Goal: Information Seeking & Learning: Check status

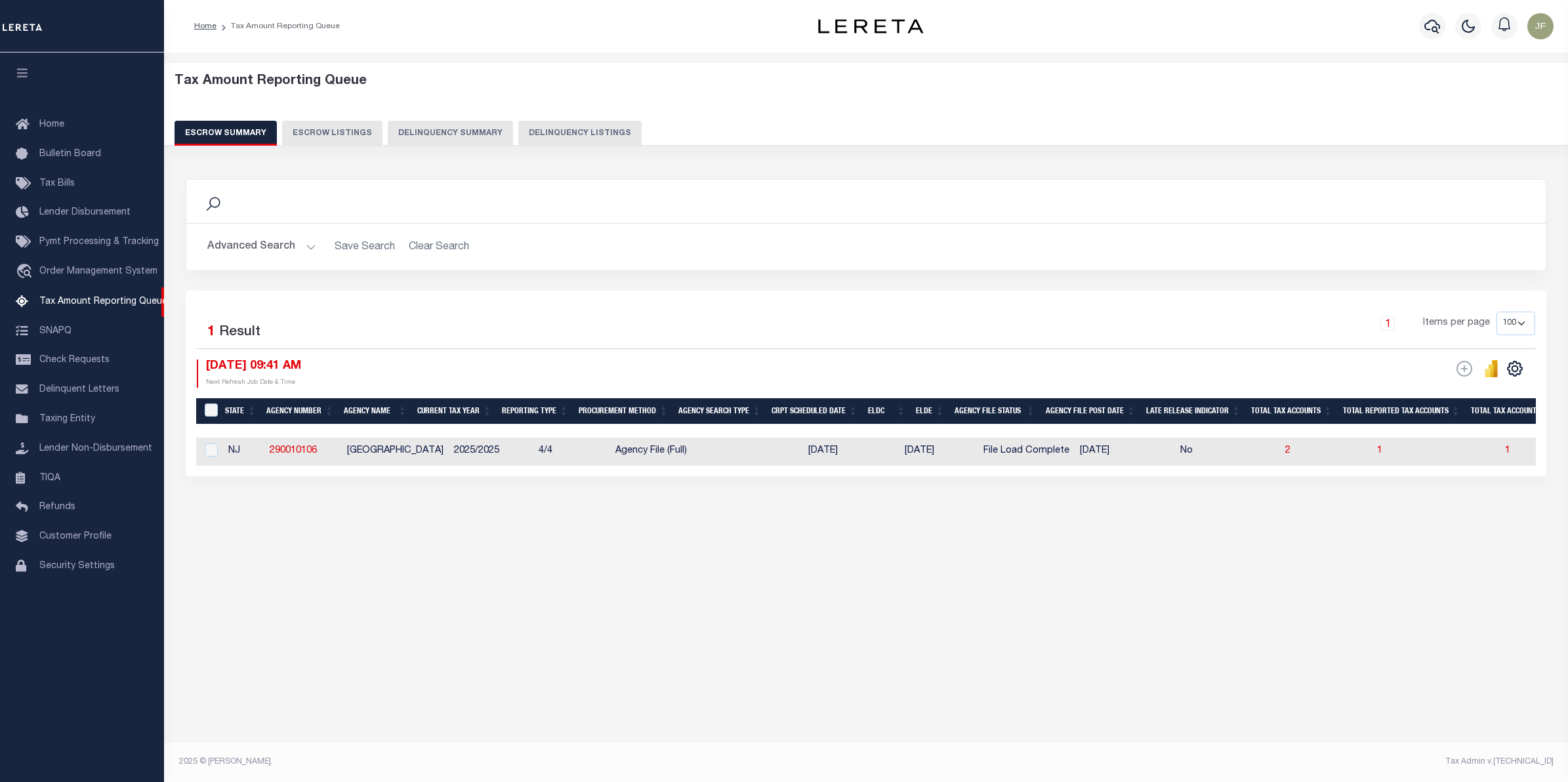
select select
select select "100"
click at [253, 249] on button "Advanced Search" at bounding box center [261, 247] width 109 height 26
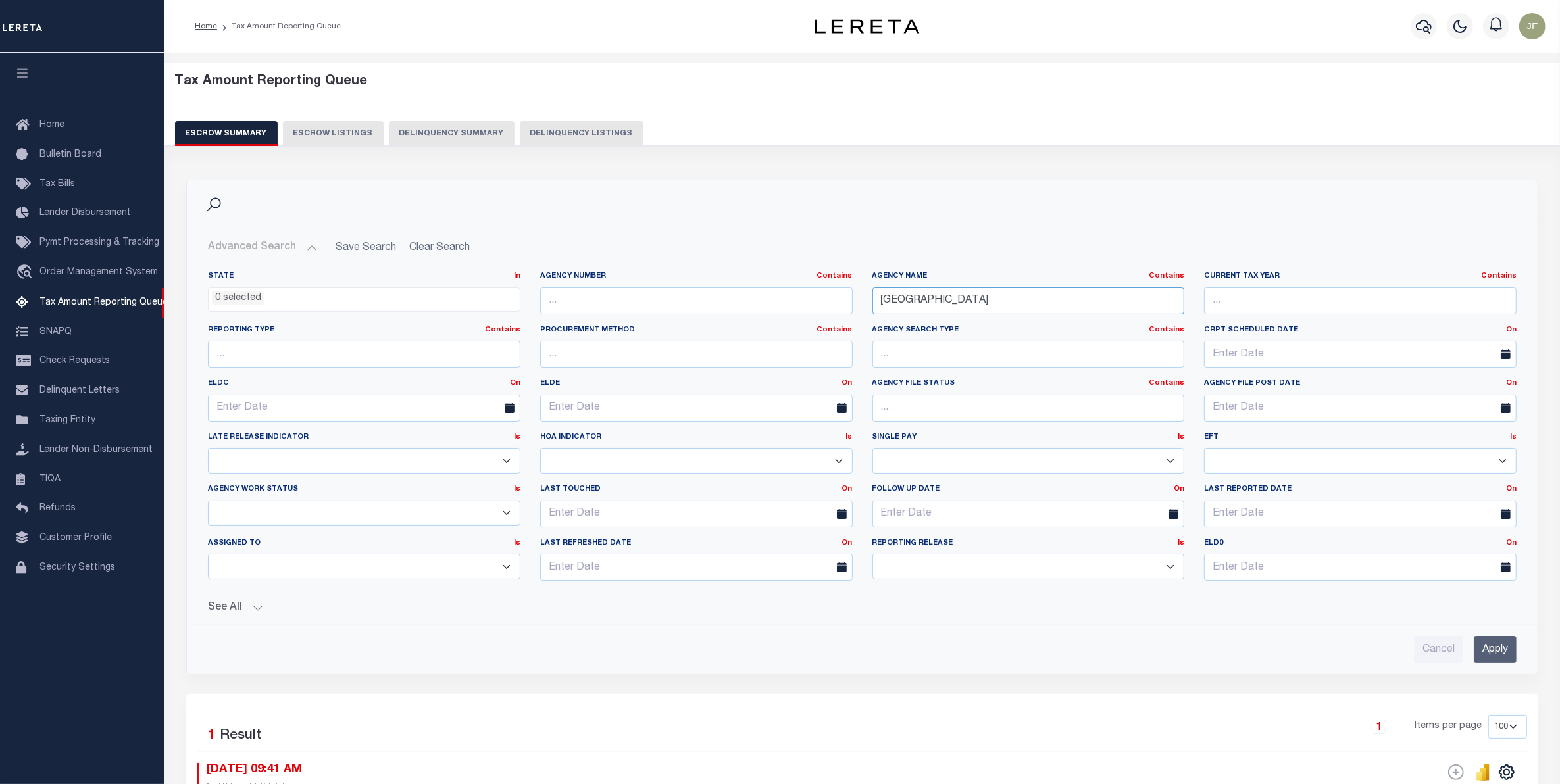
drag, startPoint x: 968, startPoint y: 297, endPoint x: 798, endPoint y: 303, distance: 170.1
click at [798, 303] on div "State In In AK AL AR AZ CA CO CT DC DE FL GA GU HI IA ID IL IN KS KY LA MA MD M…" at bounding box center [862, 431] width 1328 height 320
type input "Camden"
click at [1483, 648] on input "Apply" at bounding box center [1495, 649] width 43 height 27
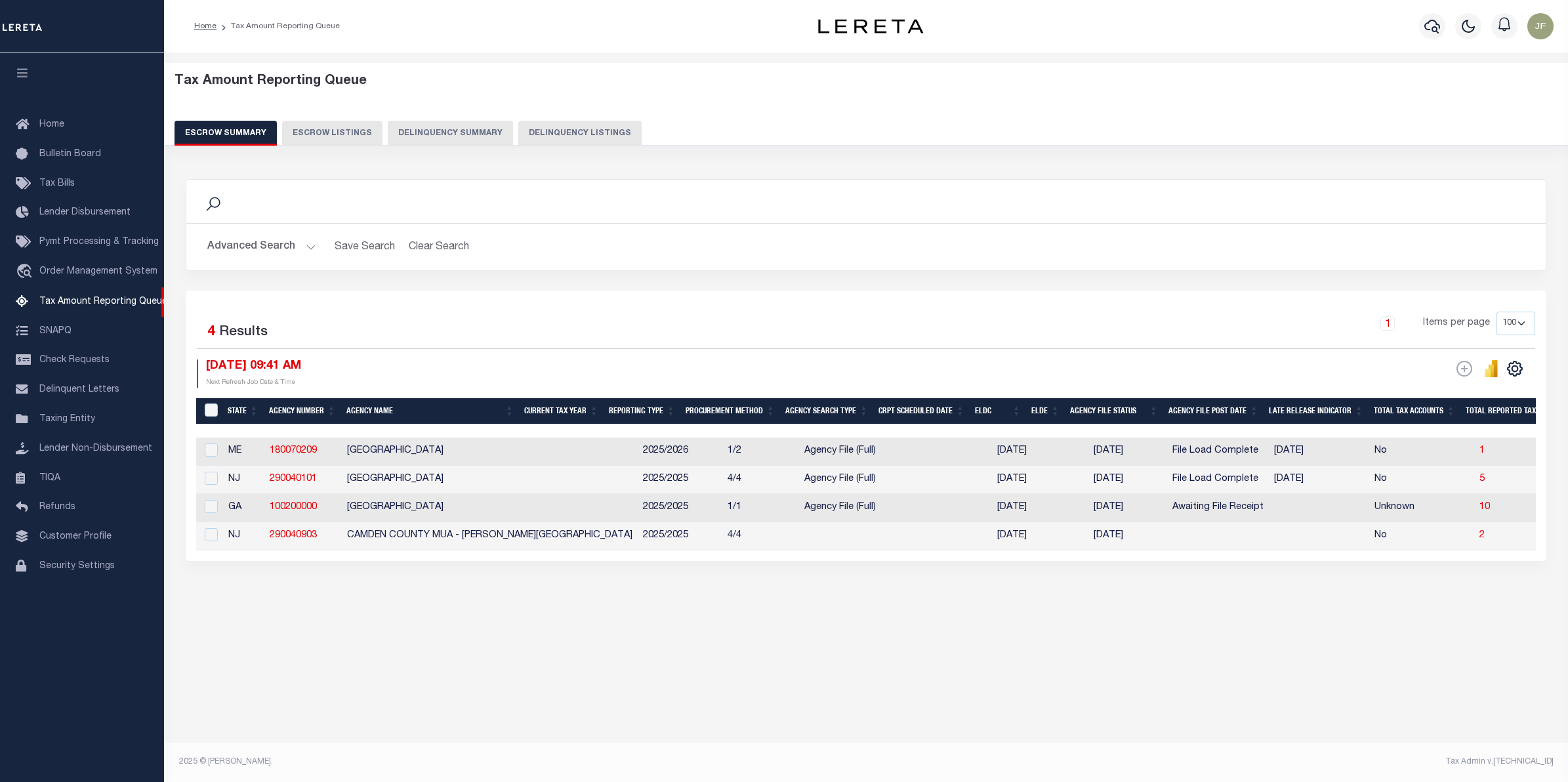
click at [247, 231] on div "Advanced Search Save Search Clear Search EscrowSummaryGridWrapper_dynamictable_…" at bounding box center [866, 247] width 1359 height 47
click at [252, 244] on button "Advanced Search" at bounding box center [261, 247] width 109 height 26
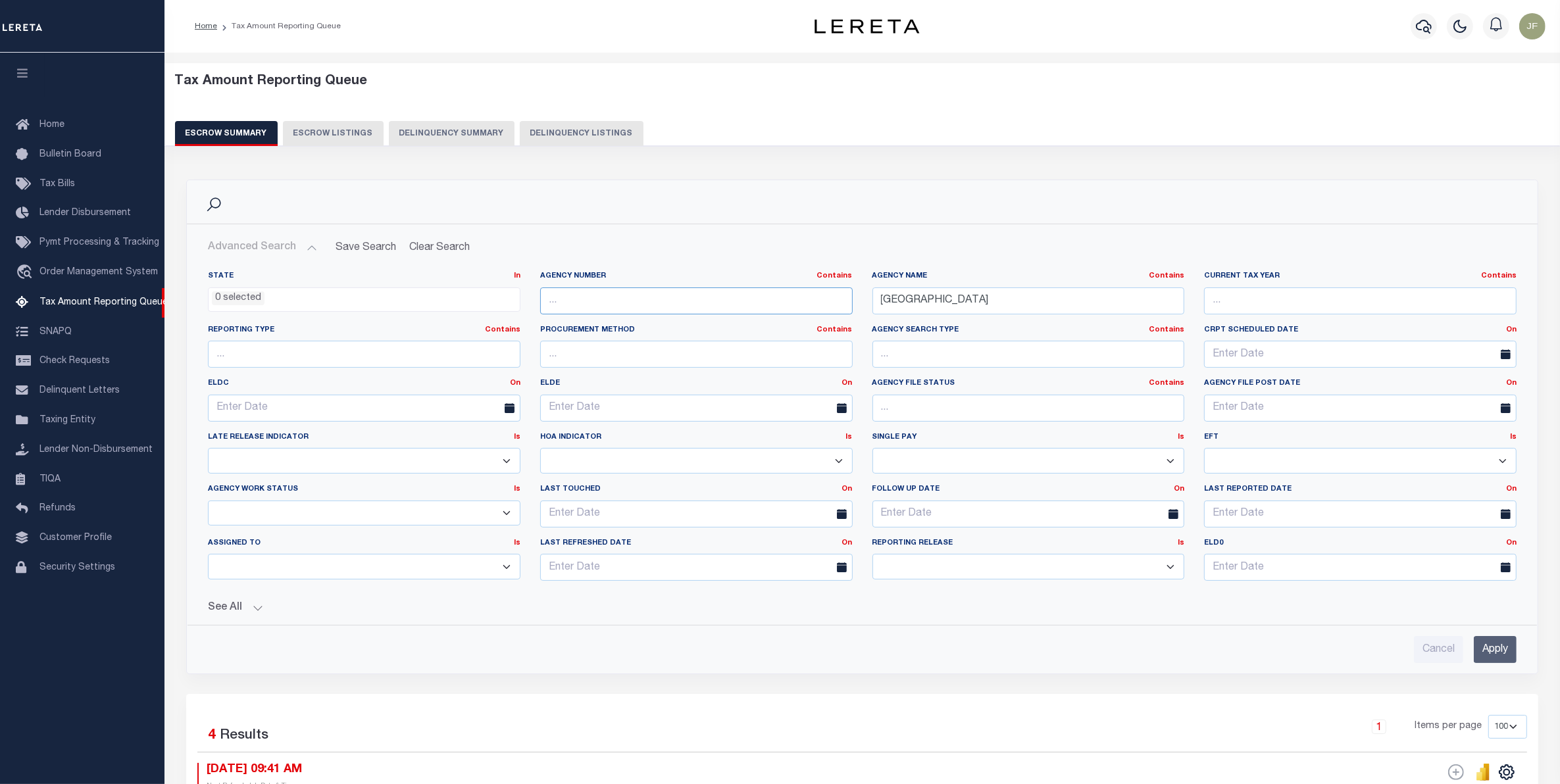
click at [758, 288] on input "text" at bounding box center [696, 301] width 313 height 27
type input "290040101"
click at [1493, 656] on input "Apply" at bounding box center [1495, 649] width 43 height 27
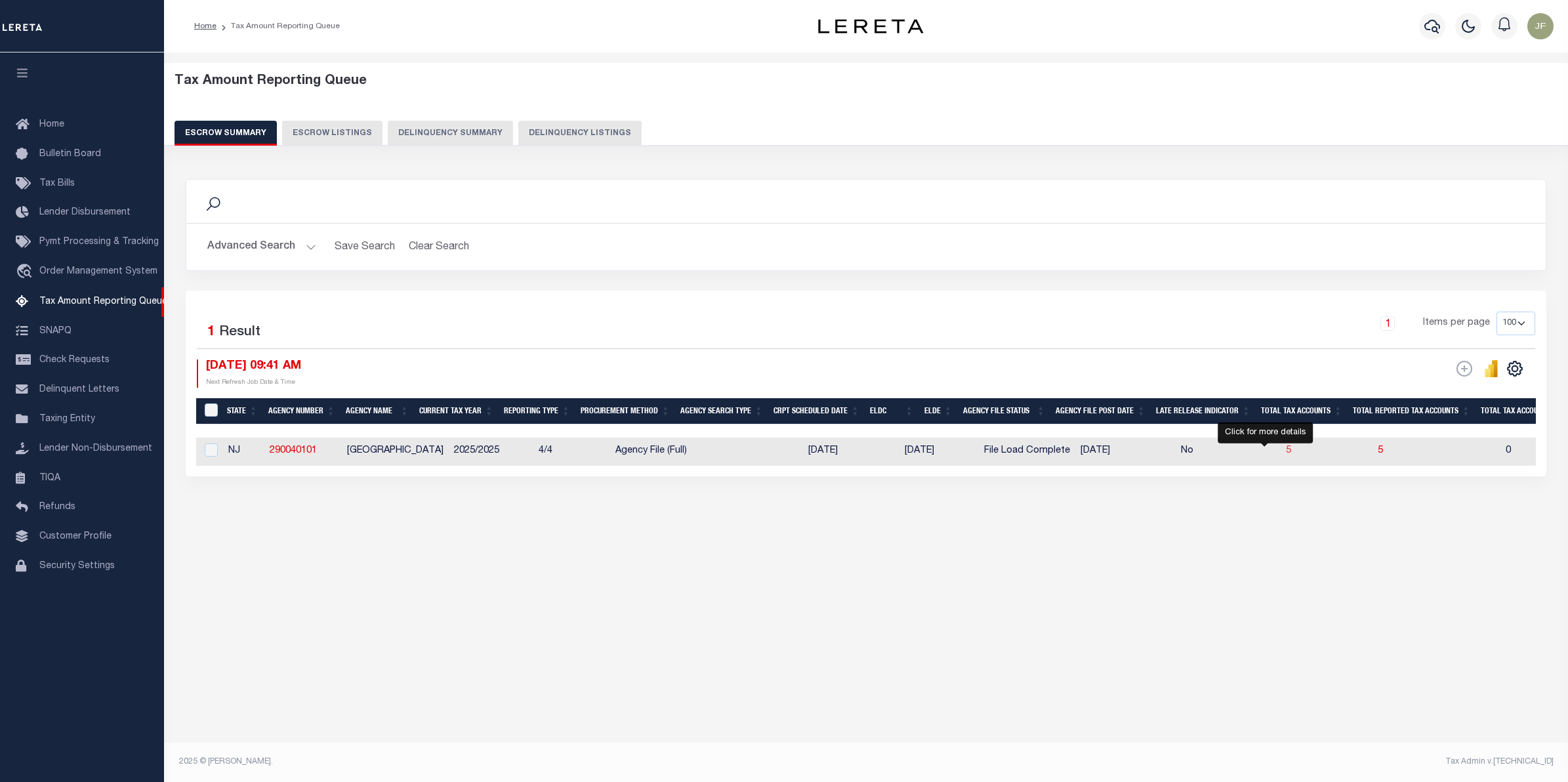
click at [1286, 453] on span "5" at bounding box center [1288, 450] width 6 height 9
select select "100"
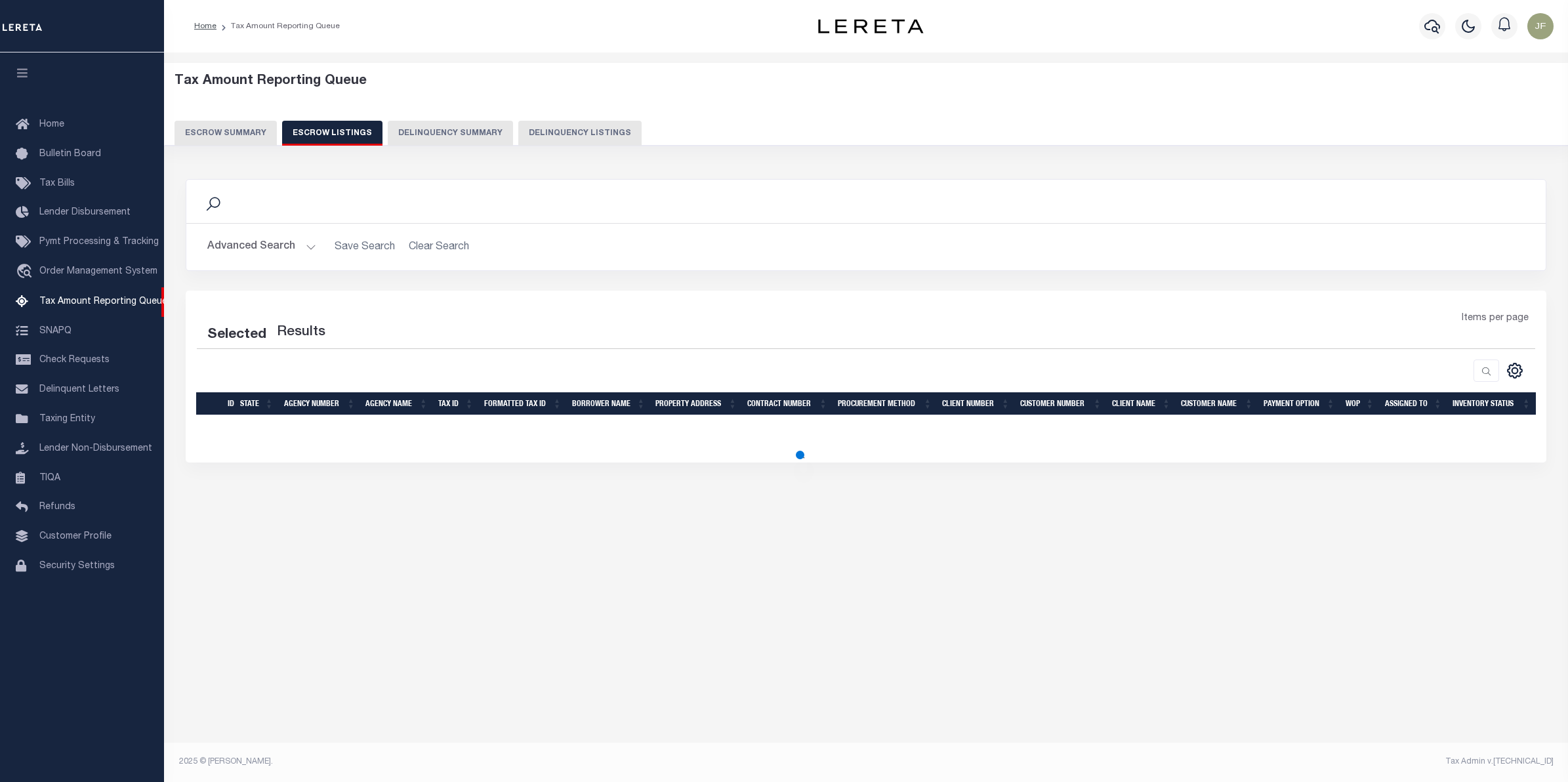
select select "100"
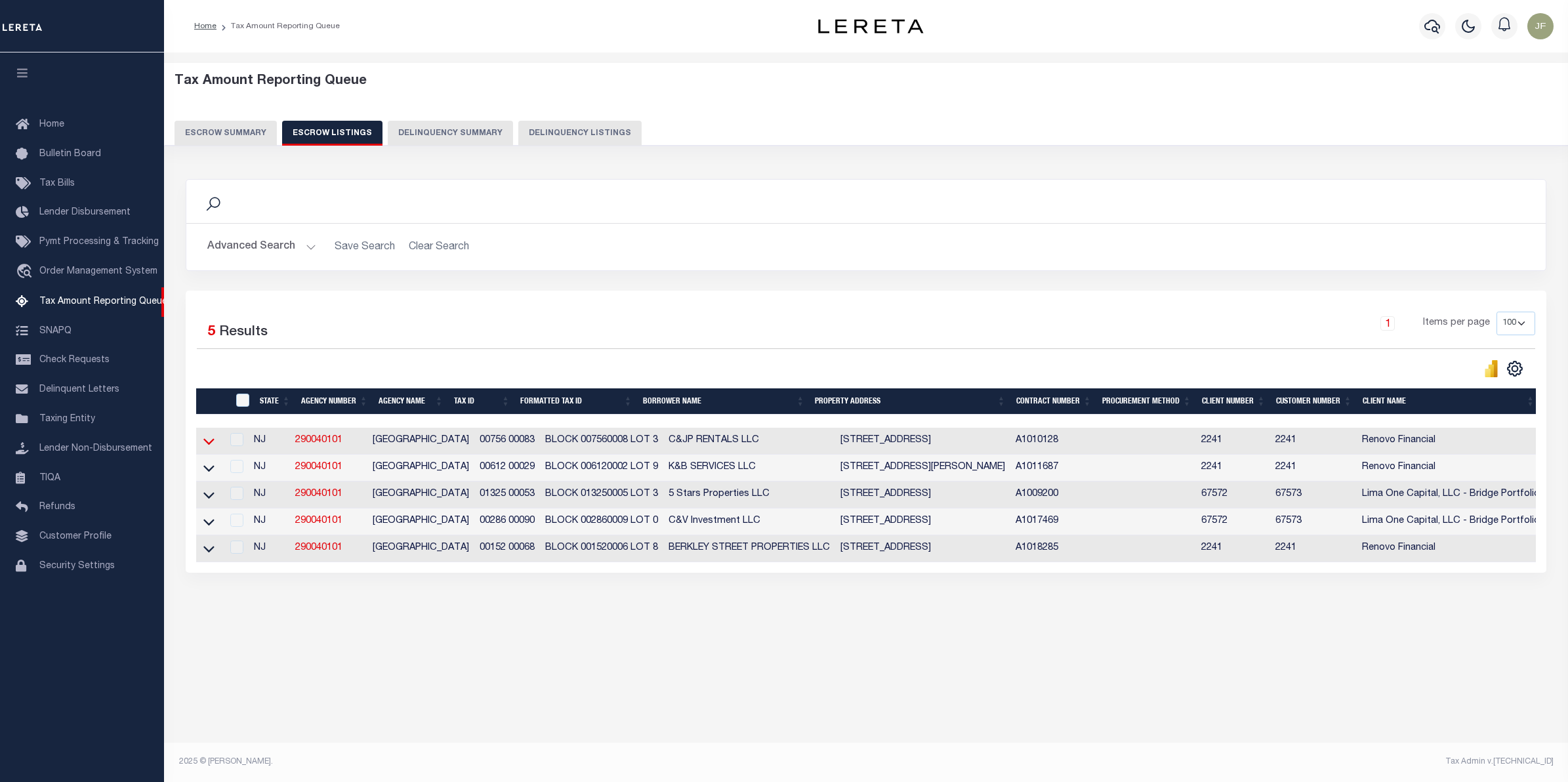
click at [210, 443] on icon at bounding box center [209, 441] width 11 height 14
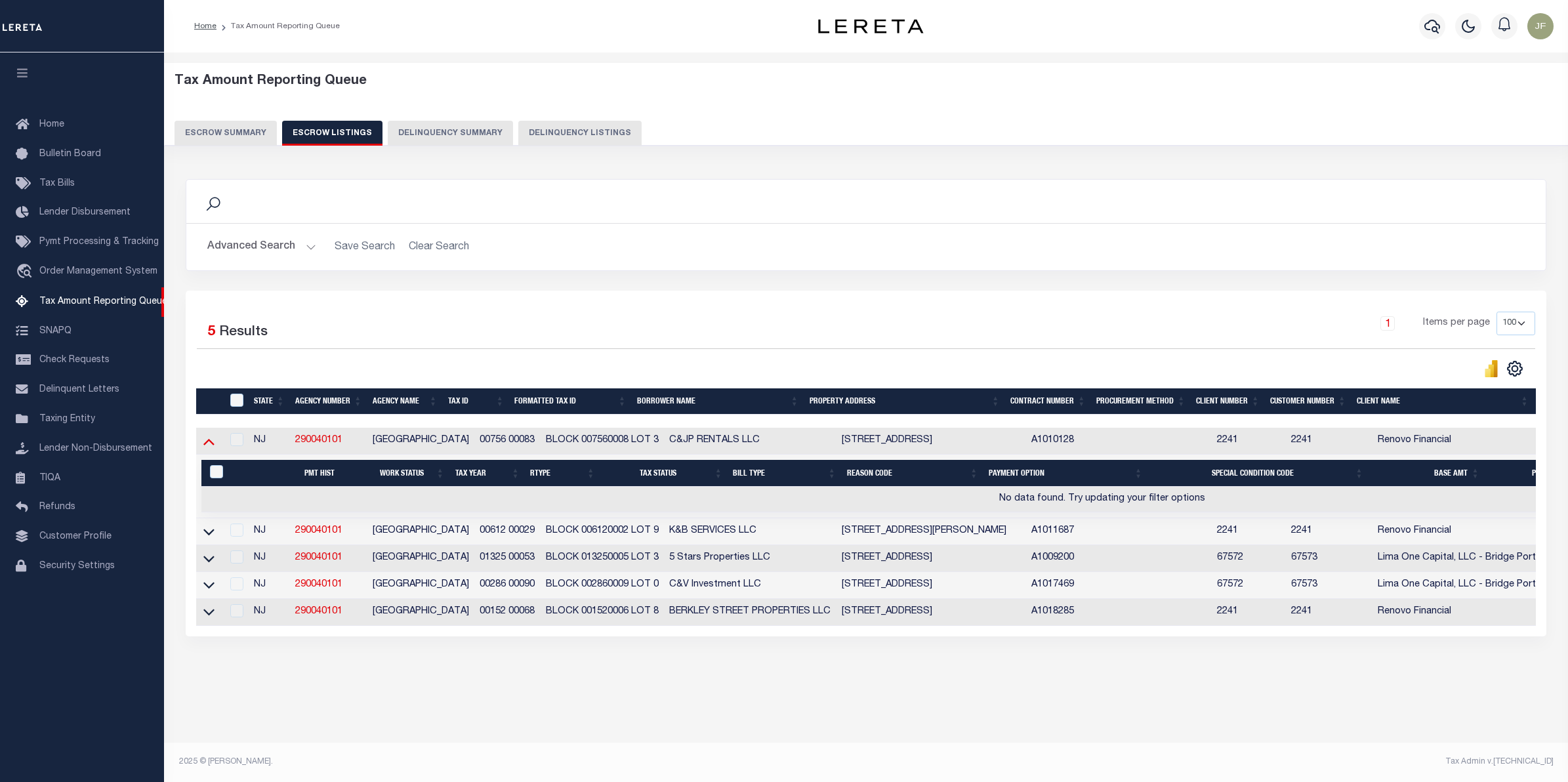
click at [210, 443] on icon at bounding box center [209, 441] width 11 height 14
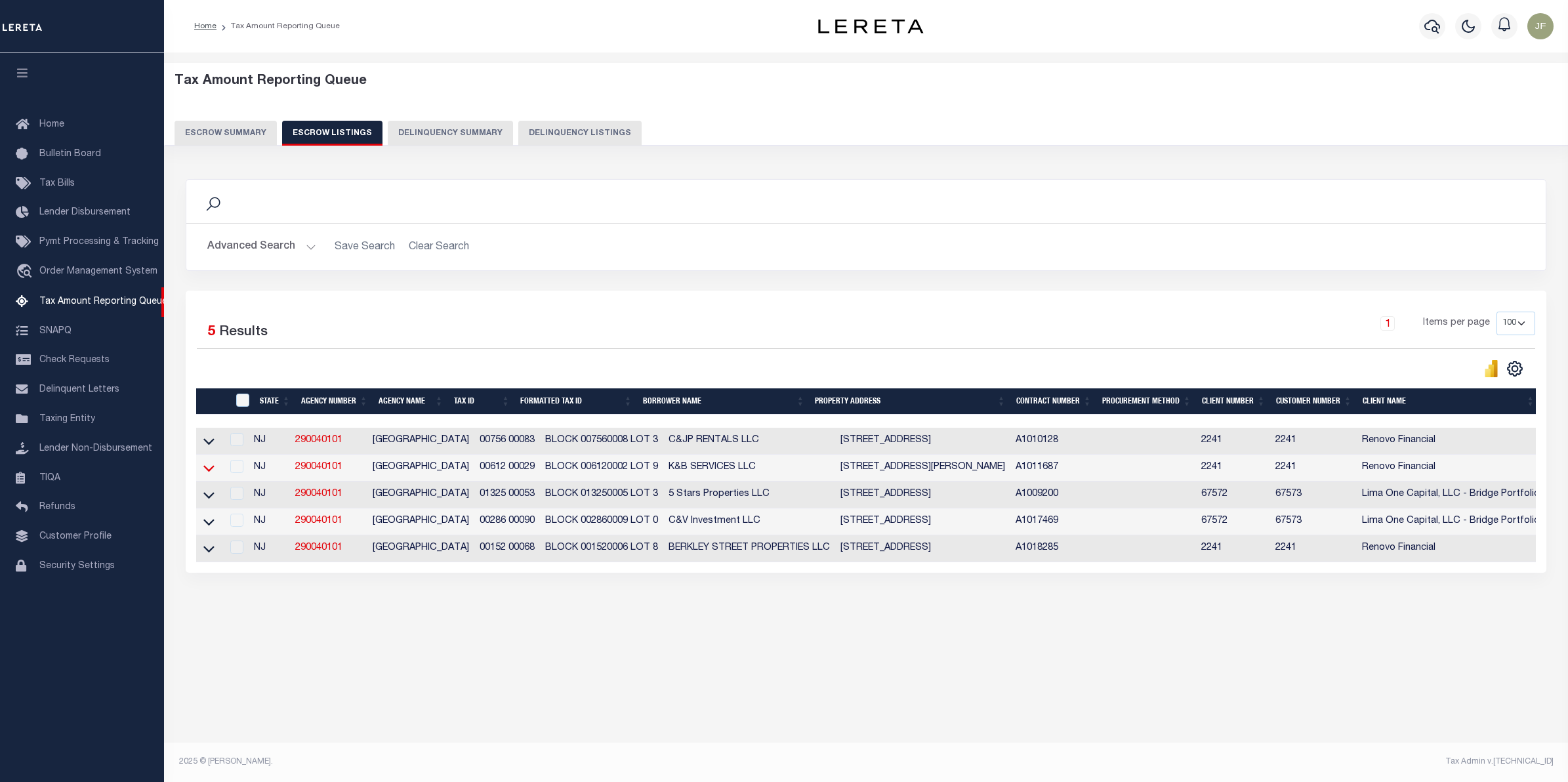
click at [210, 472] on icon at bounding box center [209, 468] width 11 height 6
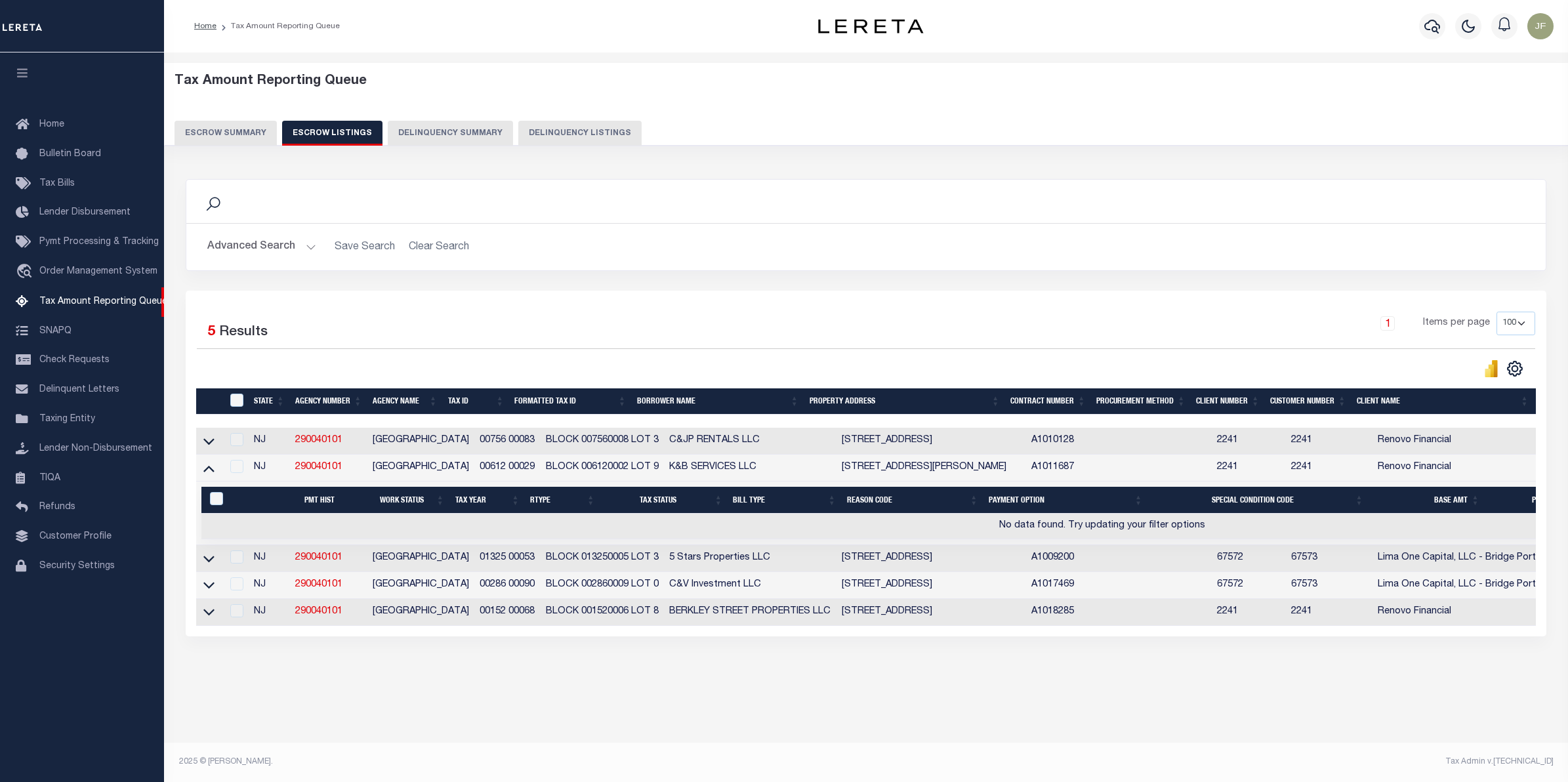
click at [210, 474] on icon at bounding box center [209, 468] width 11 height 14
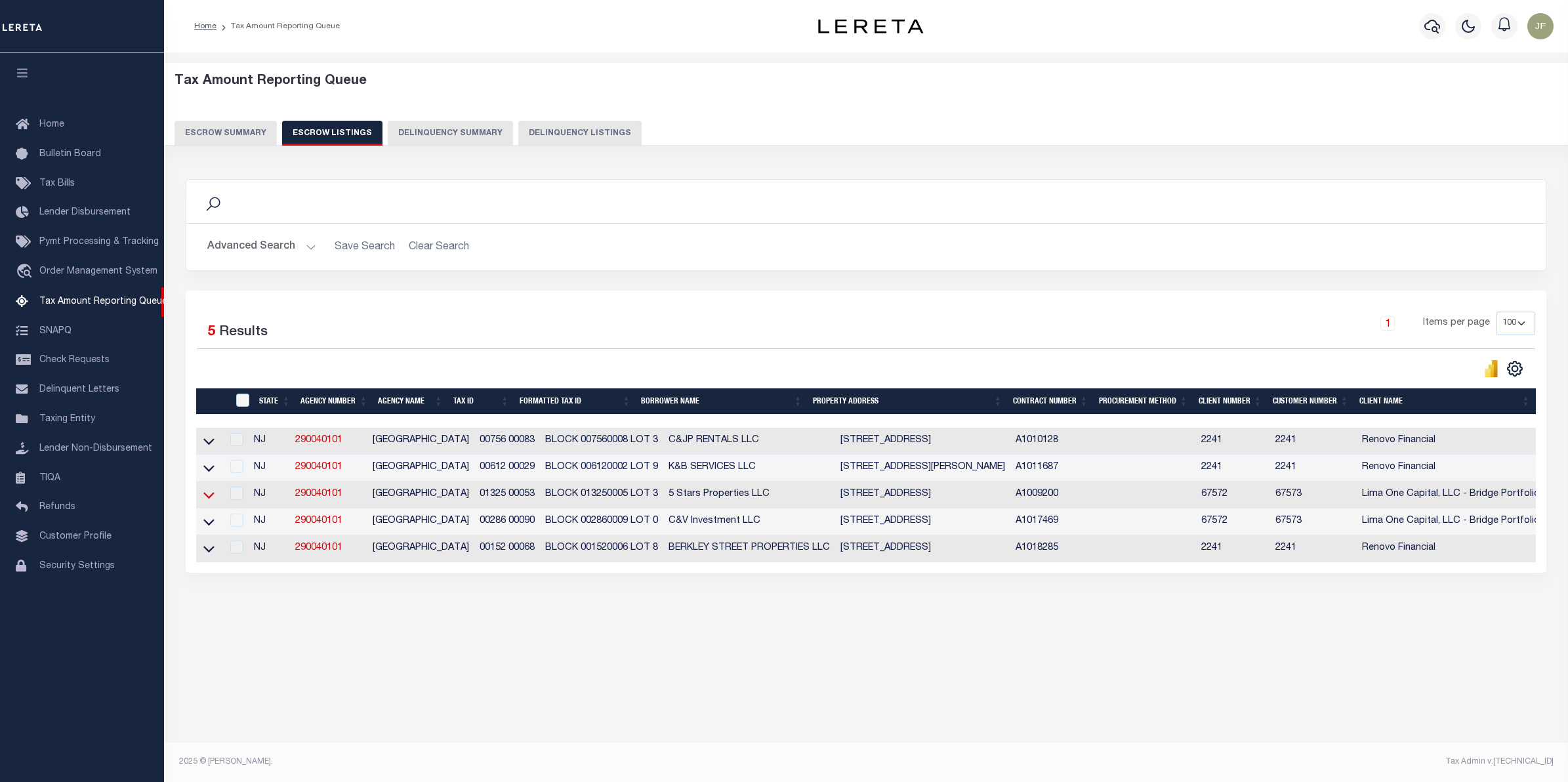
click at [206, 502] on icon at bounding box center [209, 495] width 11 height 14
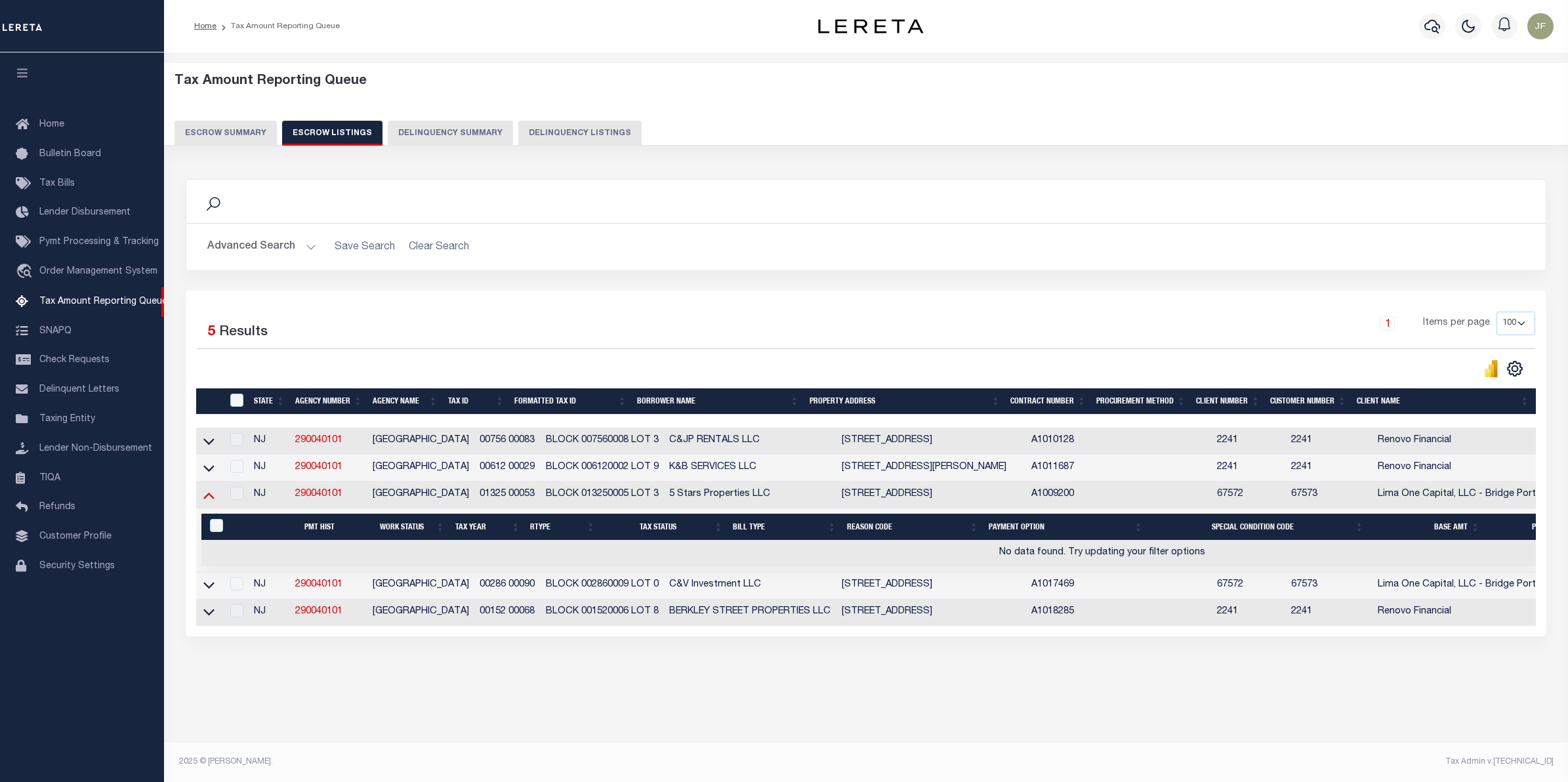
click at [208, 502] on icon at bounding box center [209, 495] width 11 height 14
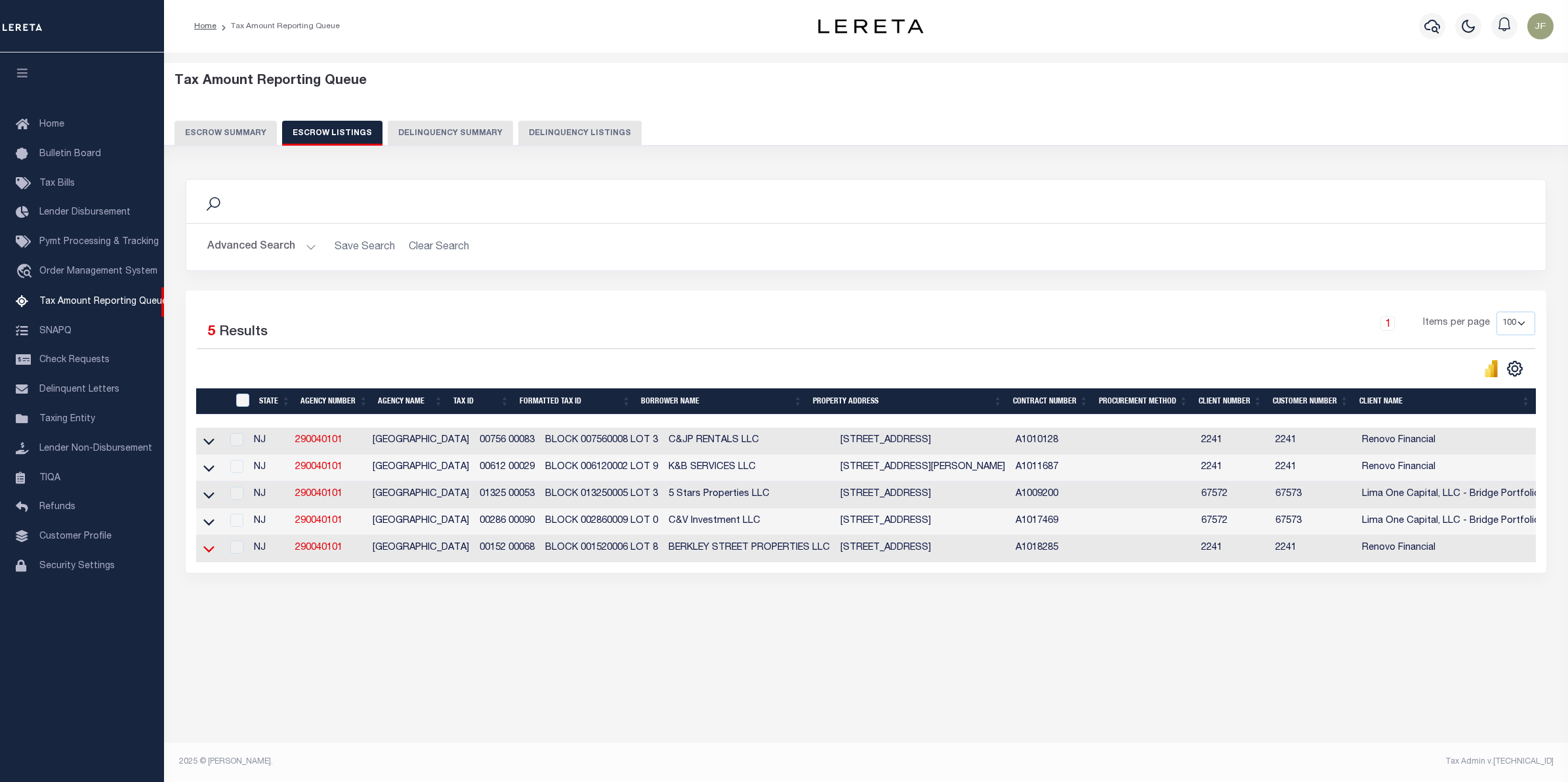
click at [214, 555] on icon at bounding box center [209, 548] width 11 height 14
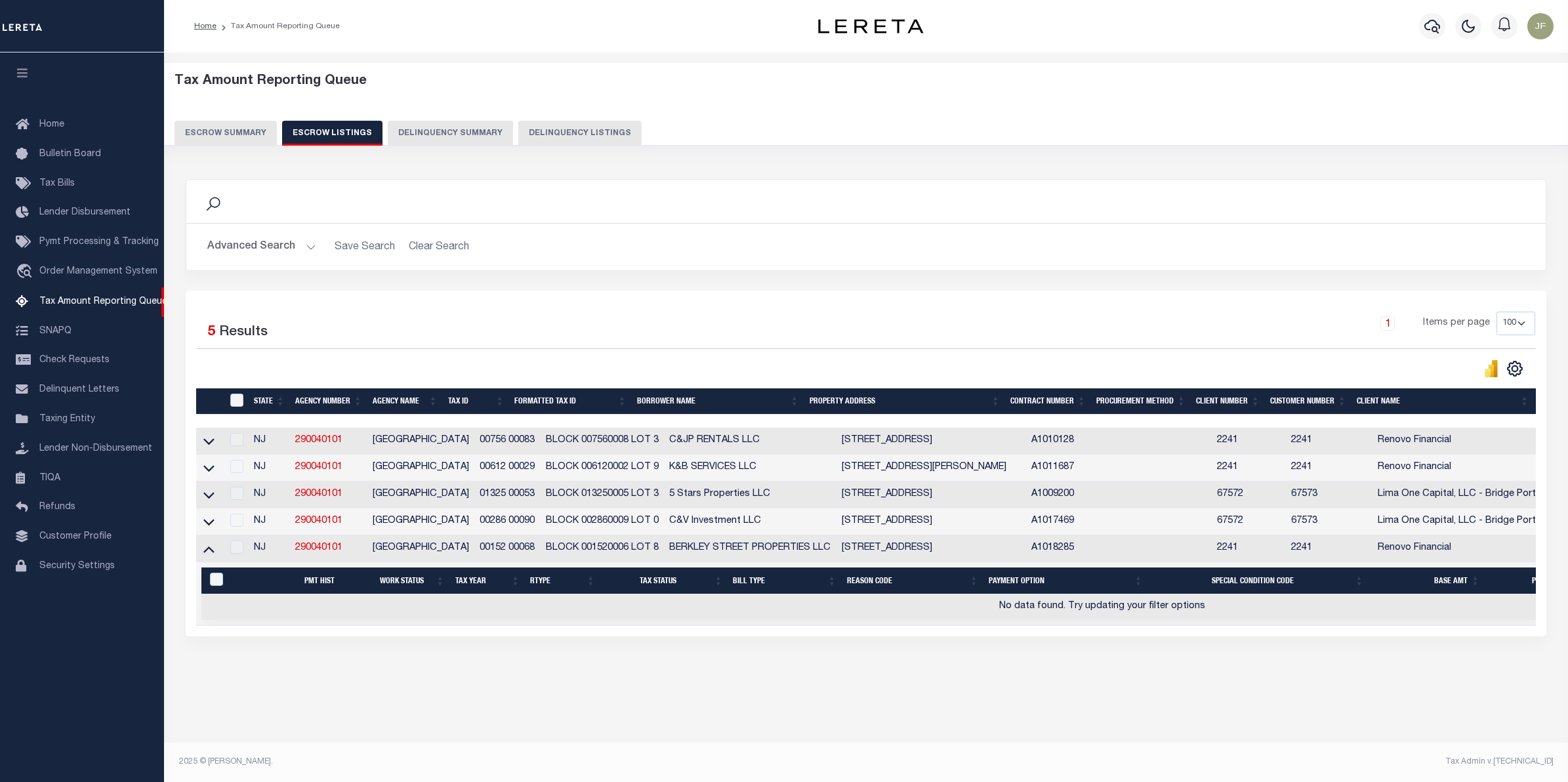
click at [295, 249] on button "Advanced Search" at bounding box center [261, 247] width 109 height 26
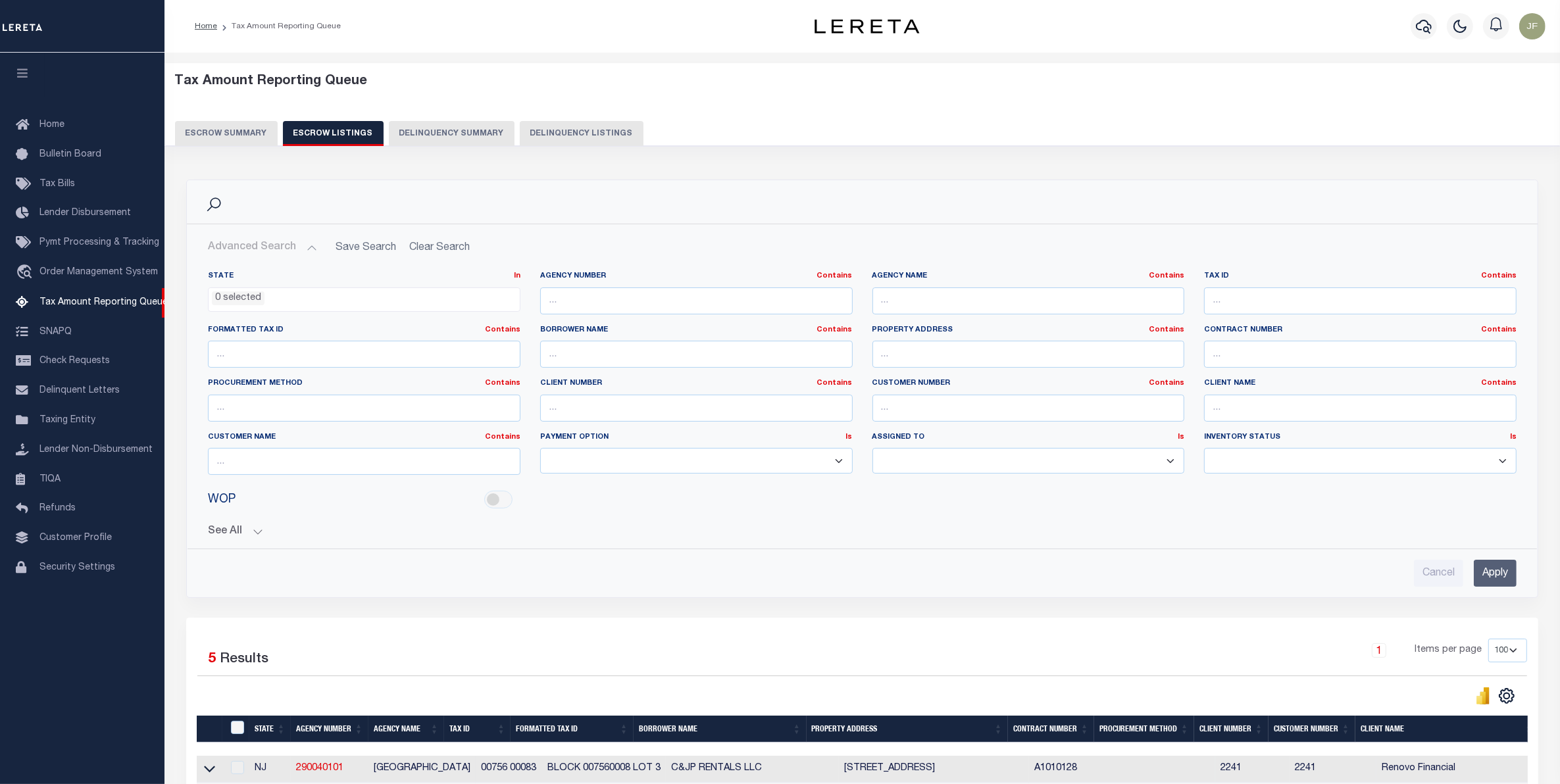
click at [221, 133] on button "Escrow Summary" at bounding box center [226, 133] width 103 height 25
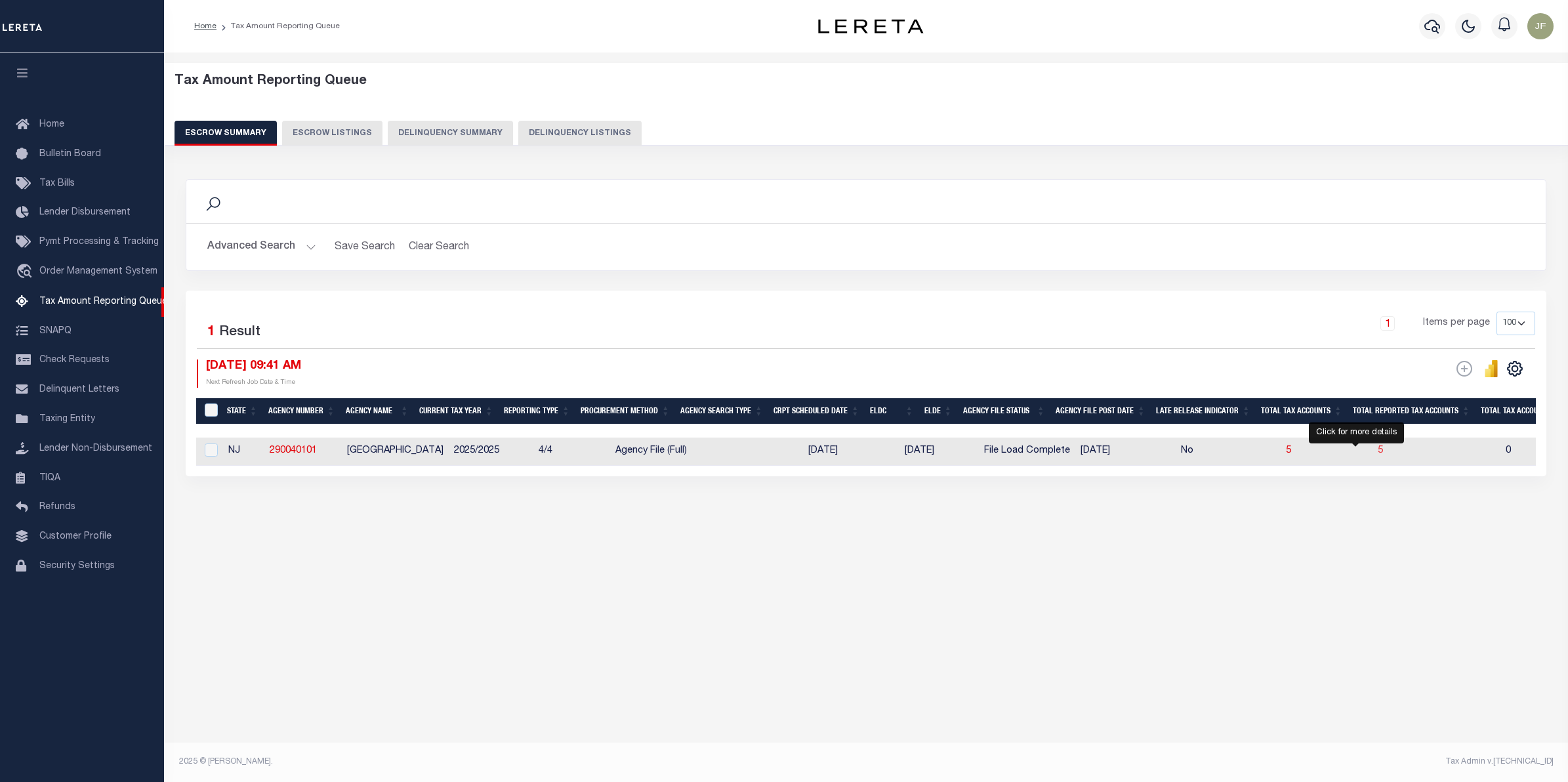
click at [1378, 455] on span "5" at bounding box center [1380, 450] width 6 height 9
select select "100"
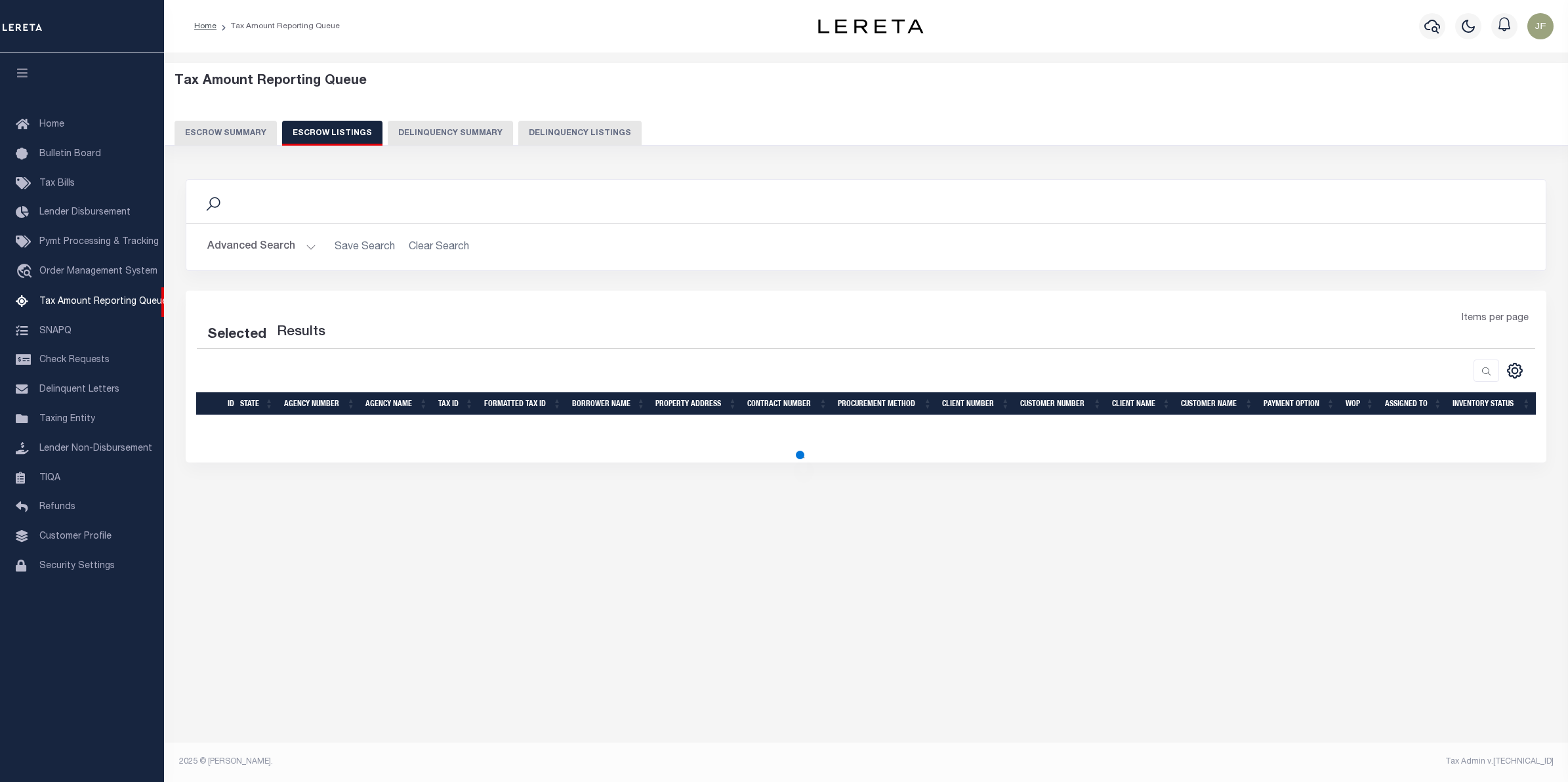
select select "100"
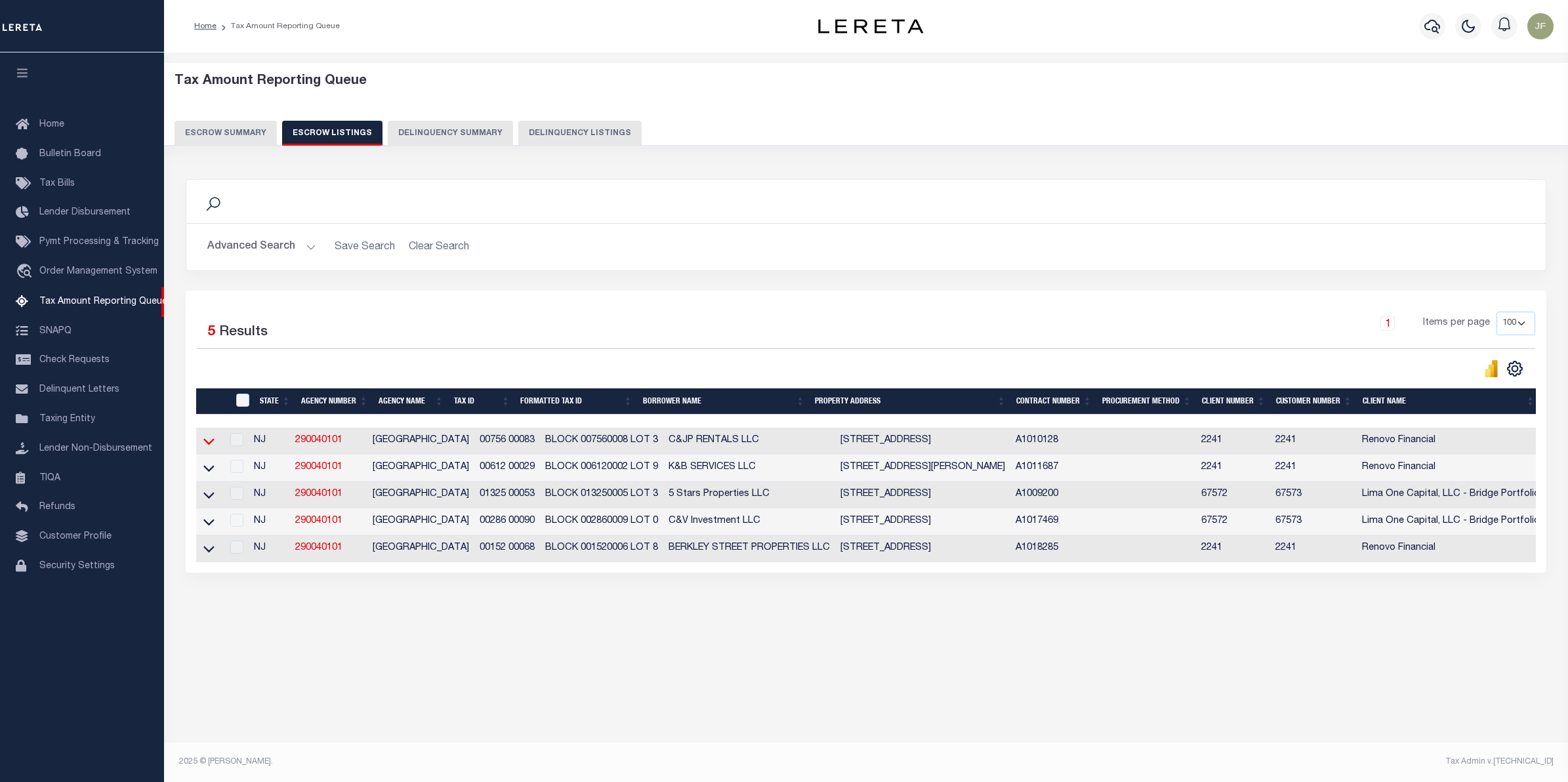
click at [214, 447] on icon at bounding box center [209, 441] width 11 height 14
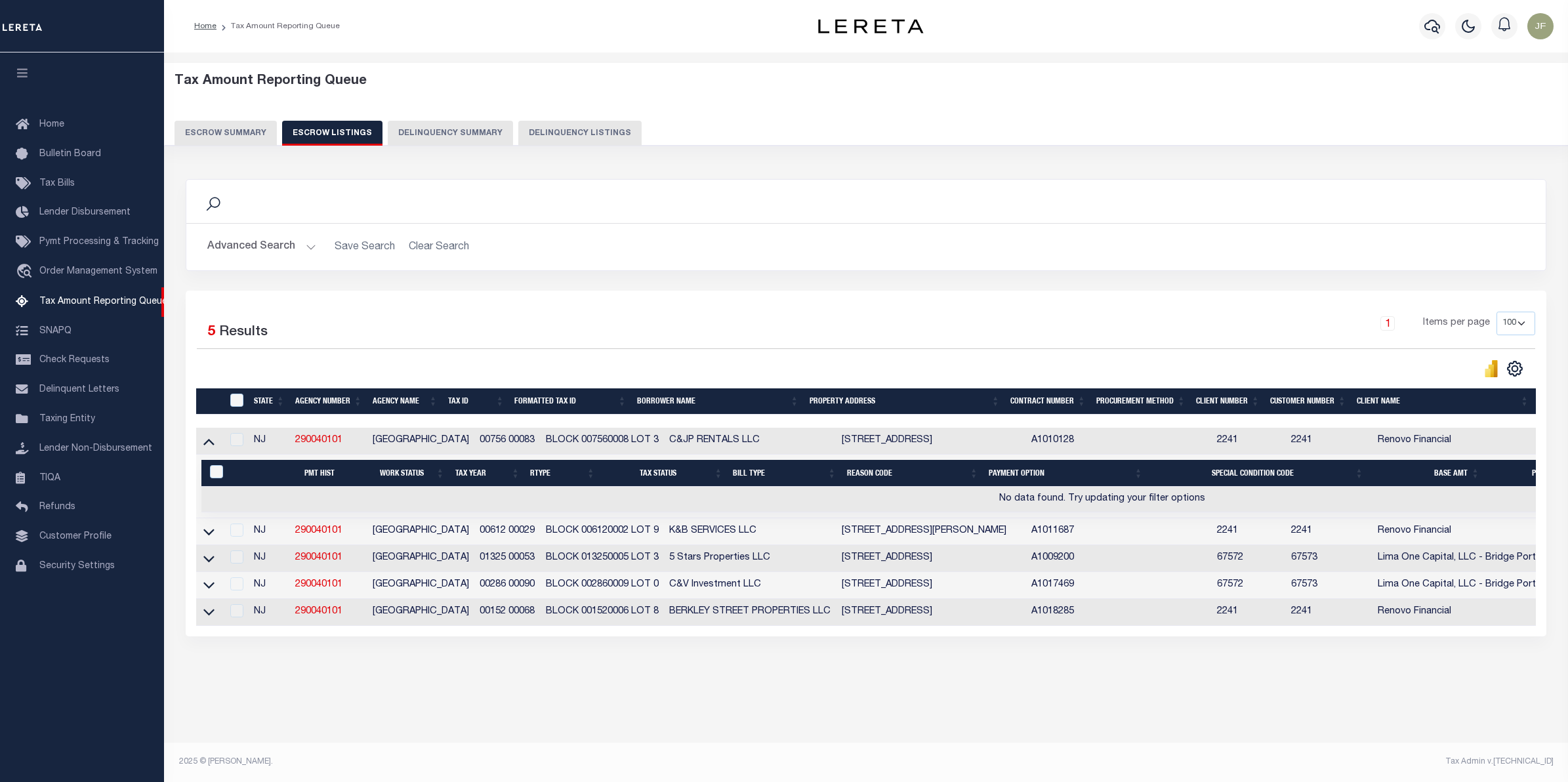
click at [214, 446] on icon at bounding box center [209, 441] width 11 height 14
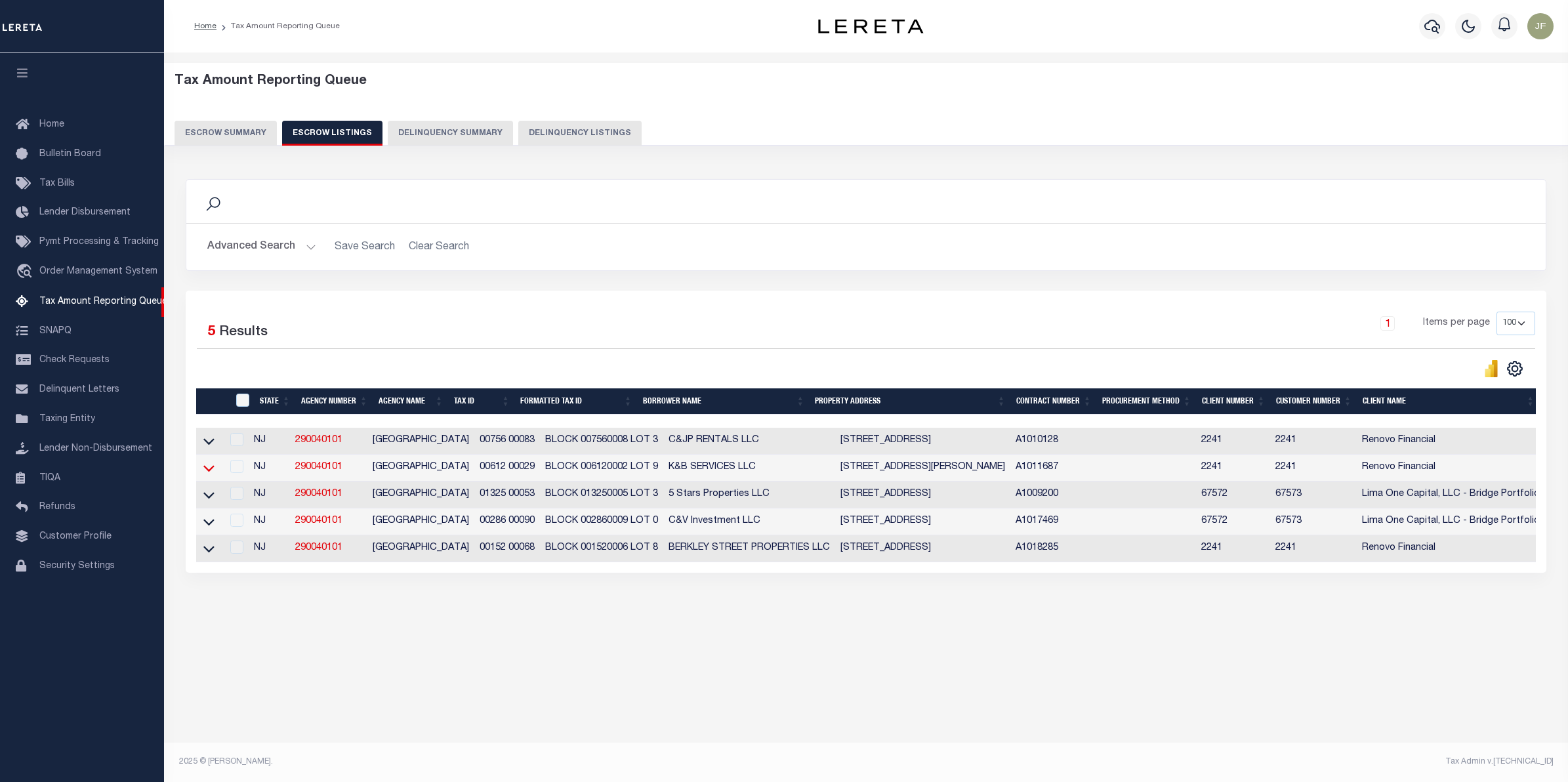
click at [209, 472] on icon at bounding box center [209, 468] width 11 height 14
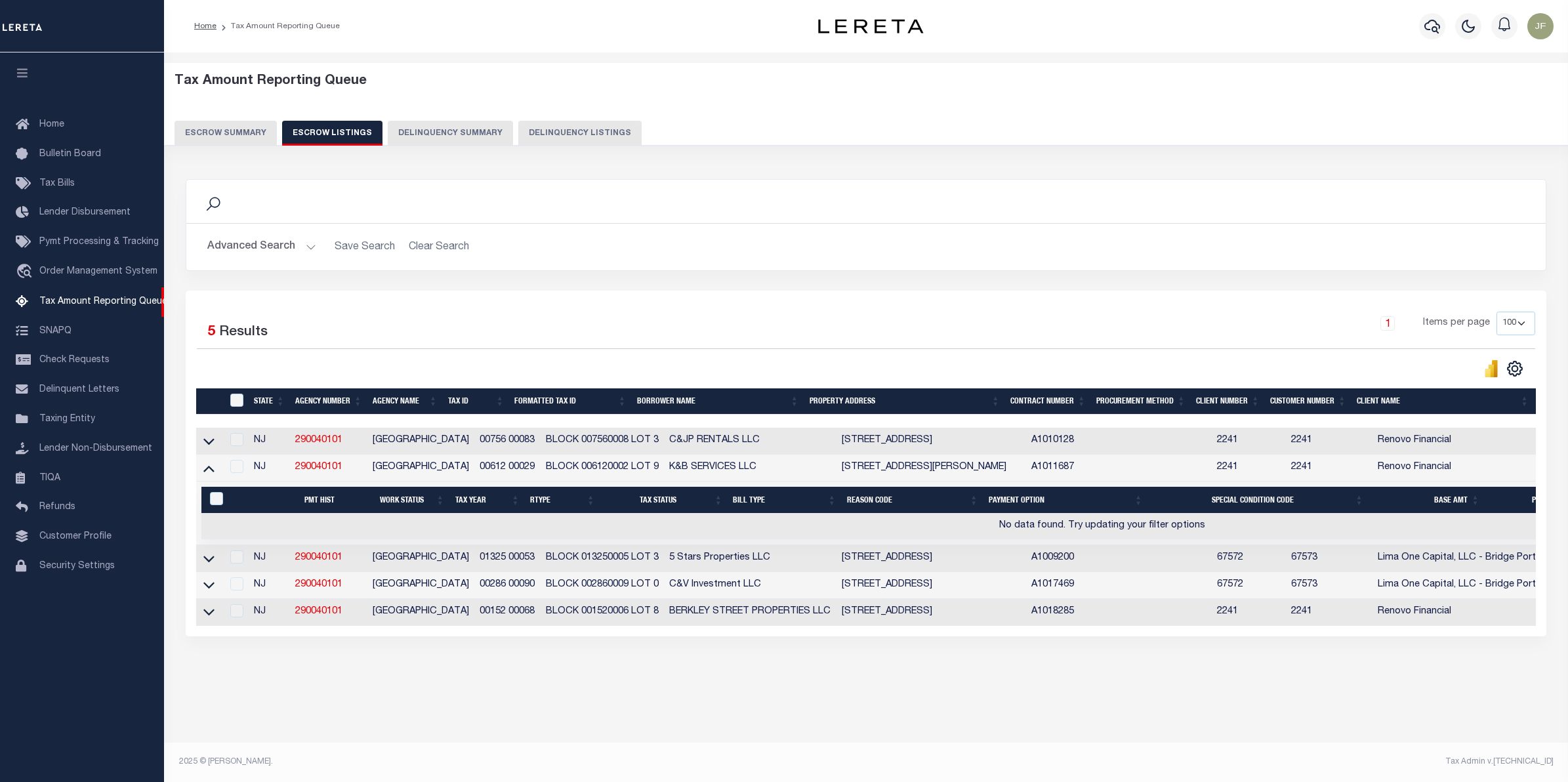
click at [209, 472] on icon at bounding box center [209, 469] width 11 height 6
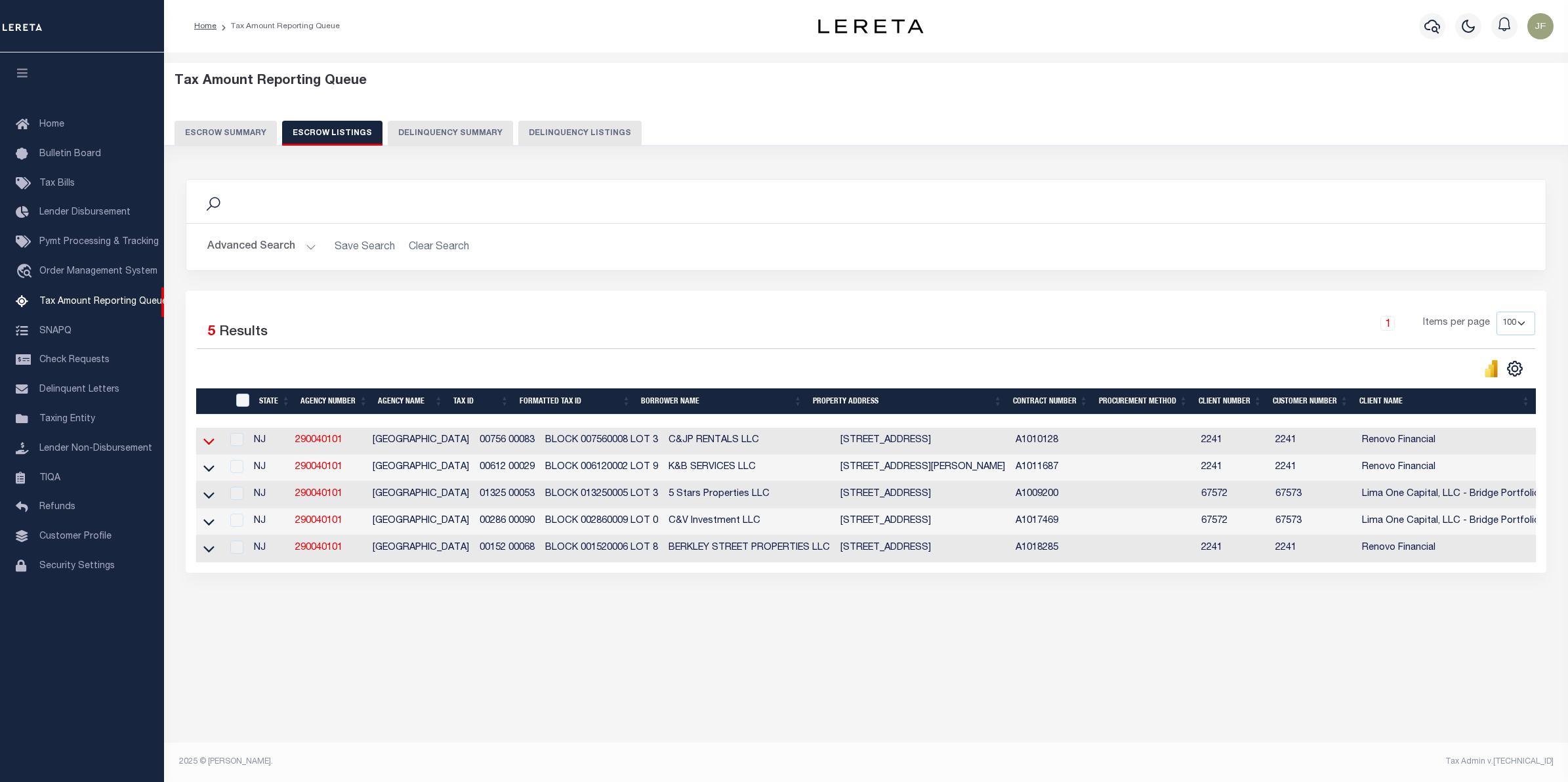
click at [209, 444] on icon at bounding box center [209, 441] width 11 height 14
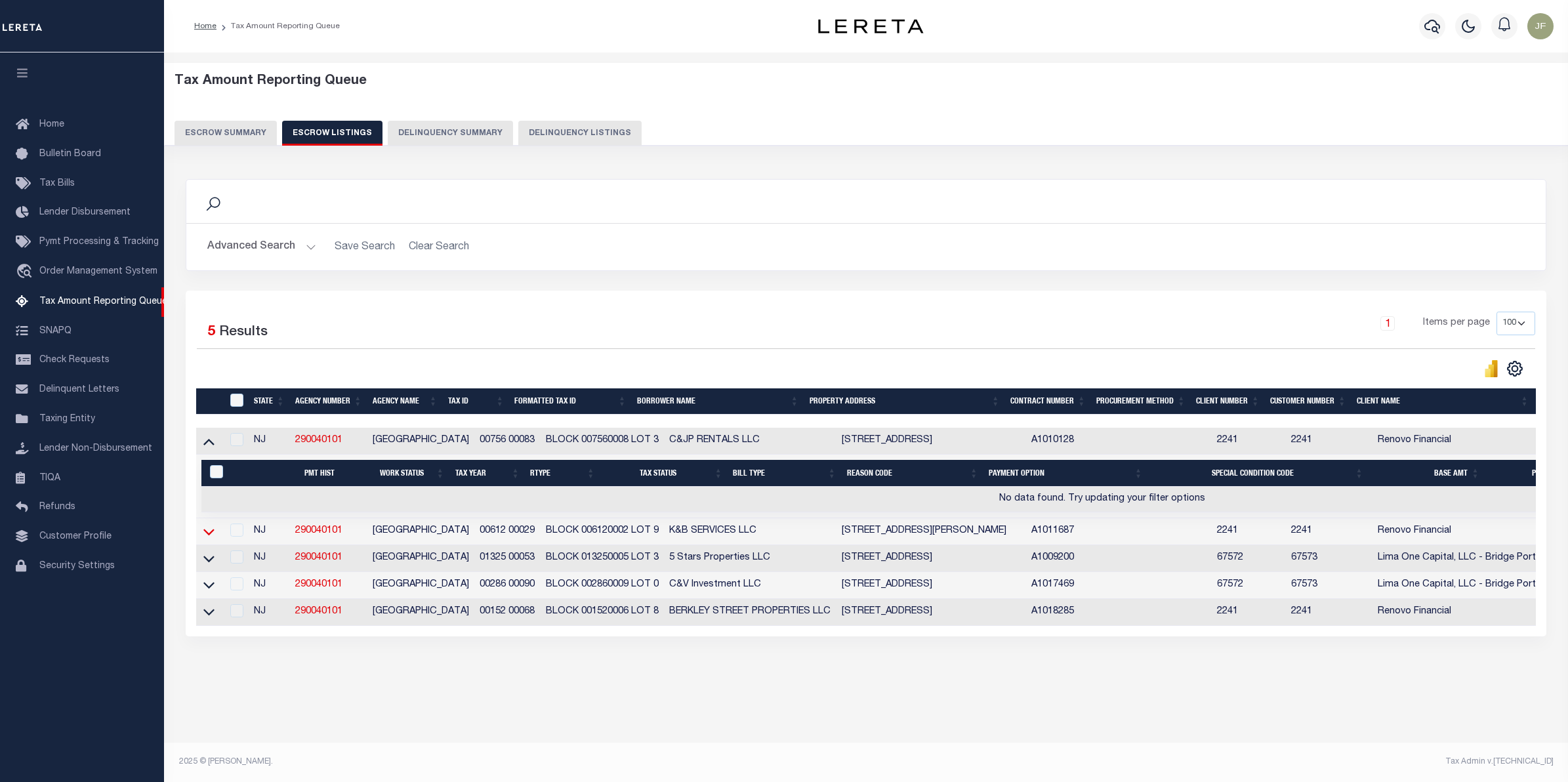
click at [210, 535] on icon at bounding box center [209, 531] width 11 height 14
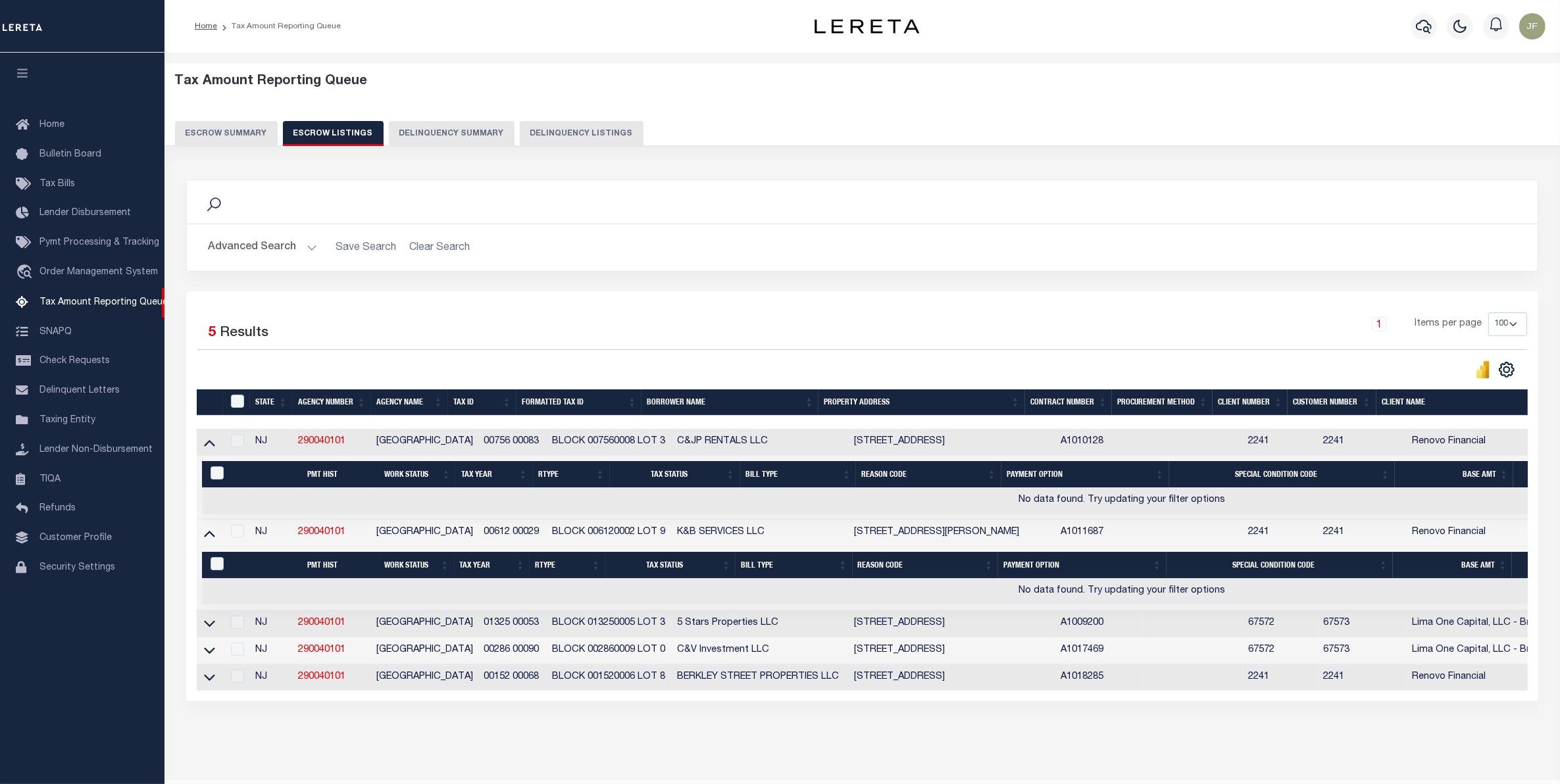
click at [294, 247] on button "Advanced Search" at bounding box center [262, 248] width 109 height 26
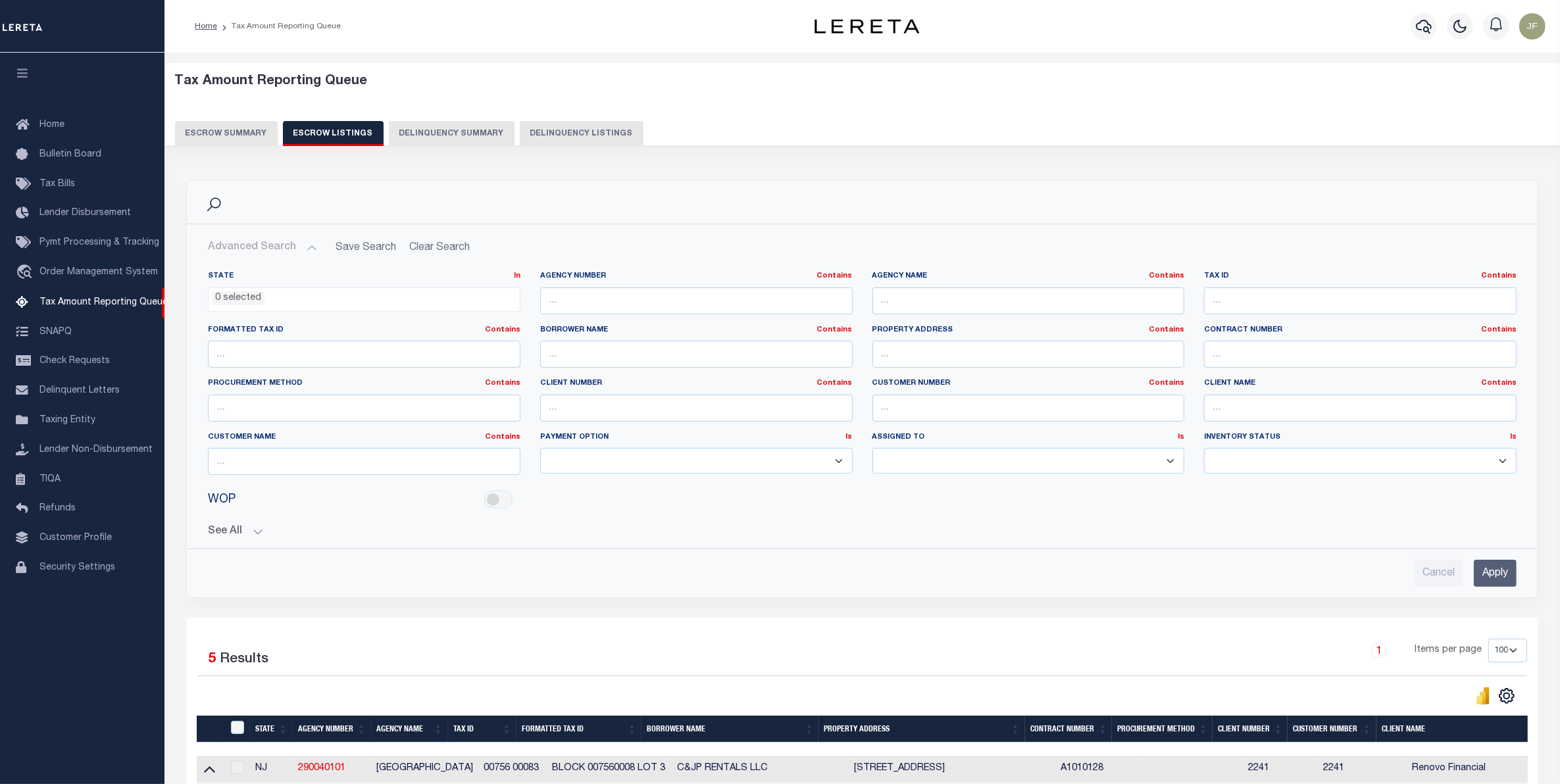
click at [458, 126] on button "Delinquency Summary" at bounding box center [451, 133] width 125 height 25
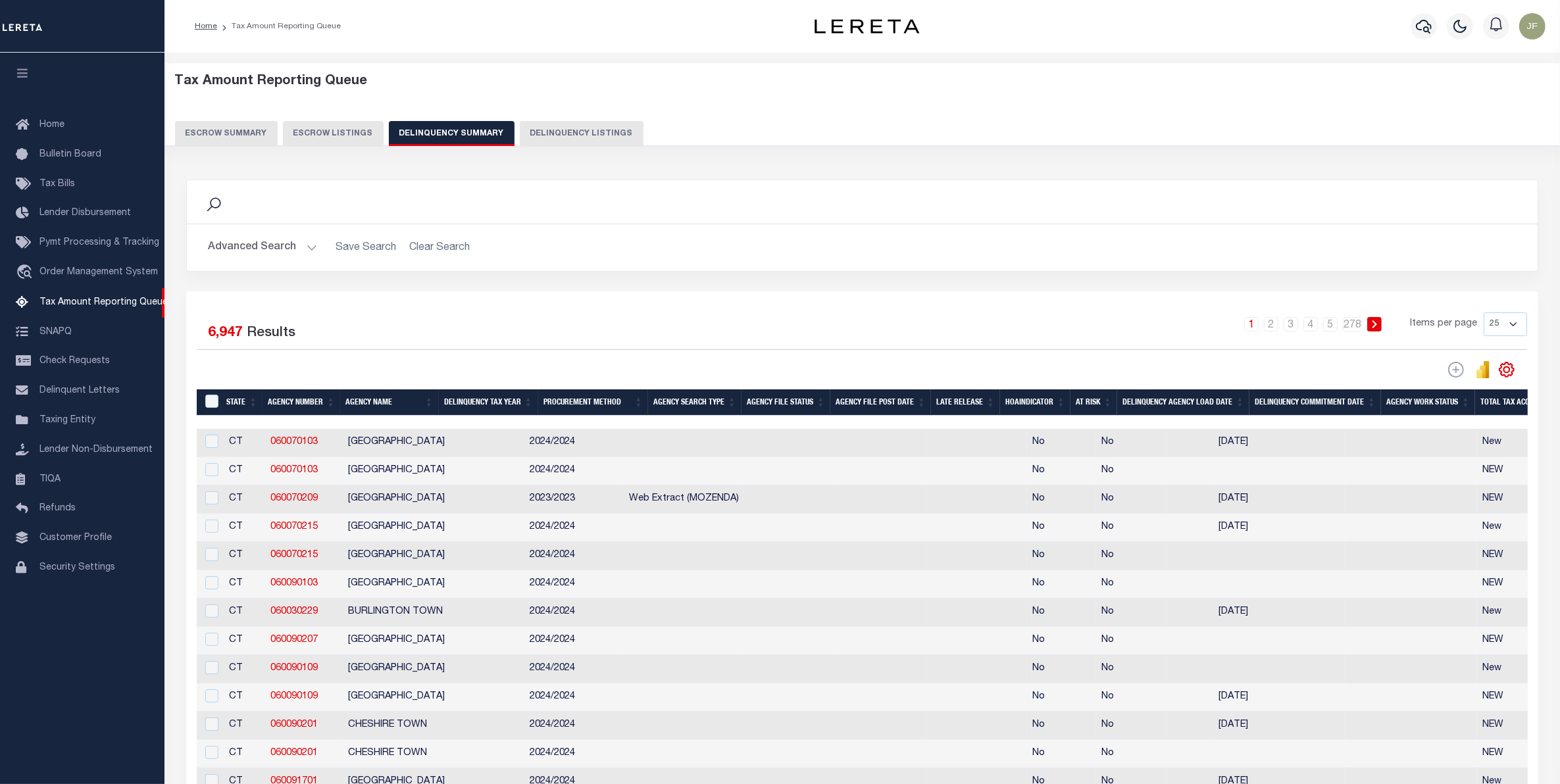
click at [313, 123] on button "Escrow Listings" at bounding box center [333, 133] width 101 height 25
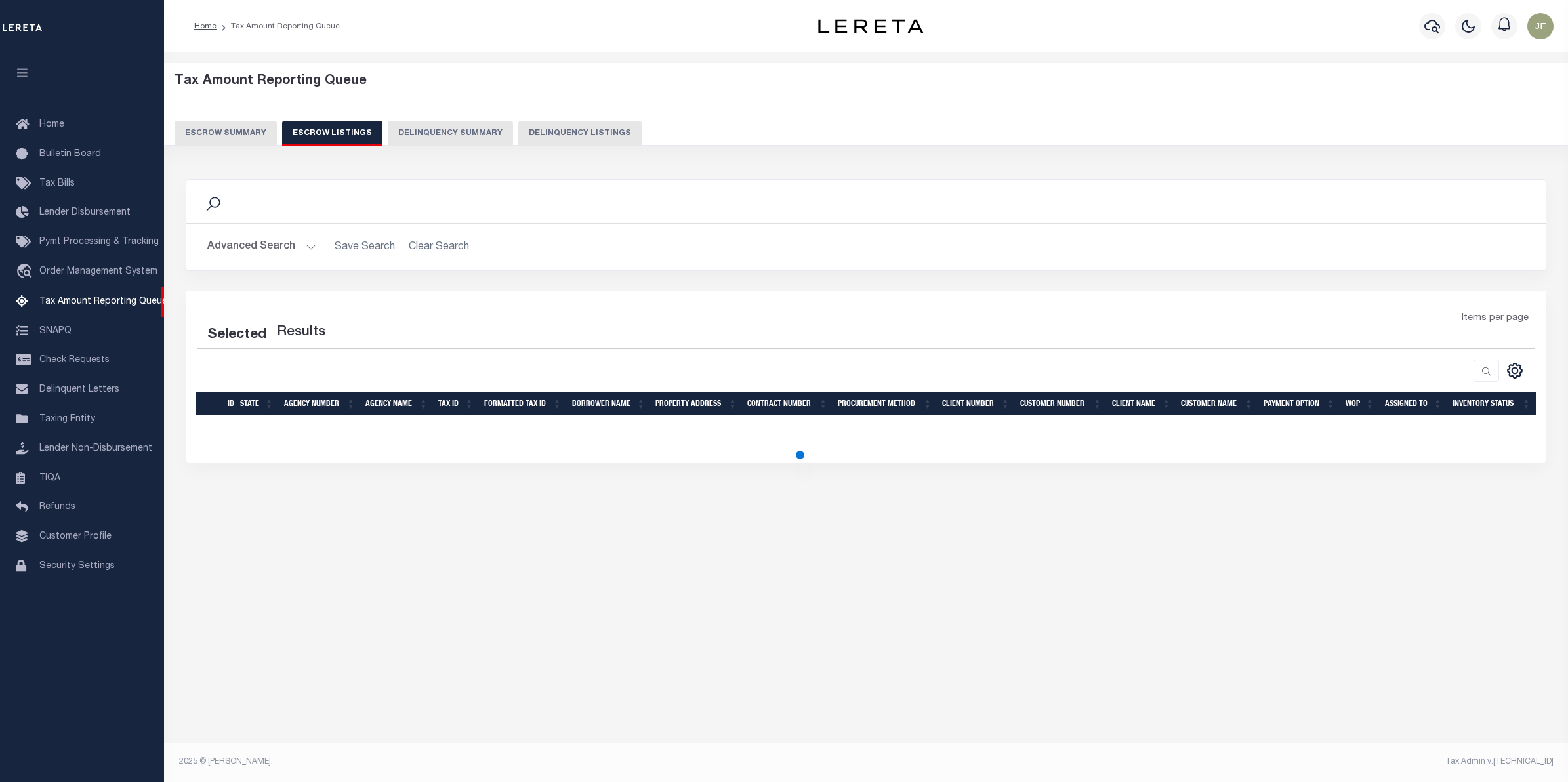
select select "100"
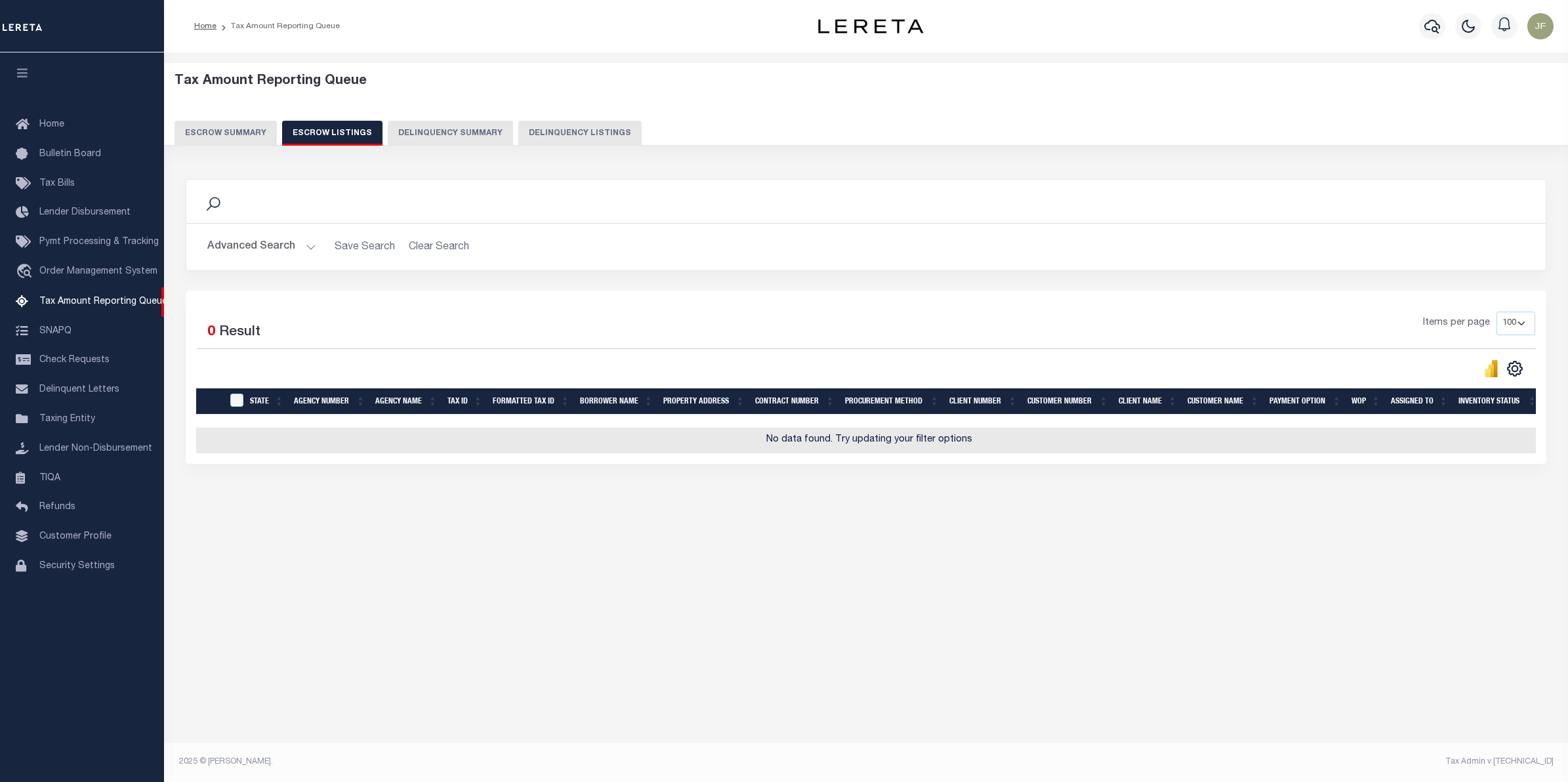
click at [233, 125] on button "Escrow Summary" at bounding box center [225, 133] width 102 height 25
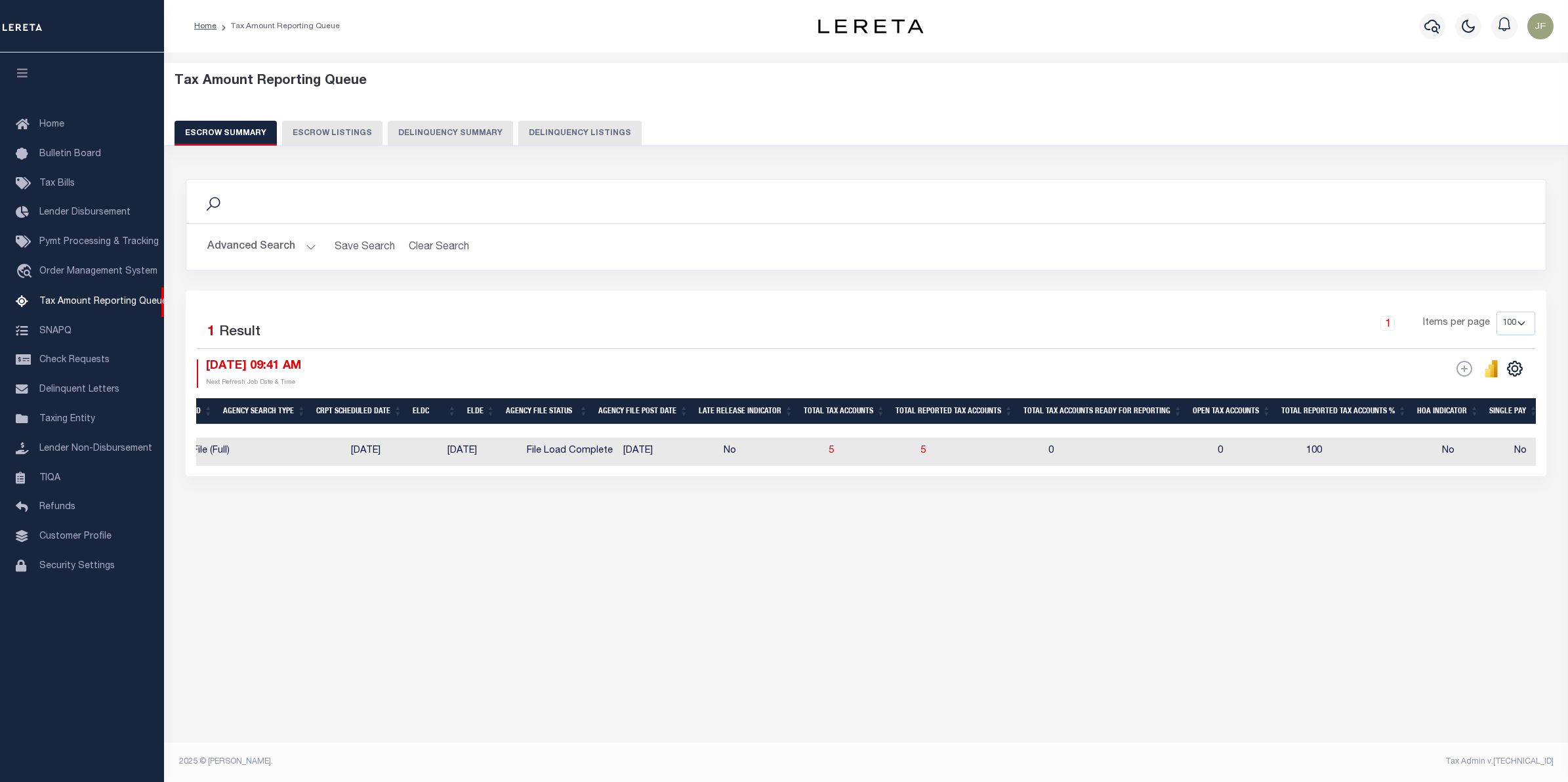
scroll to position [0, 653]
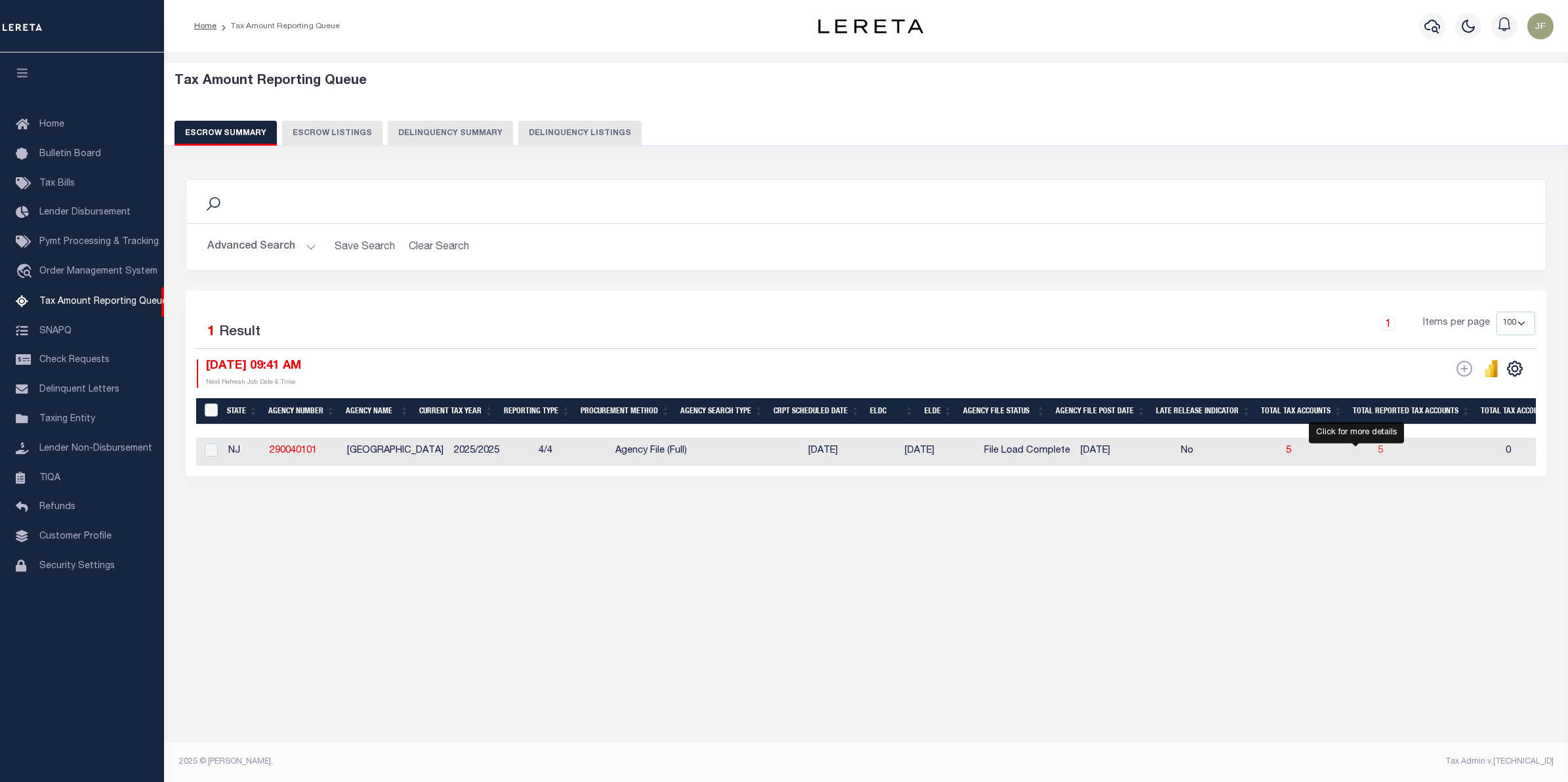
click at [1378, 455] on span "5" at bounding box center [1380, 450] width 6 height 9
select select "100"
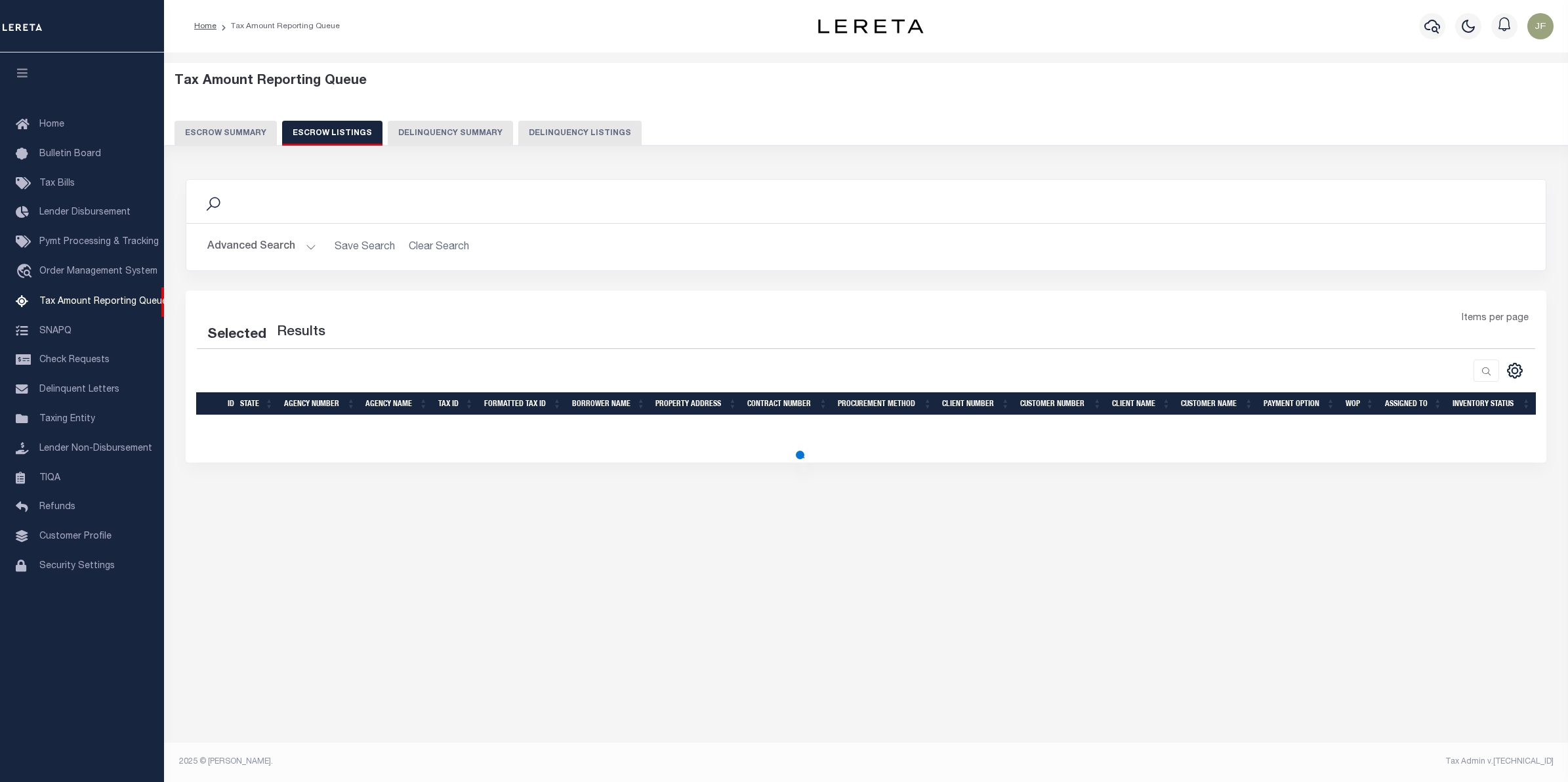
select select "100"
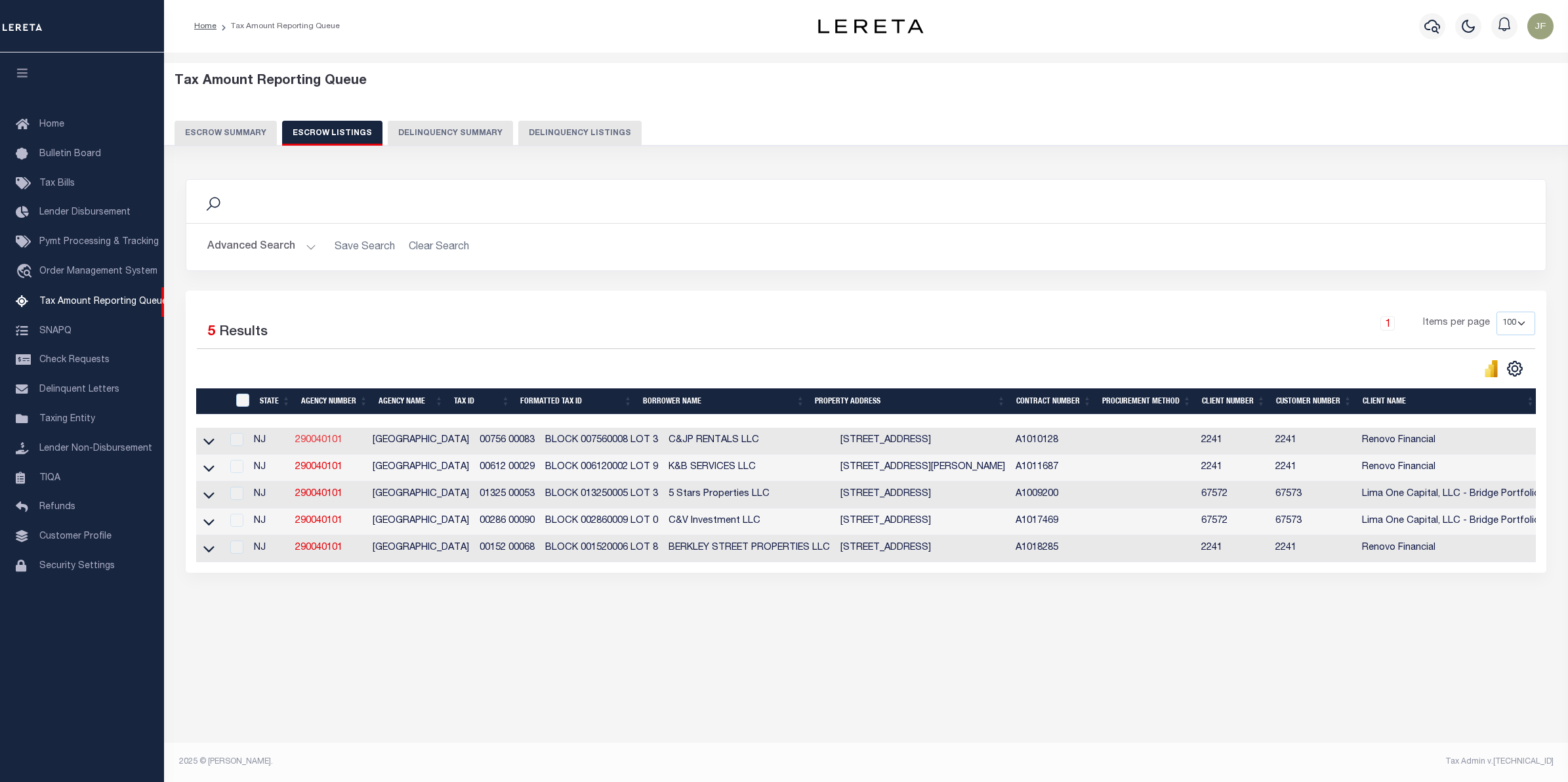
click at [310, 443] on link "290040101" at bounding box center [318, 439] width 48 height 9
click at [212, 442] on icon at bounding box center [209, 441] width 11 height 14
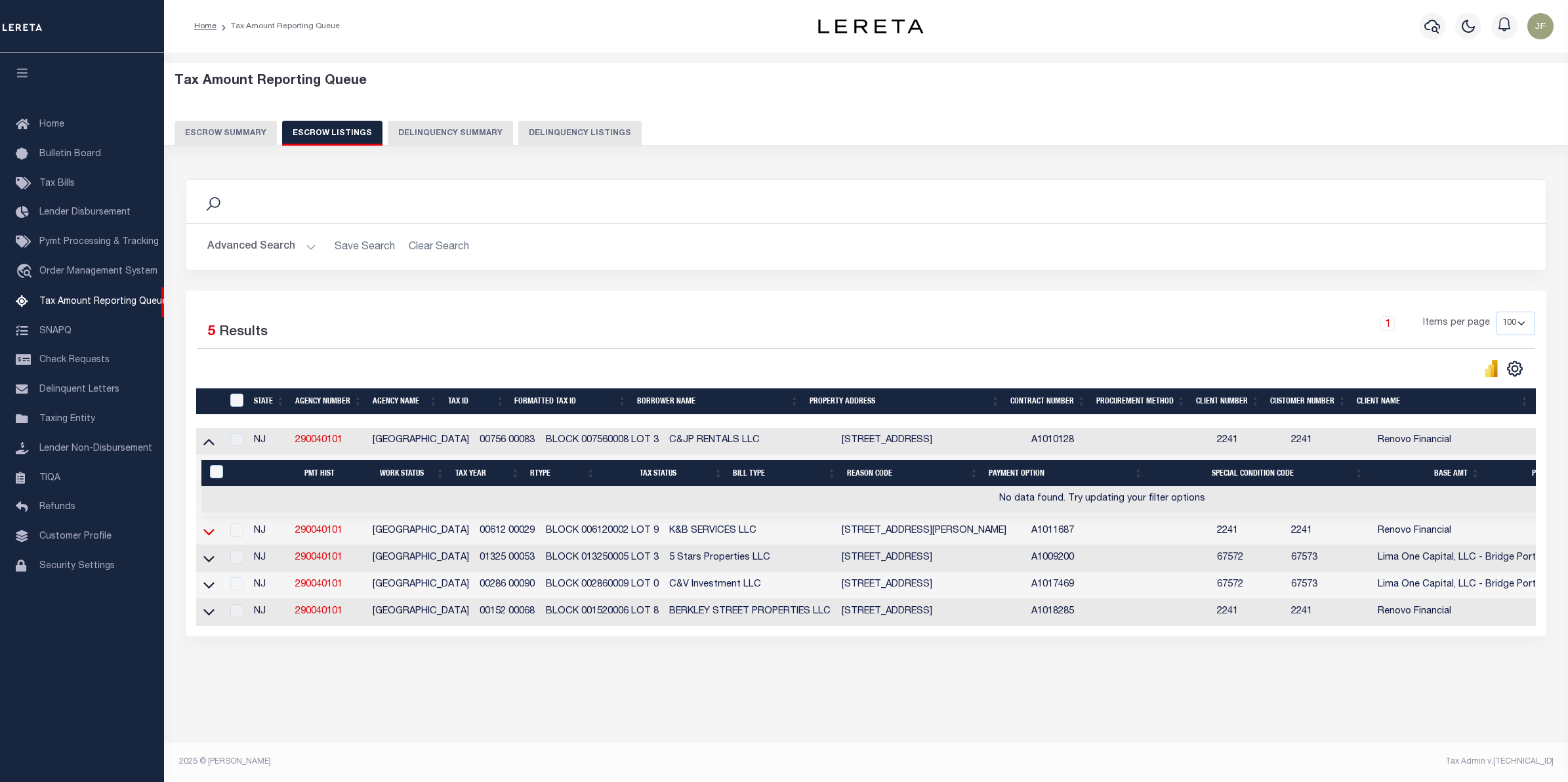
click at [212, 539] on icon at bounding box center [209, 531] width 11 height 14
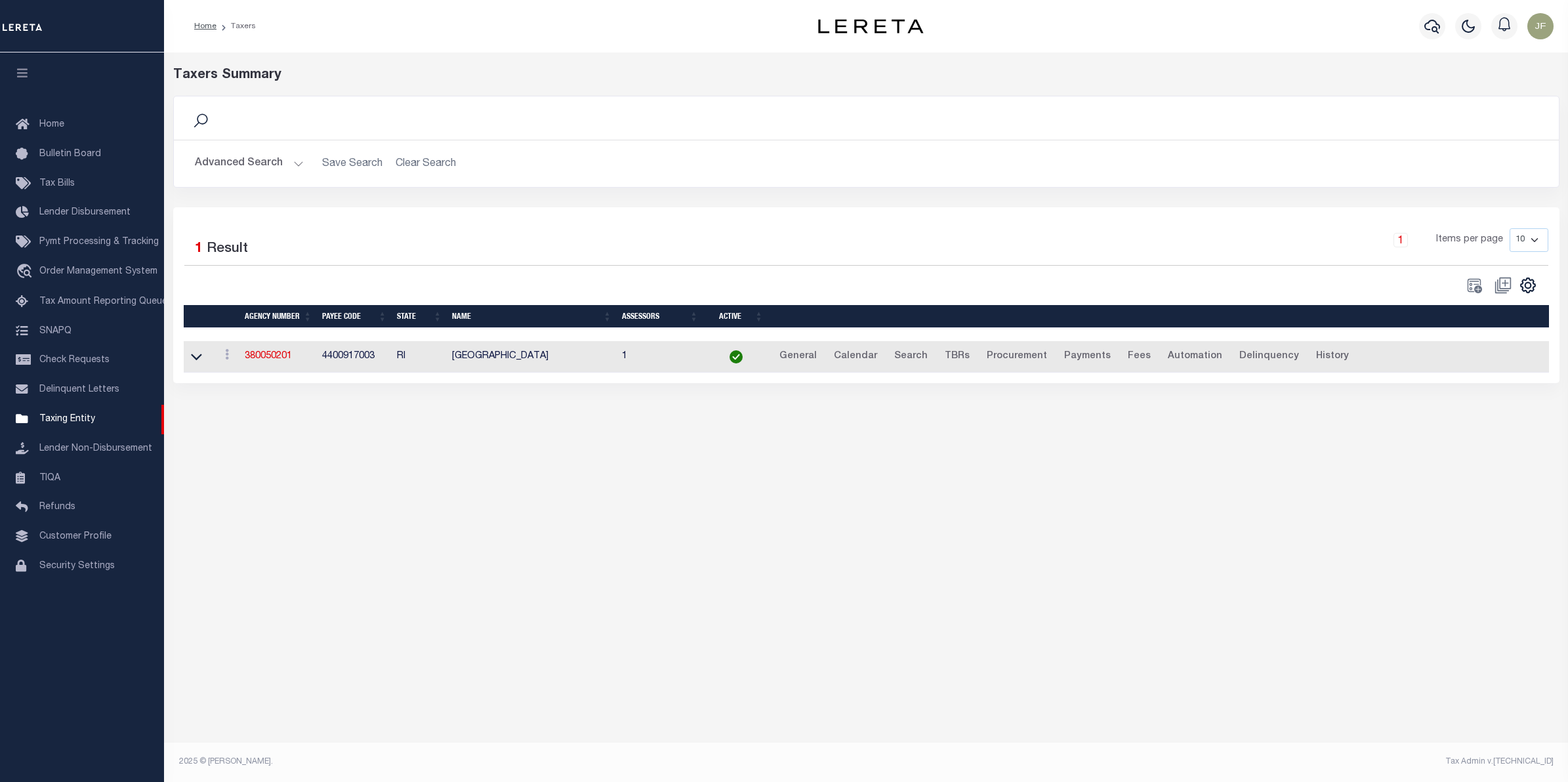
click at [256, 168] on button "Advanced Search" at bounding box center [249, 164] width 109 height 26
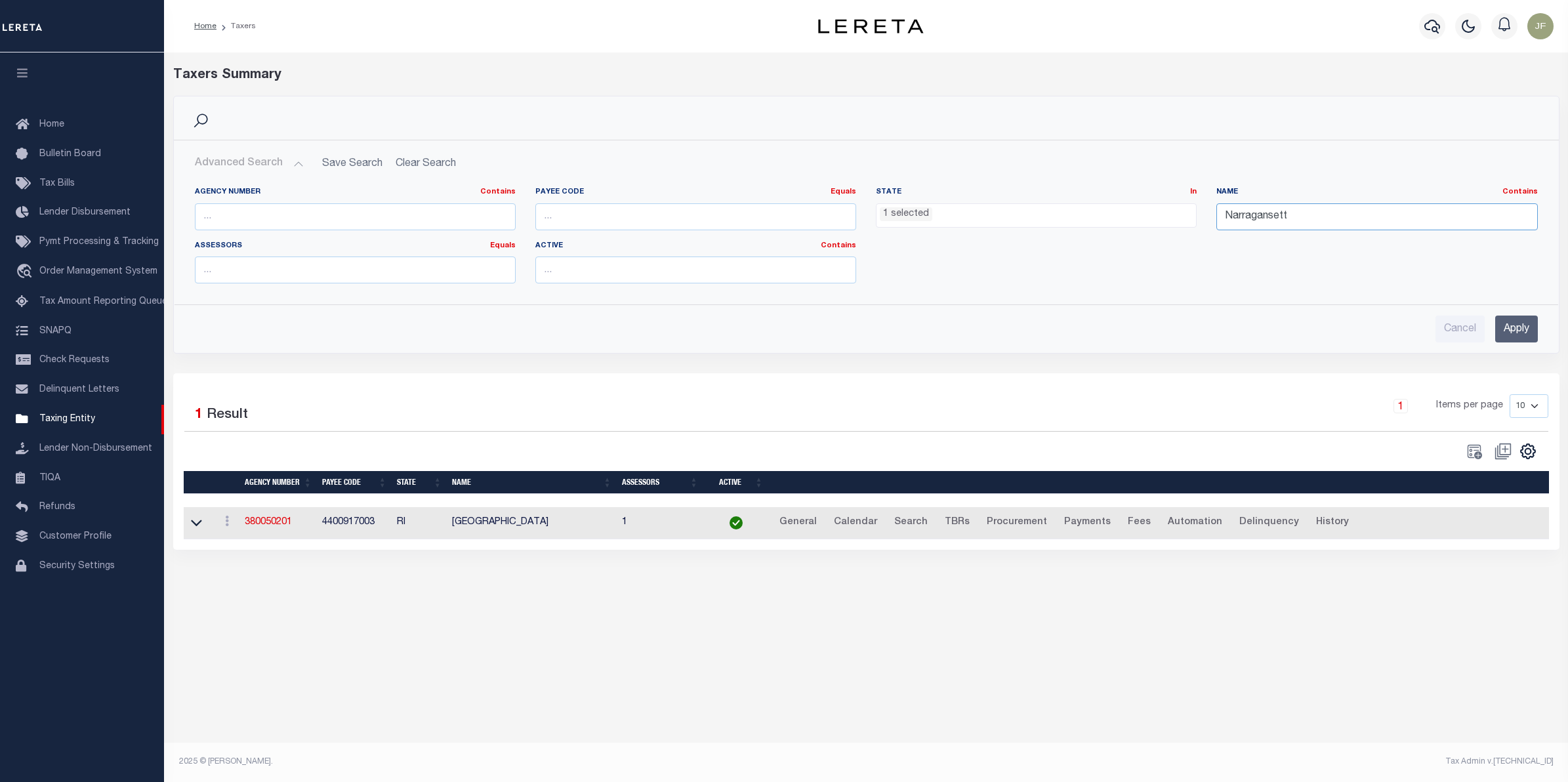
drag, startPoint x: 1304, startPoint y: 210, endPoint x: 1178, endPoint y: 214, distance: 126.1
click at [1178, 214] on div "Agency Number Contains Contains Is Payee Code Equals Equals Is Not Equal To Is …" at bounding box center [867, 240] width 1362 height 107
type input "N"
type input "camden"
click at [1051, 204] on ul "1 selected" at bounding box center [1036, 213] width 319 height 18
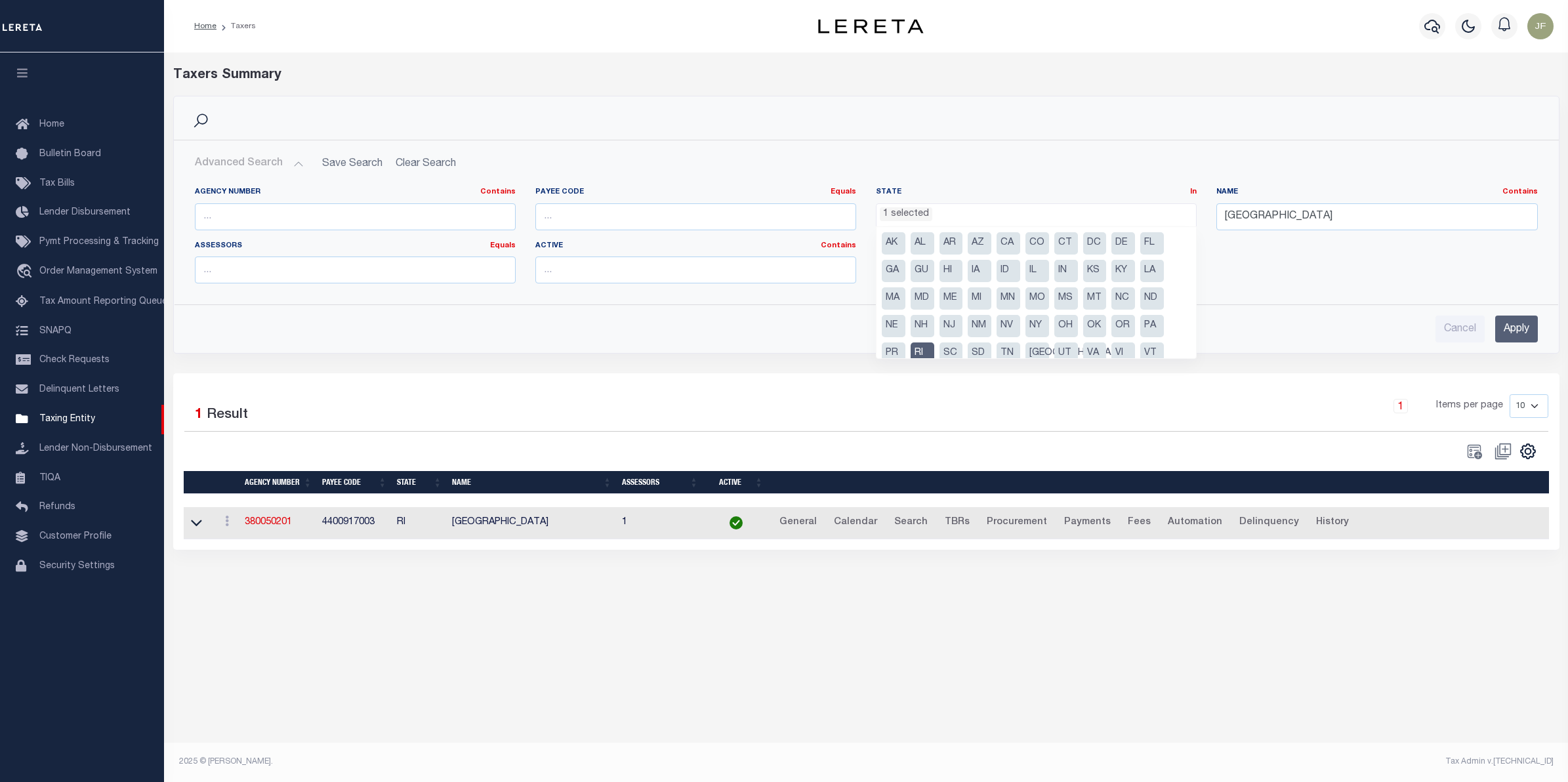
click at [922, 351] on li "RI" at bounding box center [922, 354] width 23 height 23
click at [949, 322] on li "NJ" at bounding box center [950, 327] width 23 height 23
select select "NJ"
click at [1514, 325] on input "Apply" at bounding box center [1516, 328] width 43 height 27
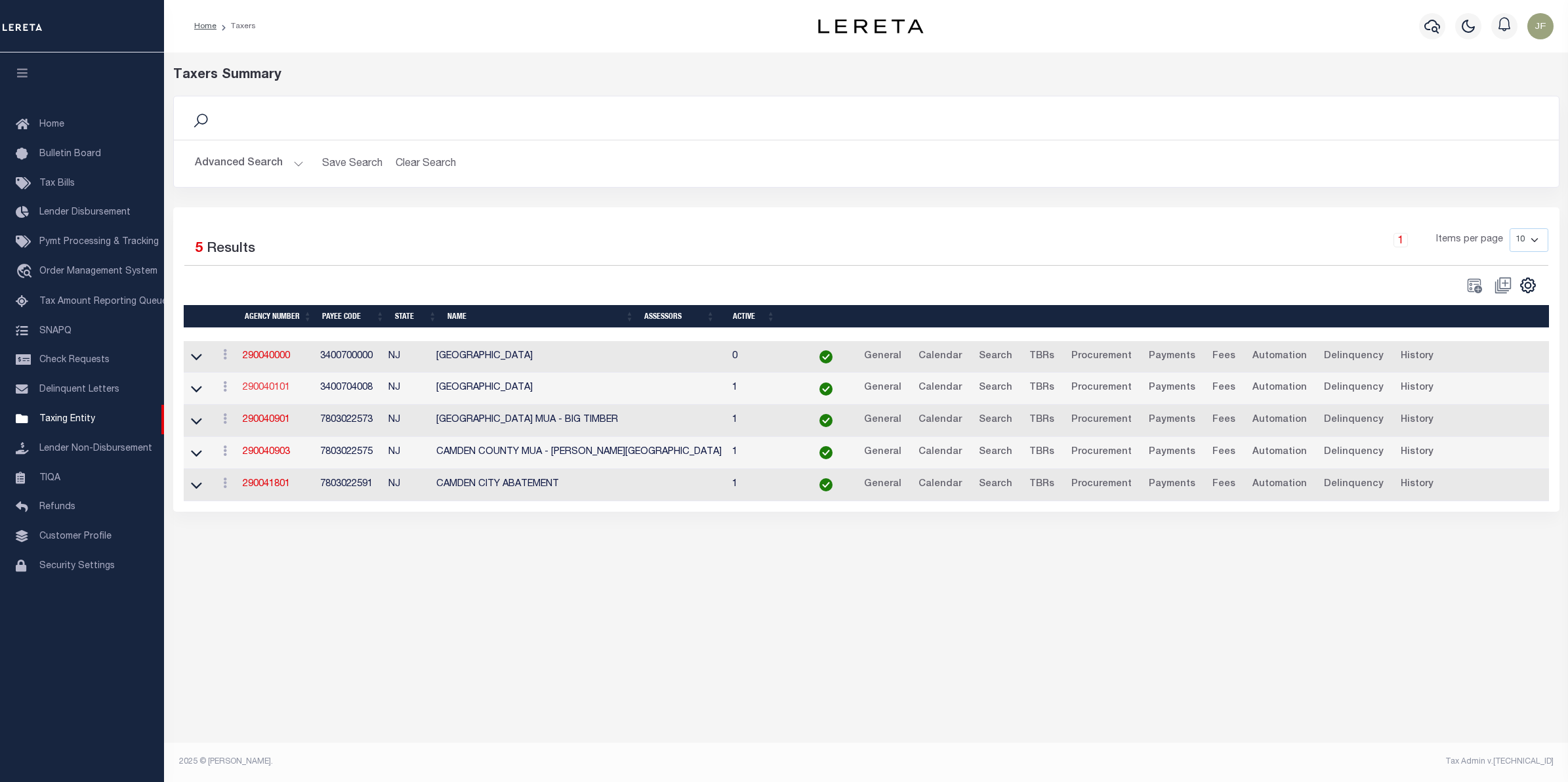
click at [264, 393] on link "290040101" at bounding box center [266, 387] width 48 height 9
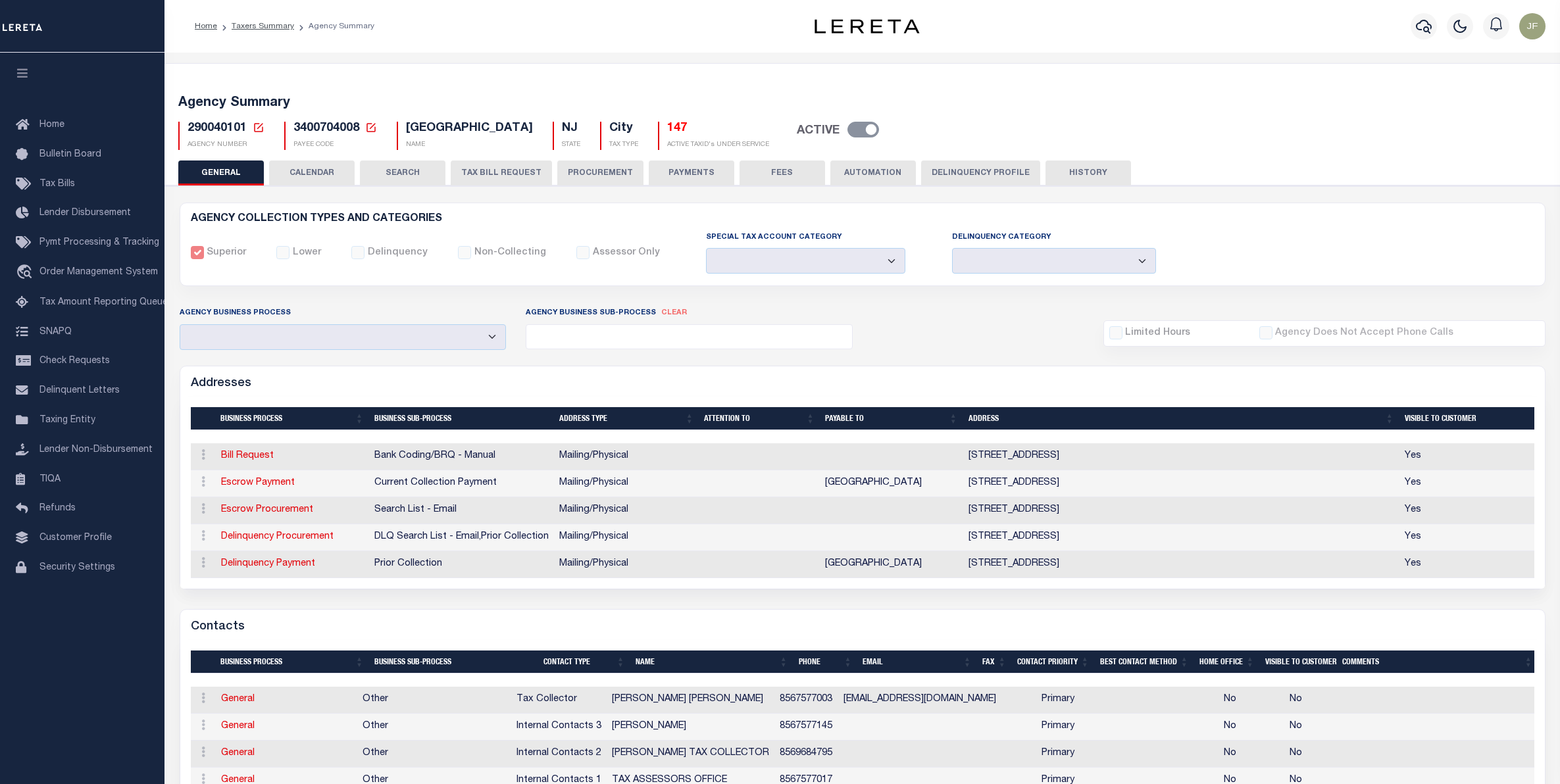
select select
click at [1422, 24] on icon "button" at bounding box center [1423, 27] width 16 height 16
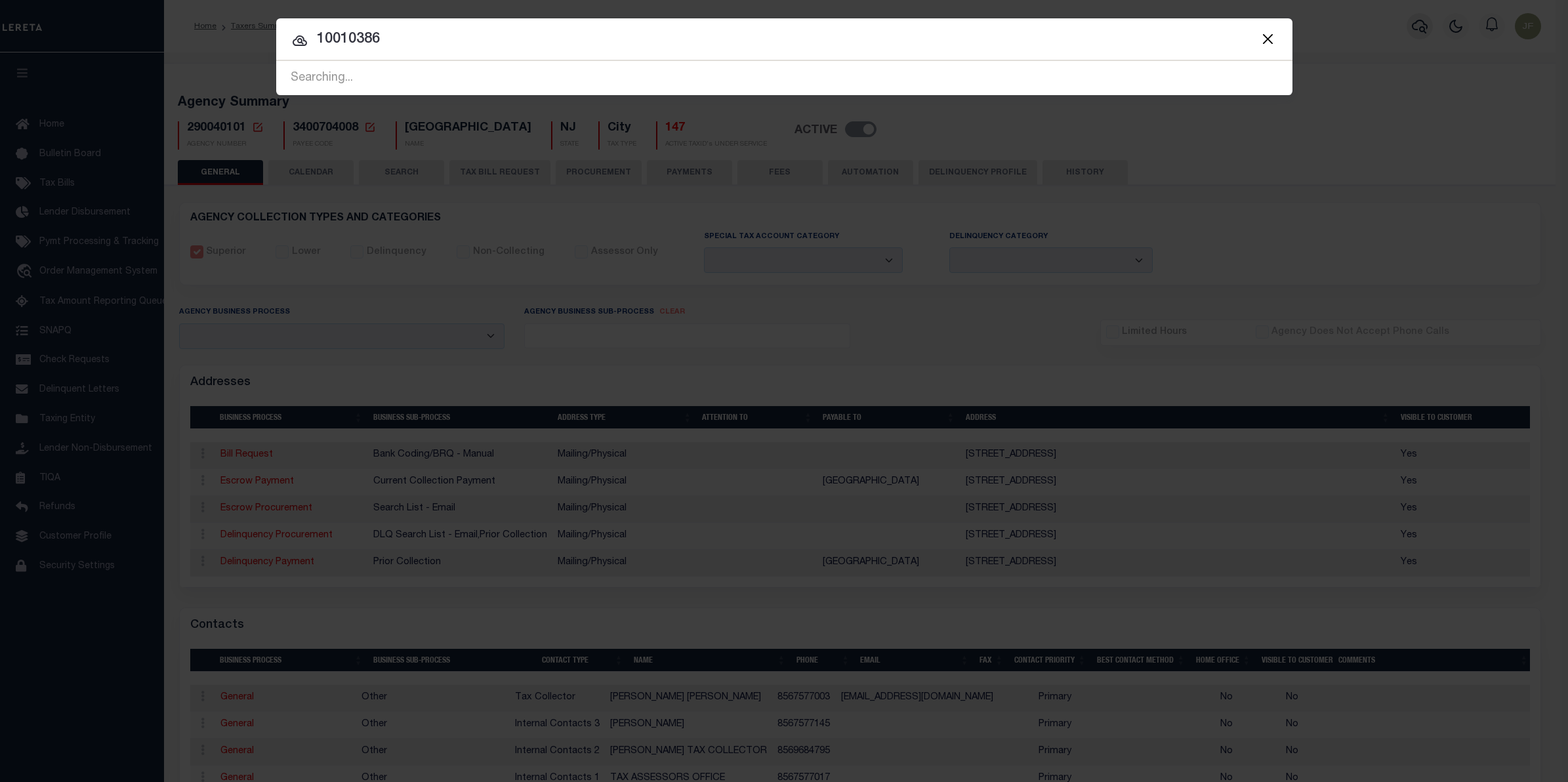
type input "10010386"
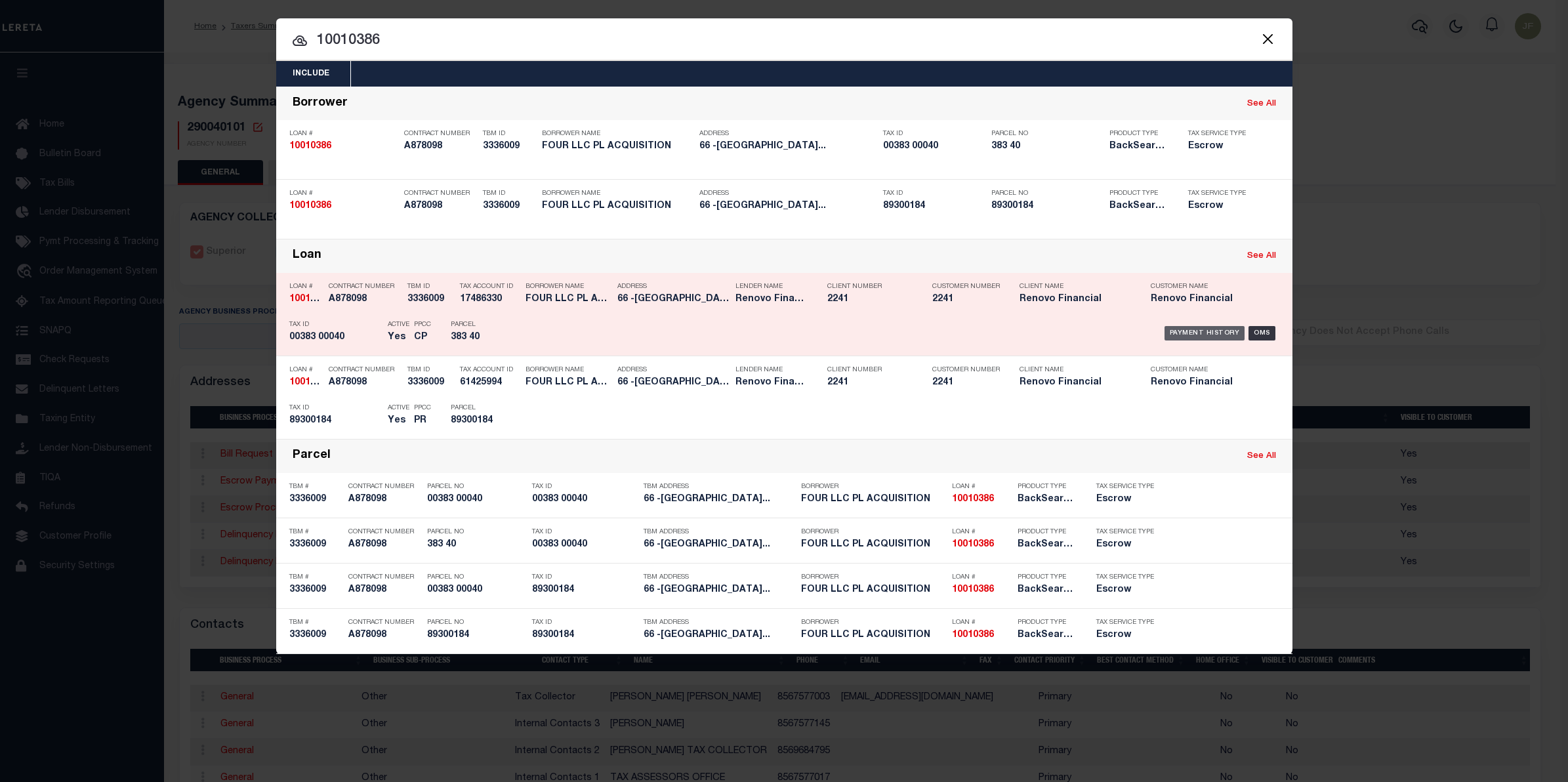
click at [1187, 333] on div "Payment History" at bounding box center [1205, 333] width 81 height 15
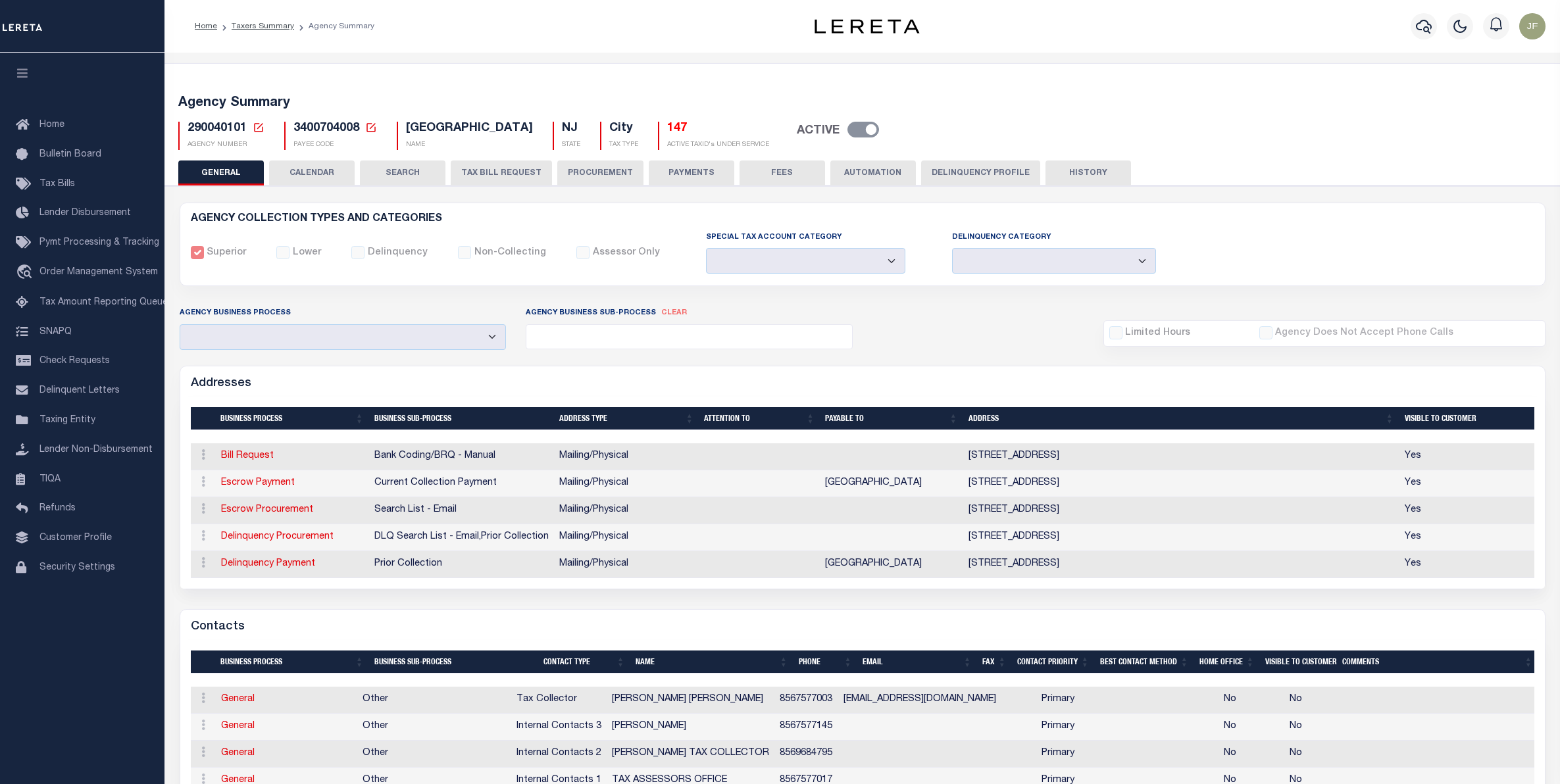
select select
click at [1057, 171] on button "HISTORY" at bounding box center [1088, 173] width 86 height 25
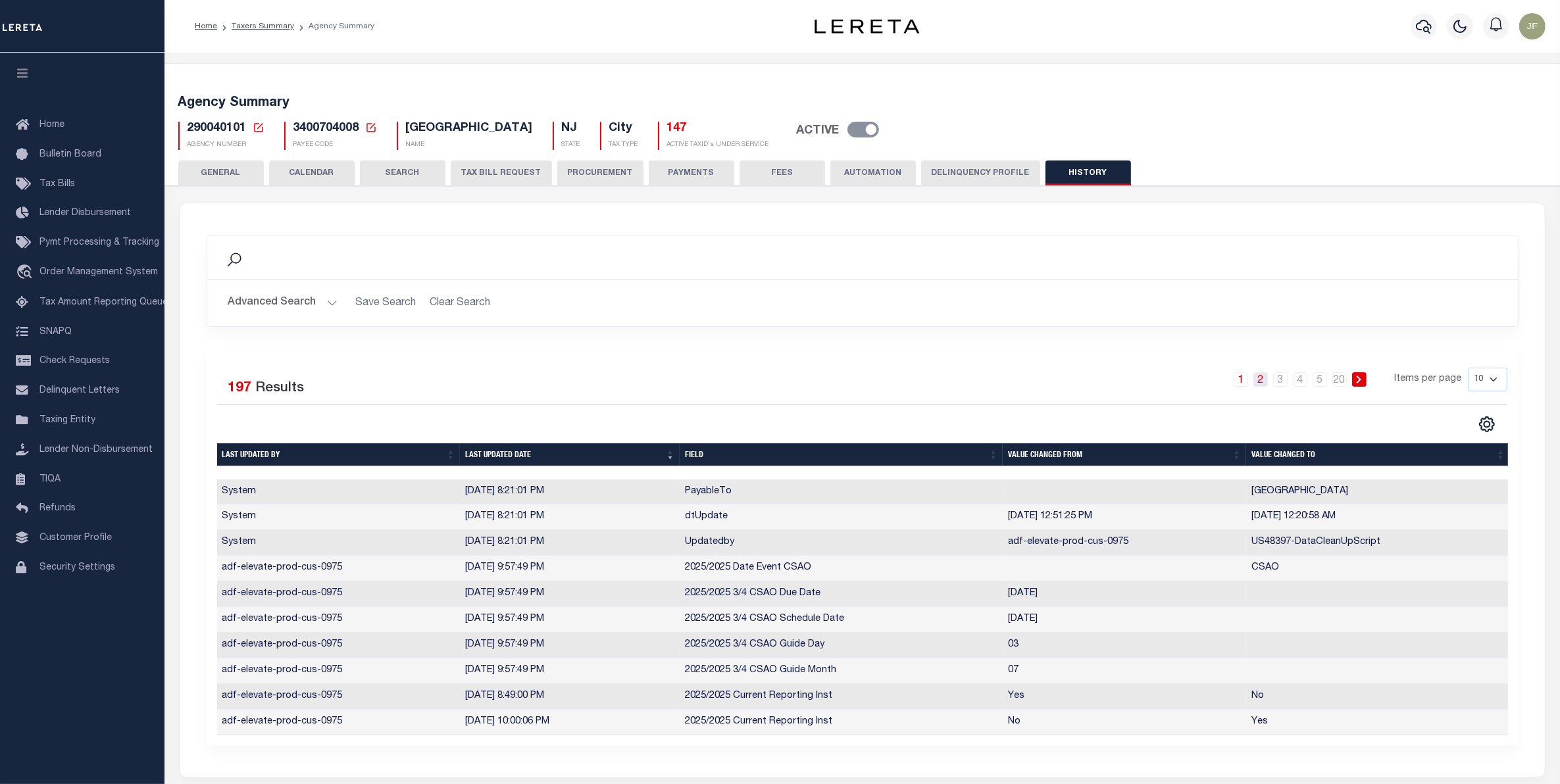
click at [1263, 383] on link "2" at bounding box center [1260, 380] width 15 height 15
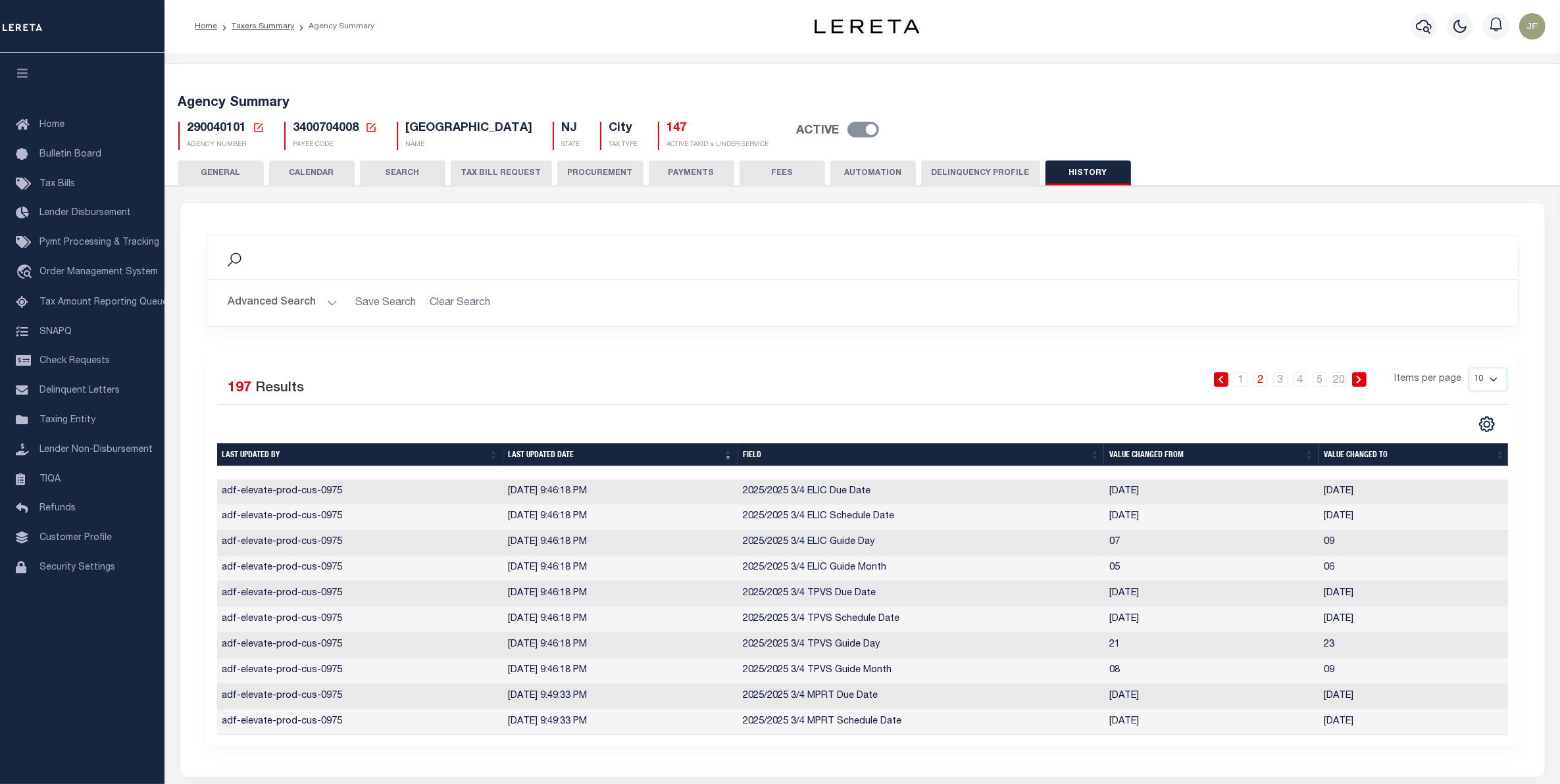
click at [314, 172] on button "CALENDAR" at bounding box center [312, 173] width 86 height 25
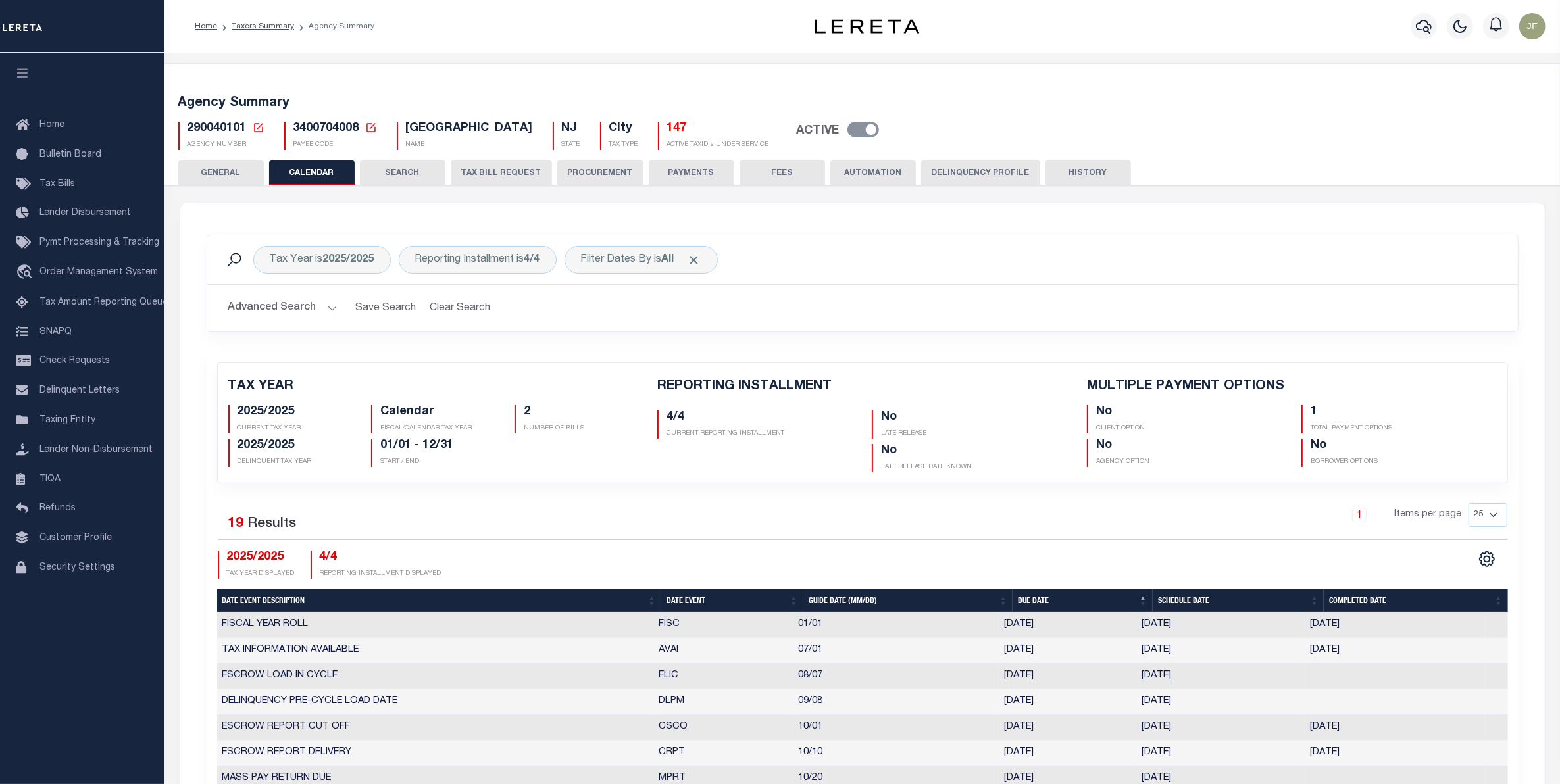
checkbox input "false"
type input "1"
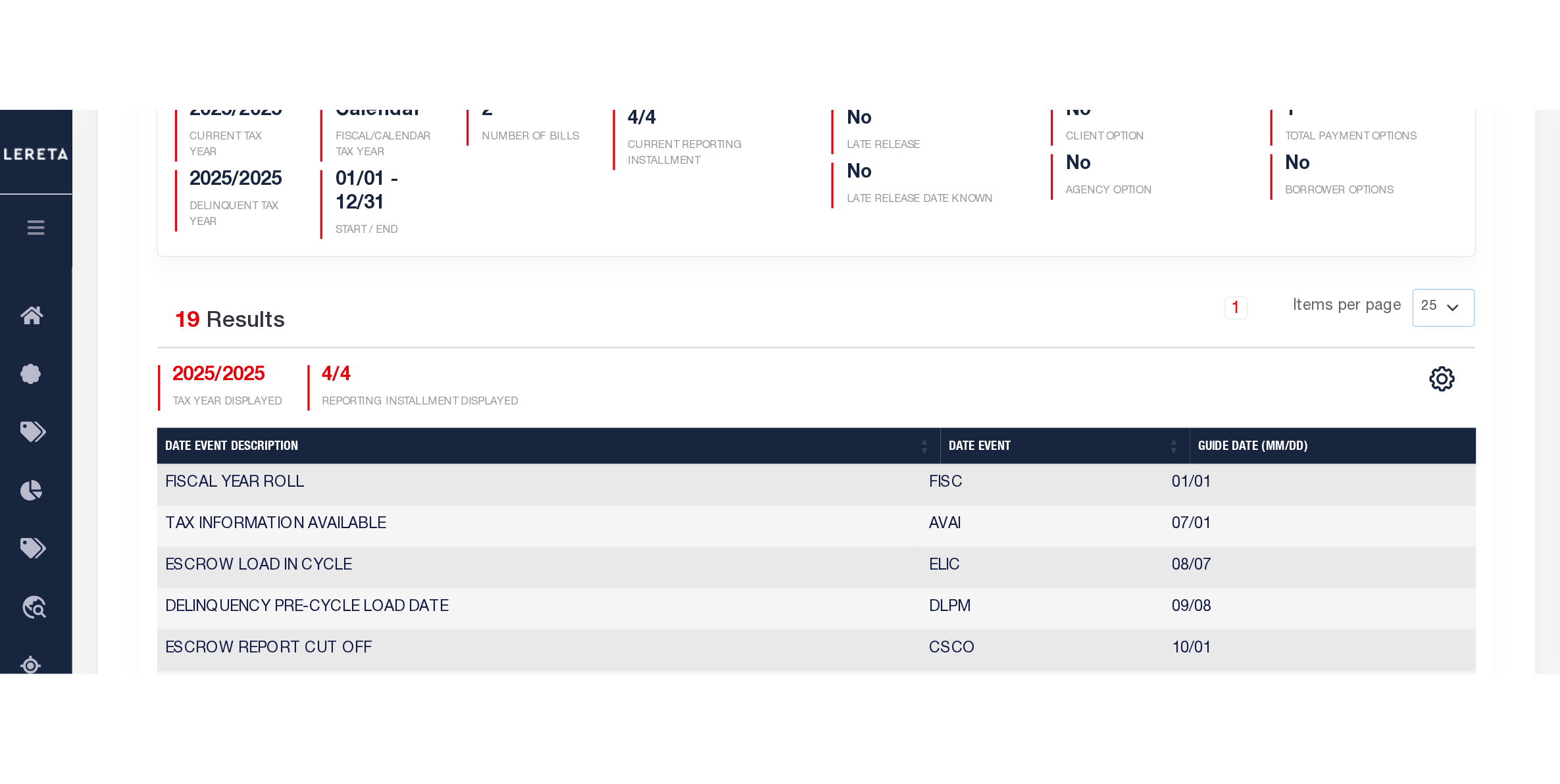
scroll to position [411, 0]
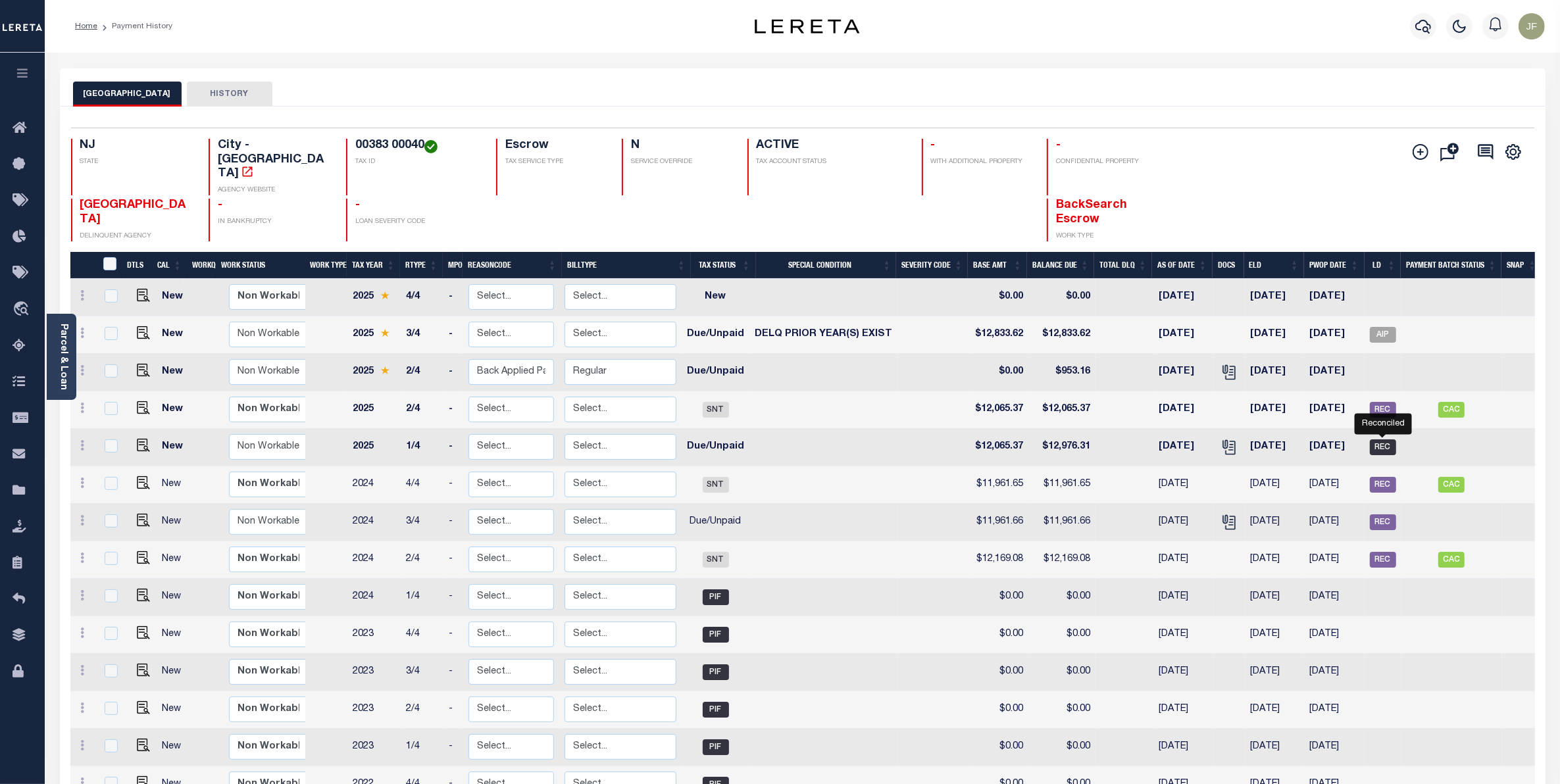
click at [1379, 440] on span "REC" at bounding box center [1382, 448] width 27 height 16
checkbox input "true"
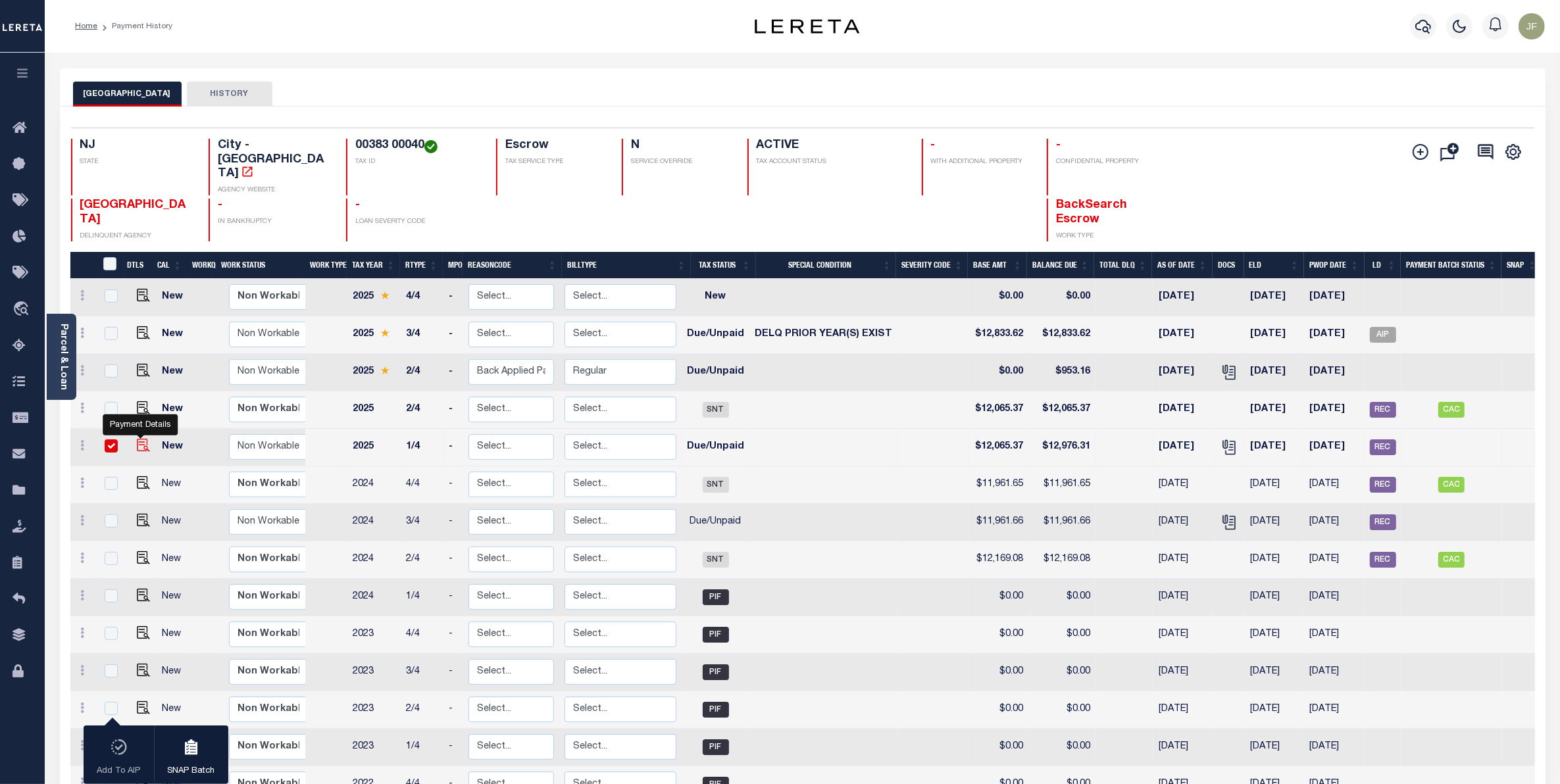
click at [140, 439] on img "" at bounding box center [143, 445] width 13 height 13
checkbox input "false"
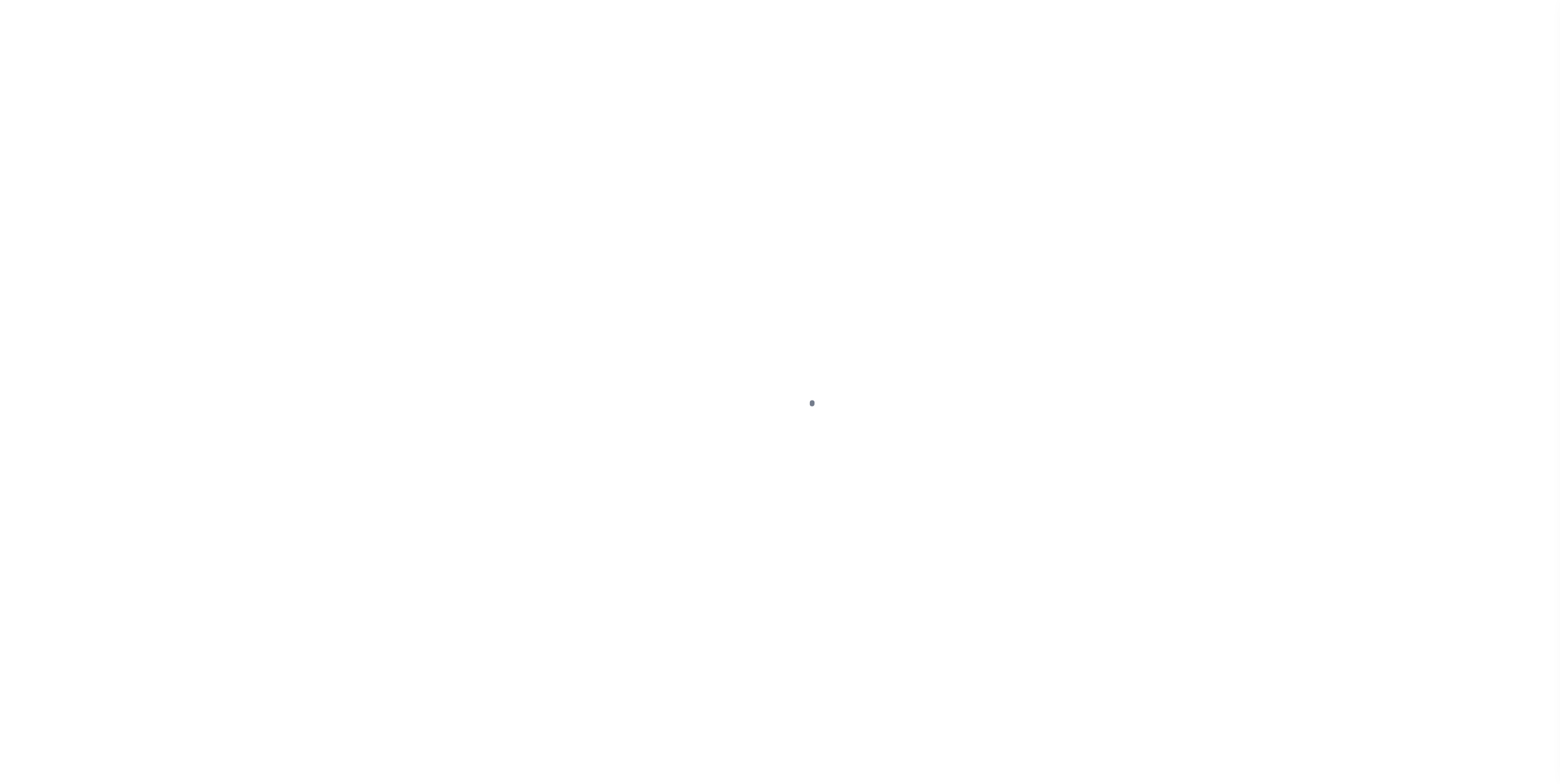
select select "DUE"
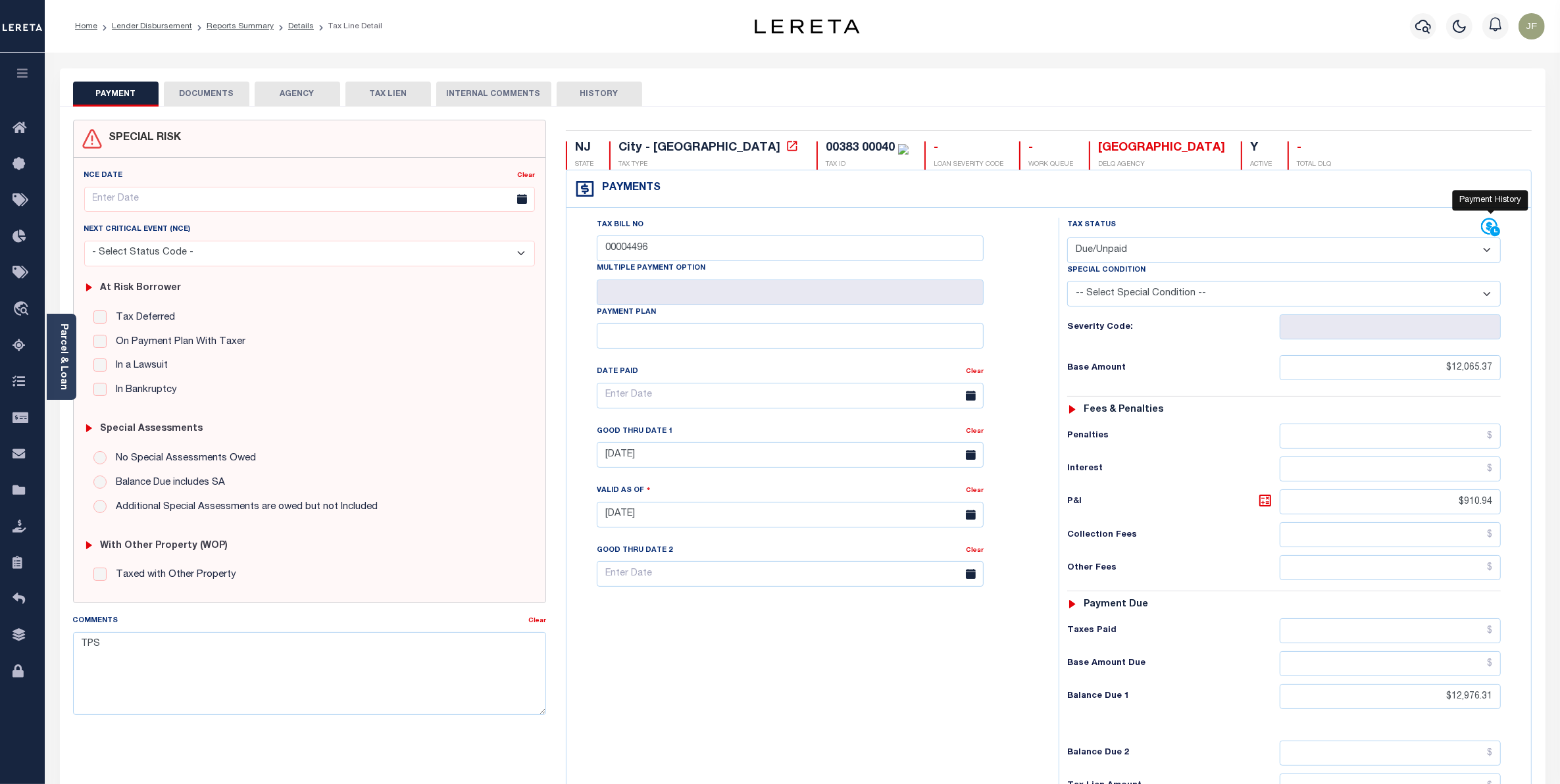
click at [1485, 224] on icon at bounding box center [1490, 227] width 19 height 19
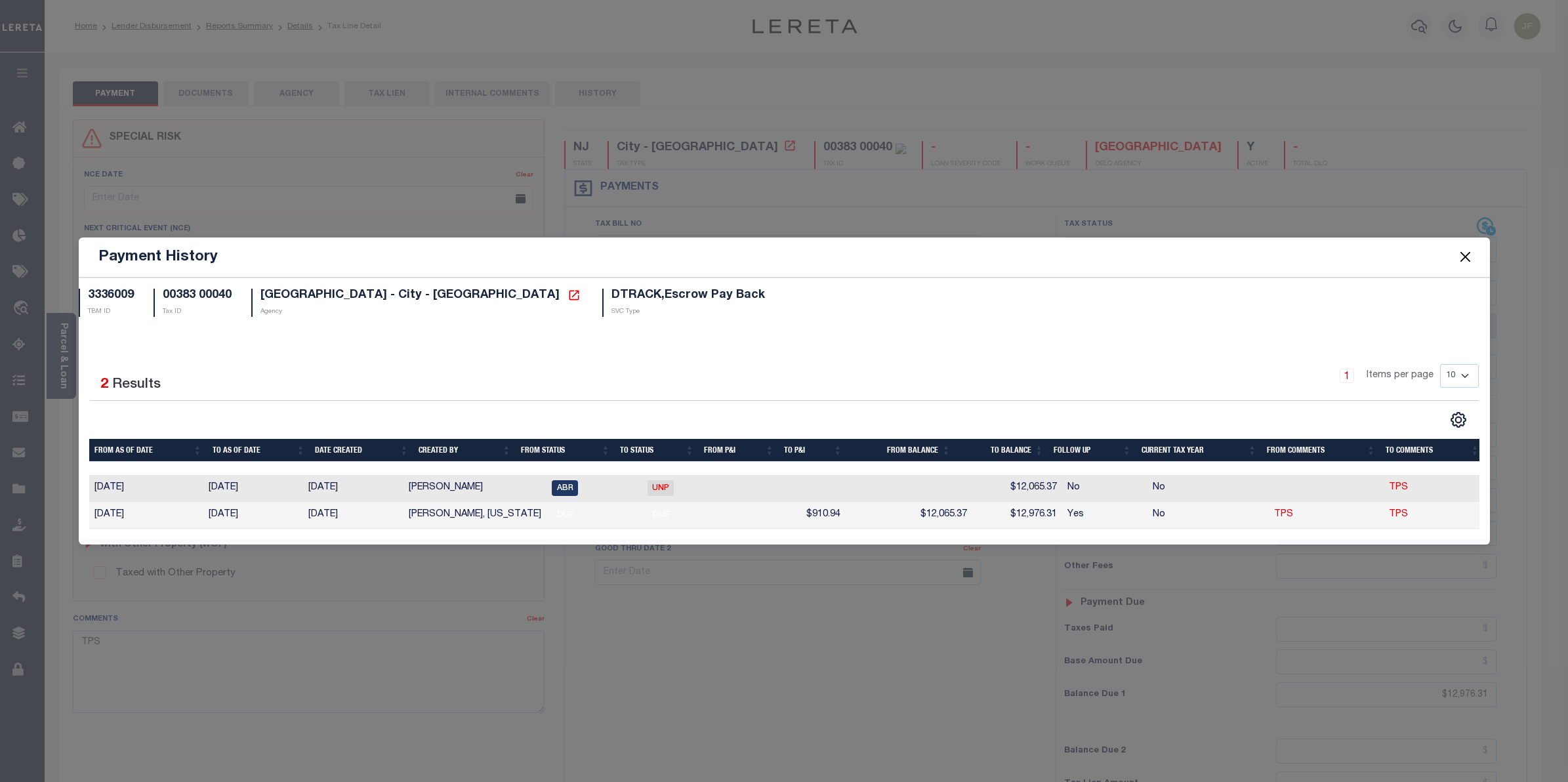
click at [1470, 251] on button "Close" at bounding box center [1465, 256] width 17 height 17
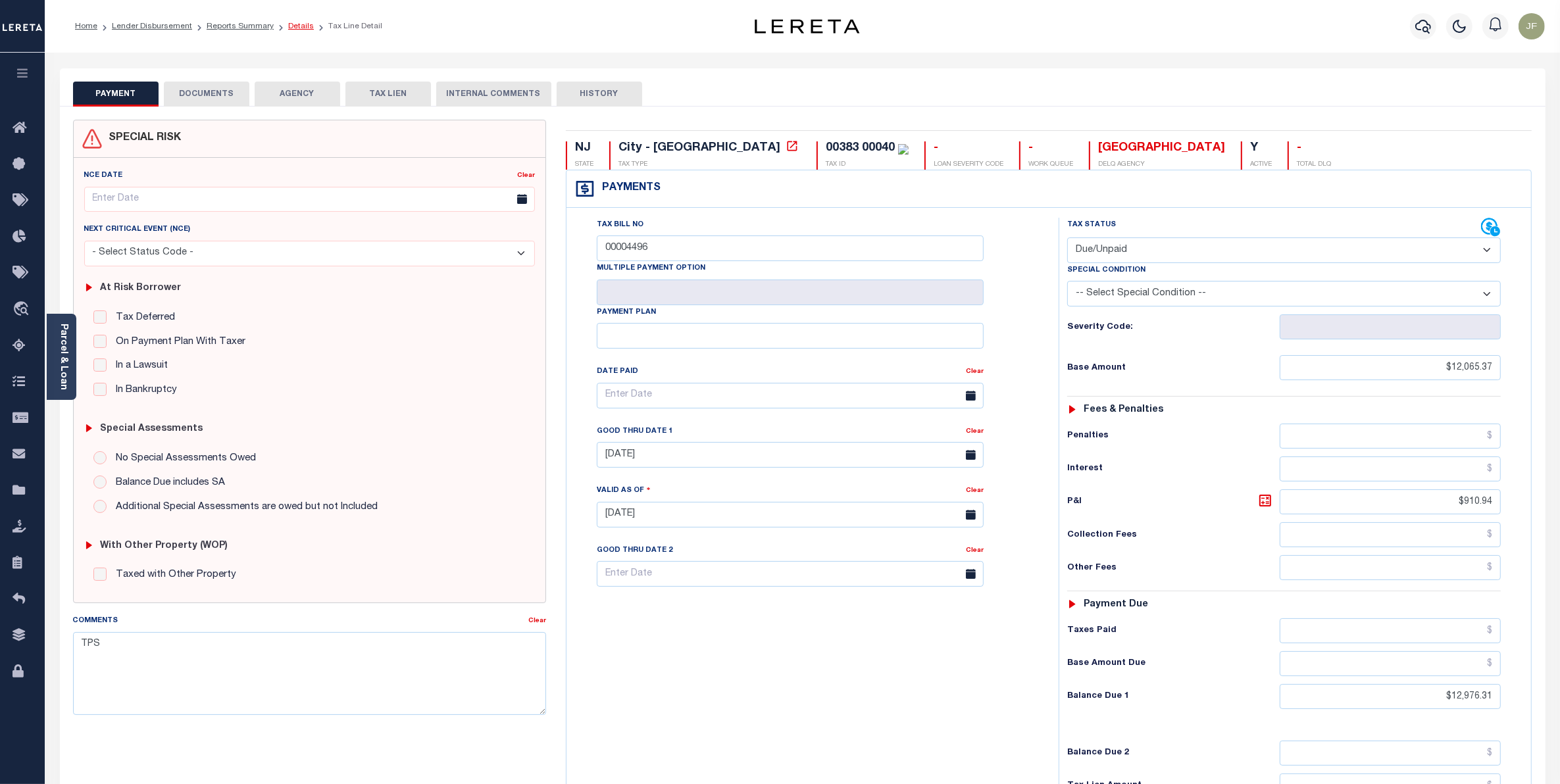
click at [292, 24] on link "Details" at bounding box center [301, 27] width 26 height 8
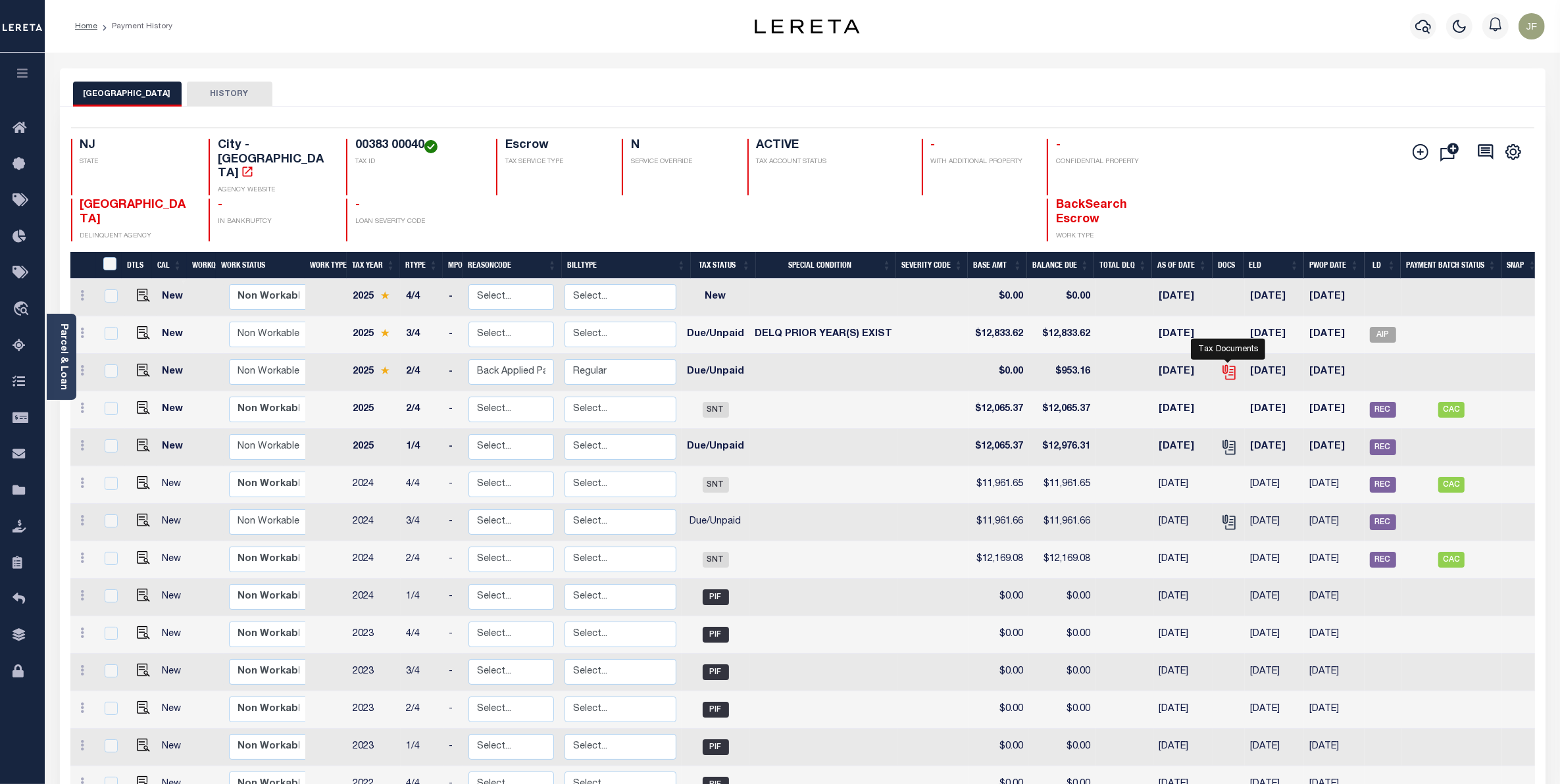
click at [1232, 365] on icon "" at bounding box center [1228, 369] width 11 height 11
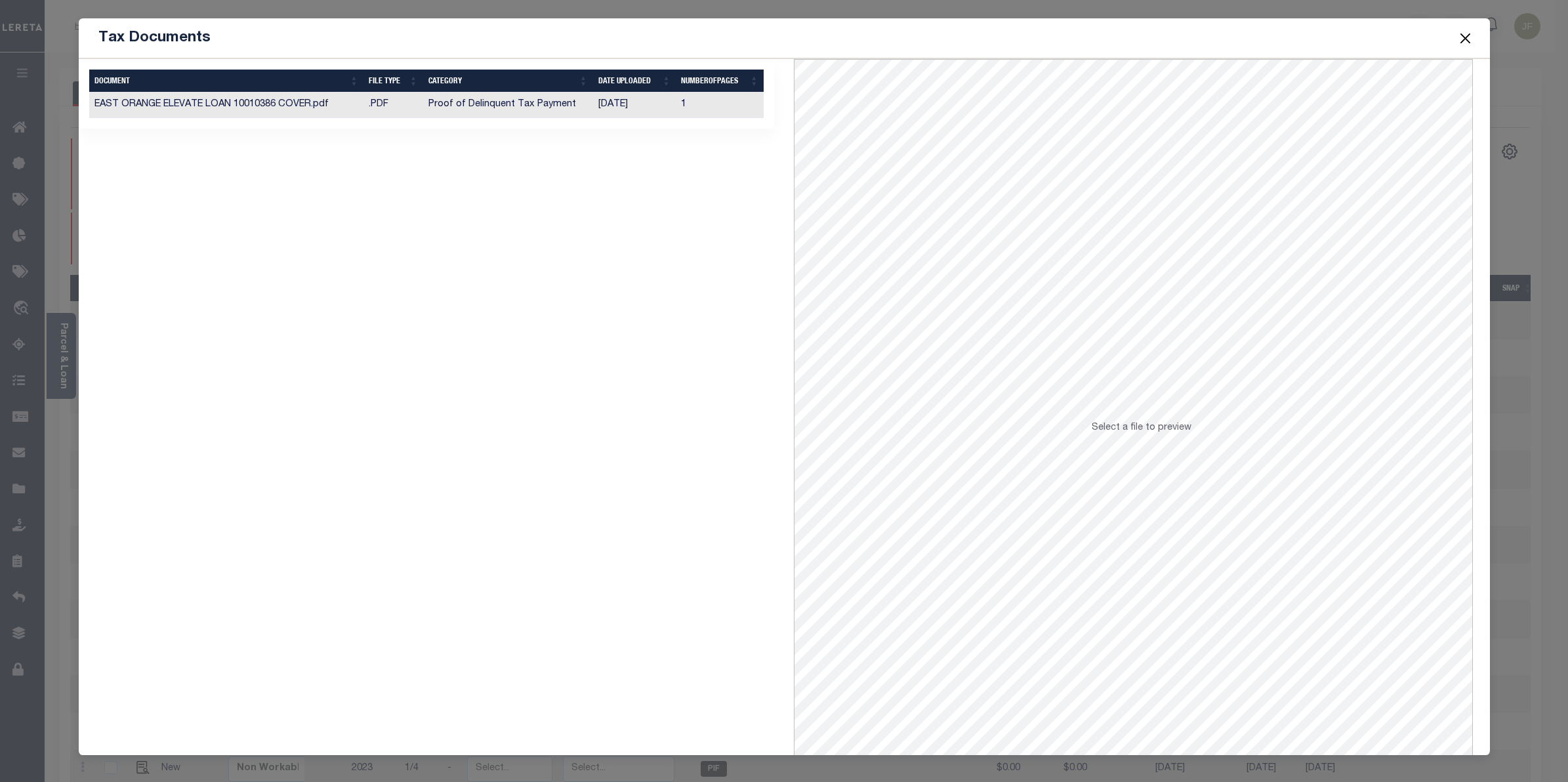
click at [568, 109] on td "Proof of Delinquent Tax Payment" at bounding box center [508, 106] width 170 height 26
click at [1468, 43] on button "Close" at bounding box center [1465, 38] width 17 height 17
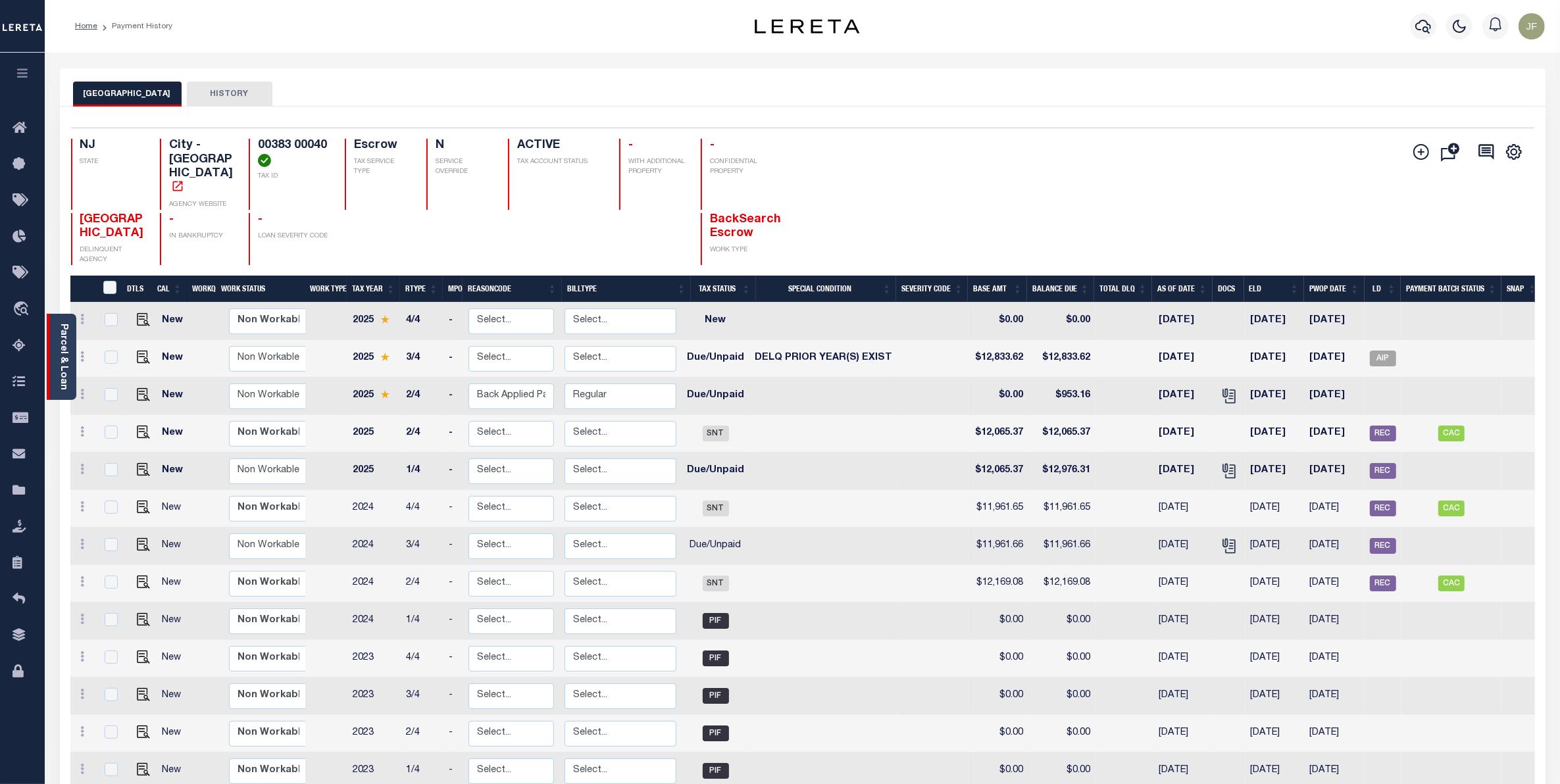
click at [53, 369] on div "Parcel & Loan" at bounding box center [61, 356] width 30 height 86
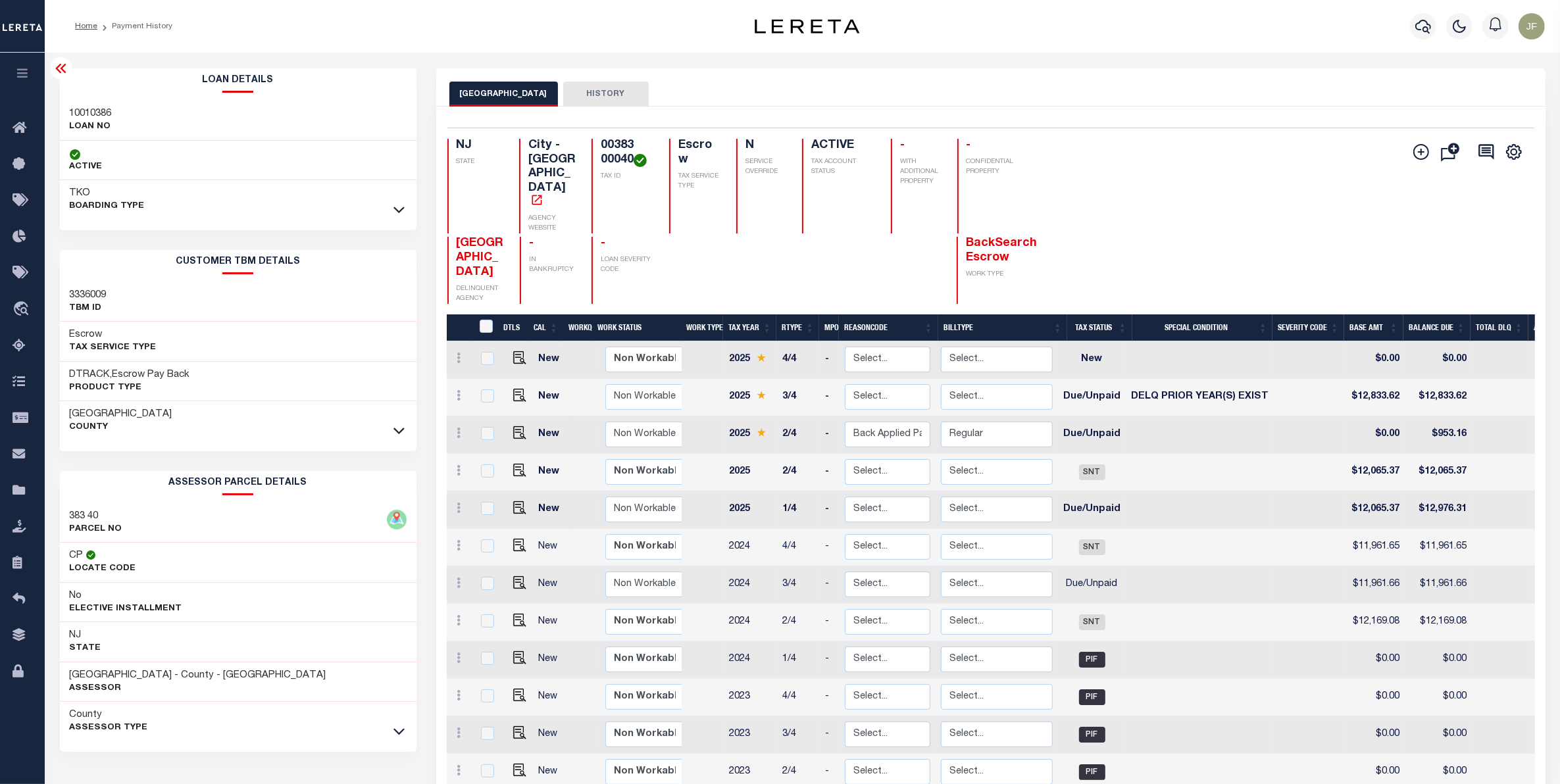
click at [392, 214] on div at bounding box center [398, 210] width 15 height 15
click at [396, 211] on icon at bounding box center [399, 210] width 11 height 6
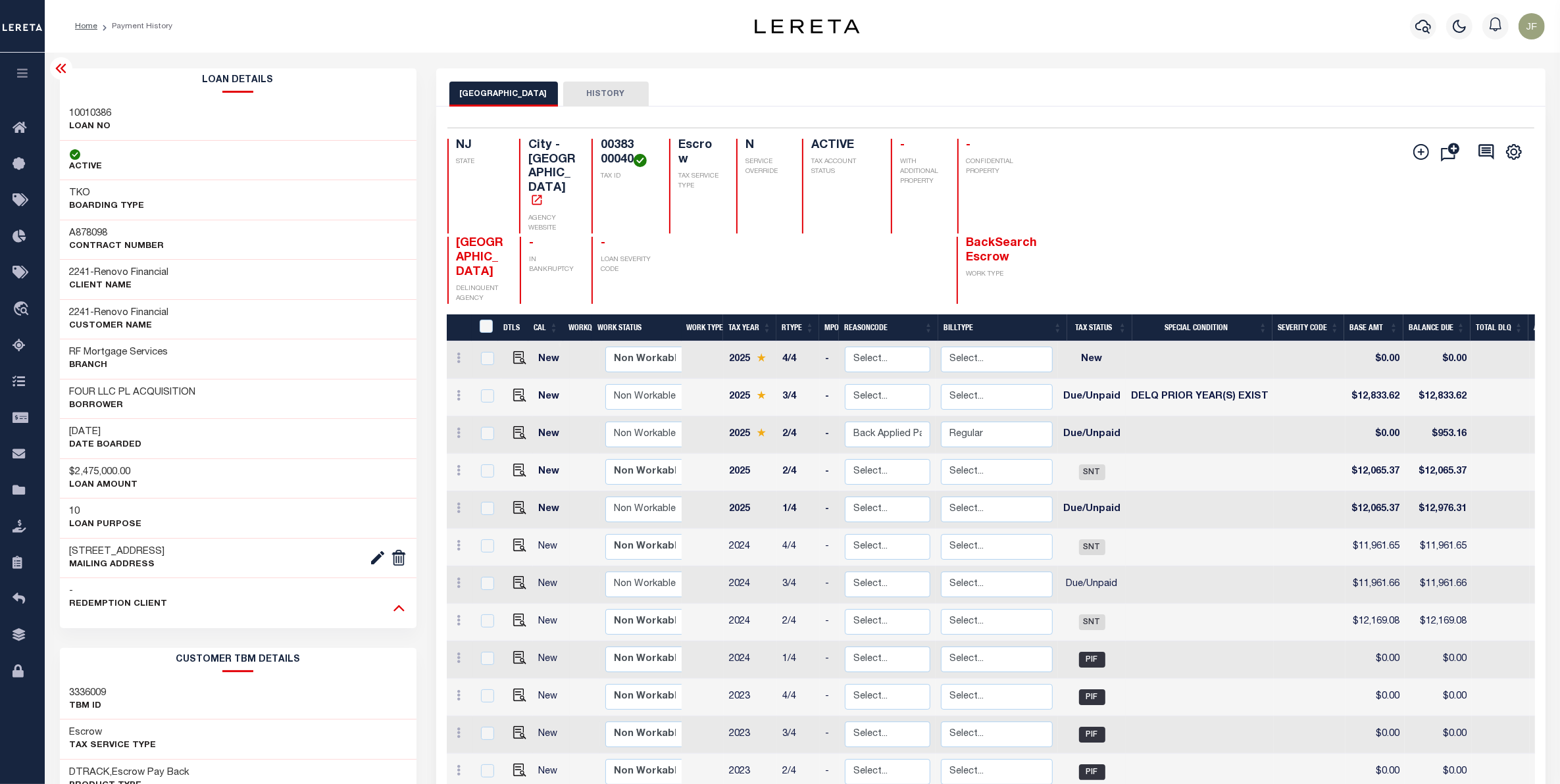
click at [394, 610] on icon at bounding box center [399, 607] width 11 height 14
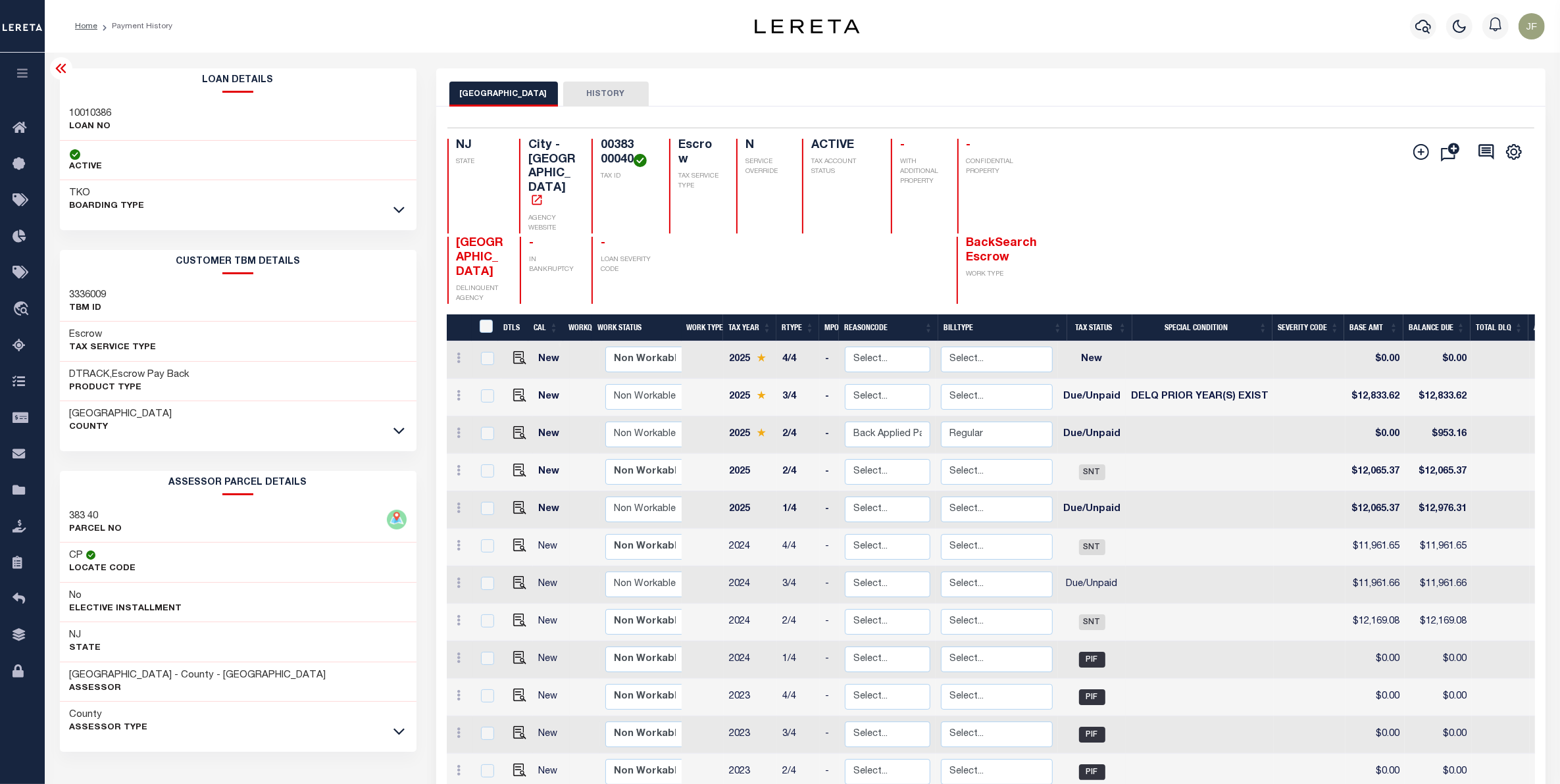
click at [65, 73] on icon at bounding box center [61, 69] width 16 height 16
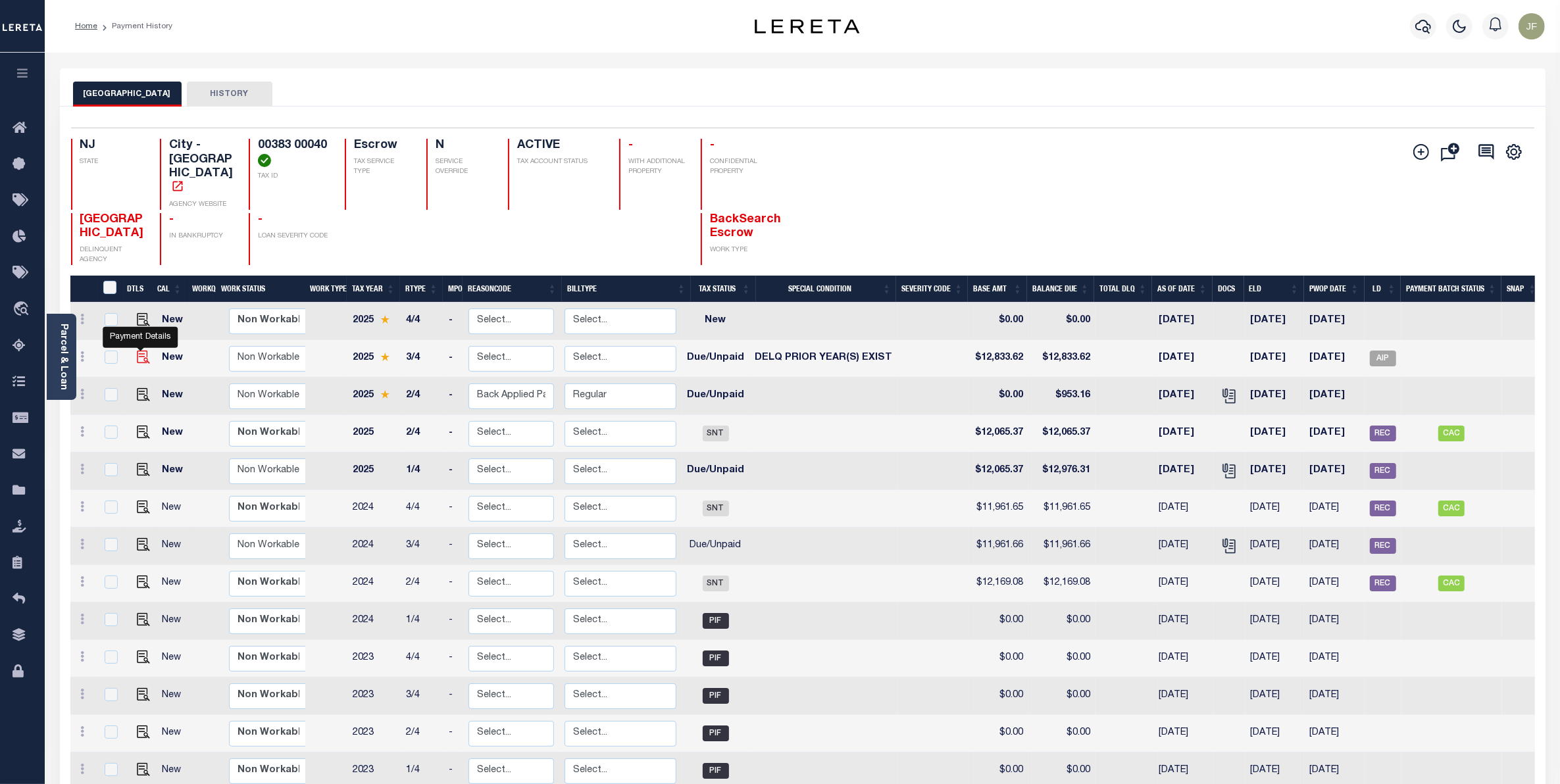
click at [140, 351] on img "" at bounding box center [143, 357] width 13 height 13
checkbox input "true"
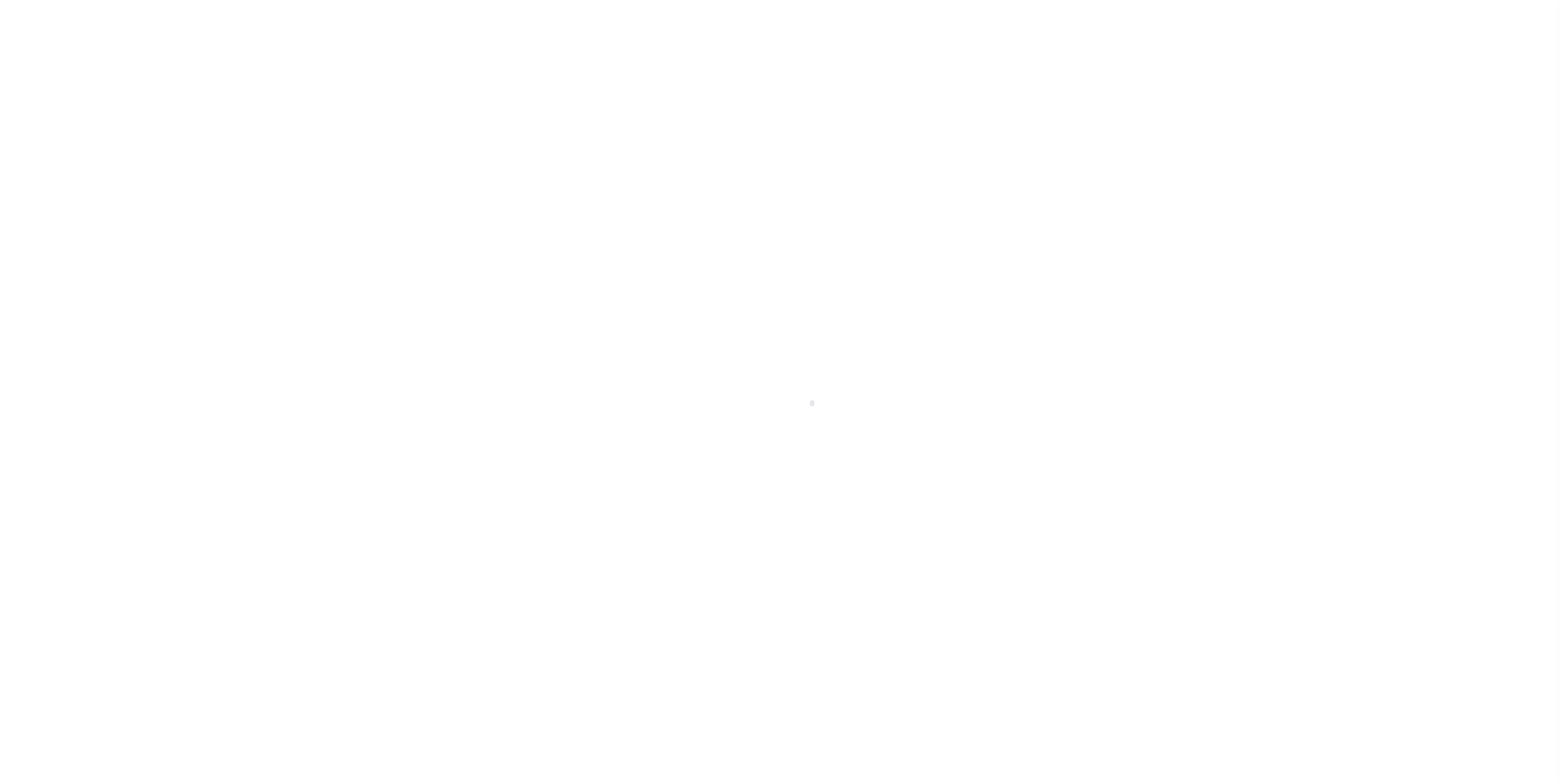
select select "DUE"
select select "18"
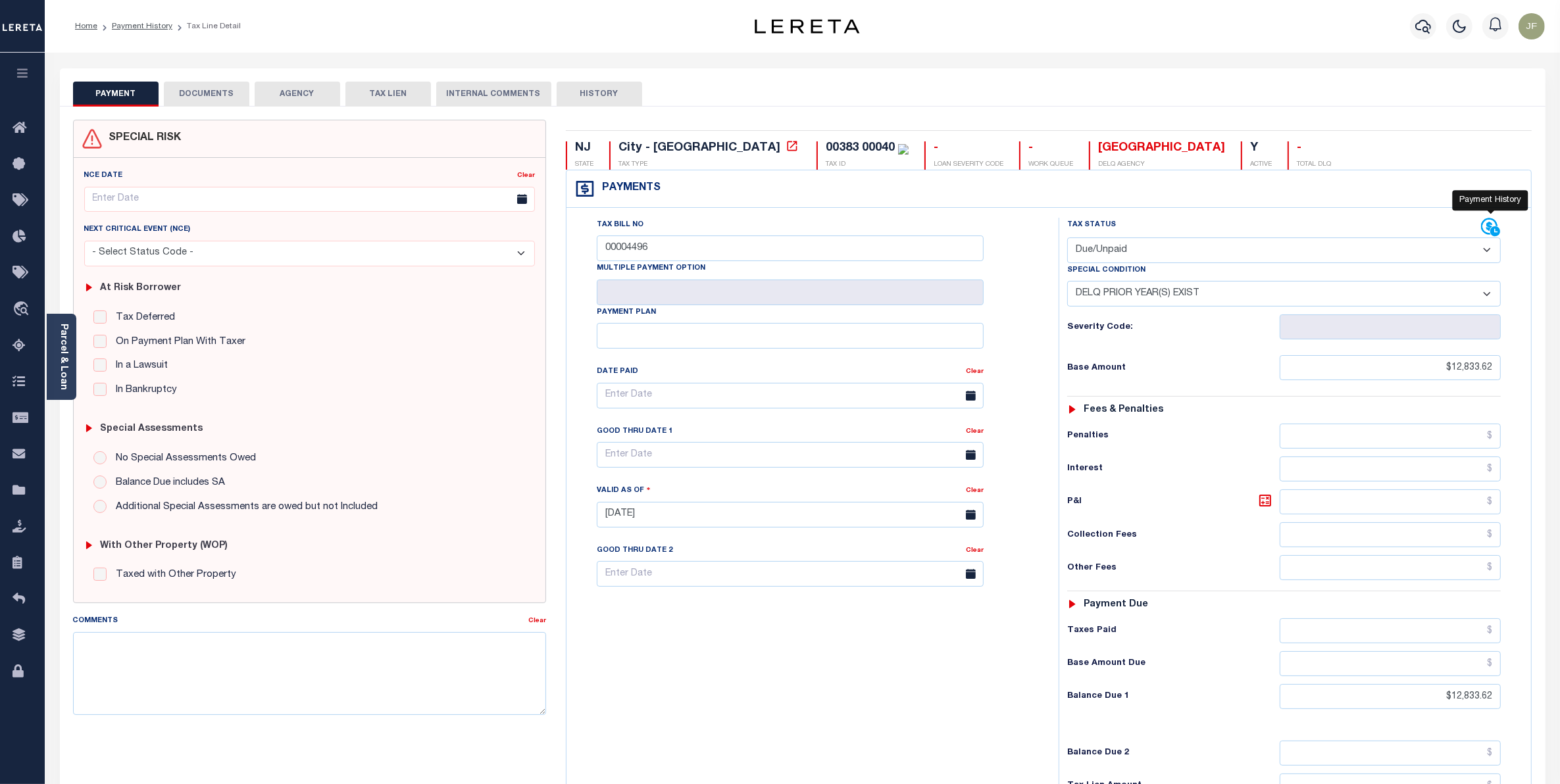
click at [1486, 234] on icon at bounding box center [1490, 227] width 19 height 19
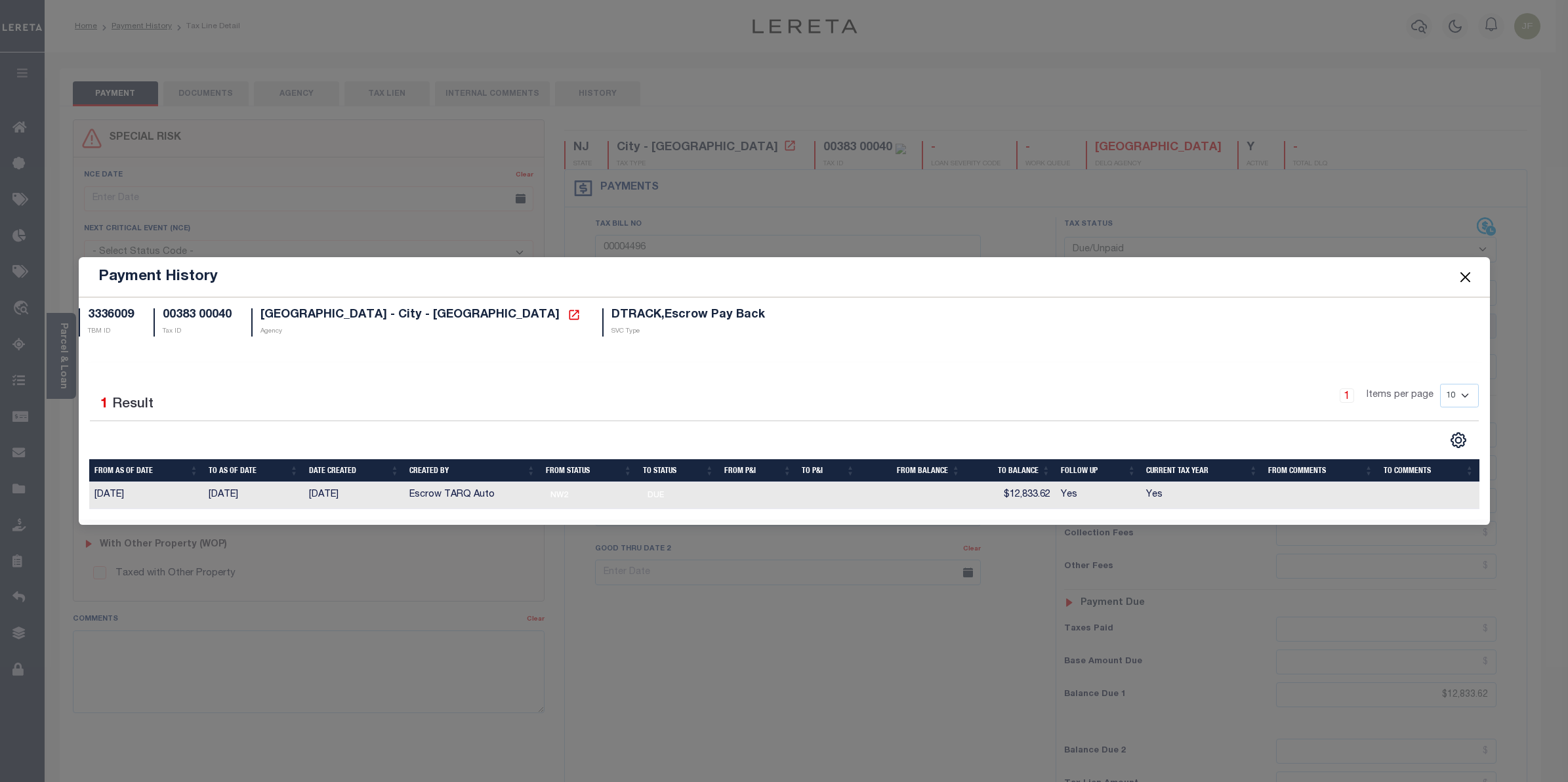
click at [1461, 277] on button "Close" at bounding box center [1465, 277] width 17 height 17
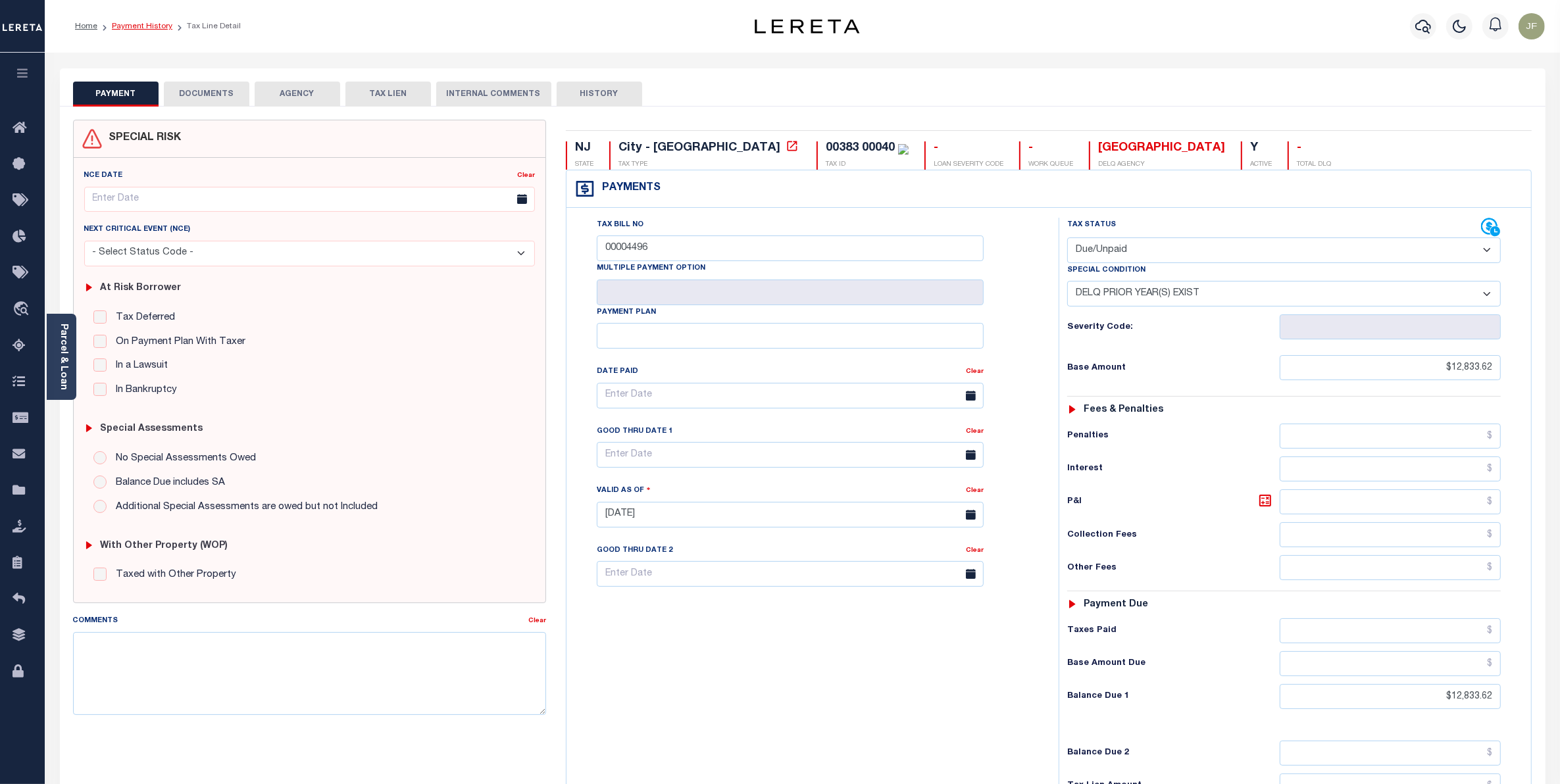
click at [150, 28] on link "Payment History" at bounding box center [141, 27] width 61 height 8
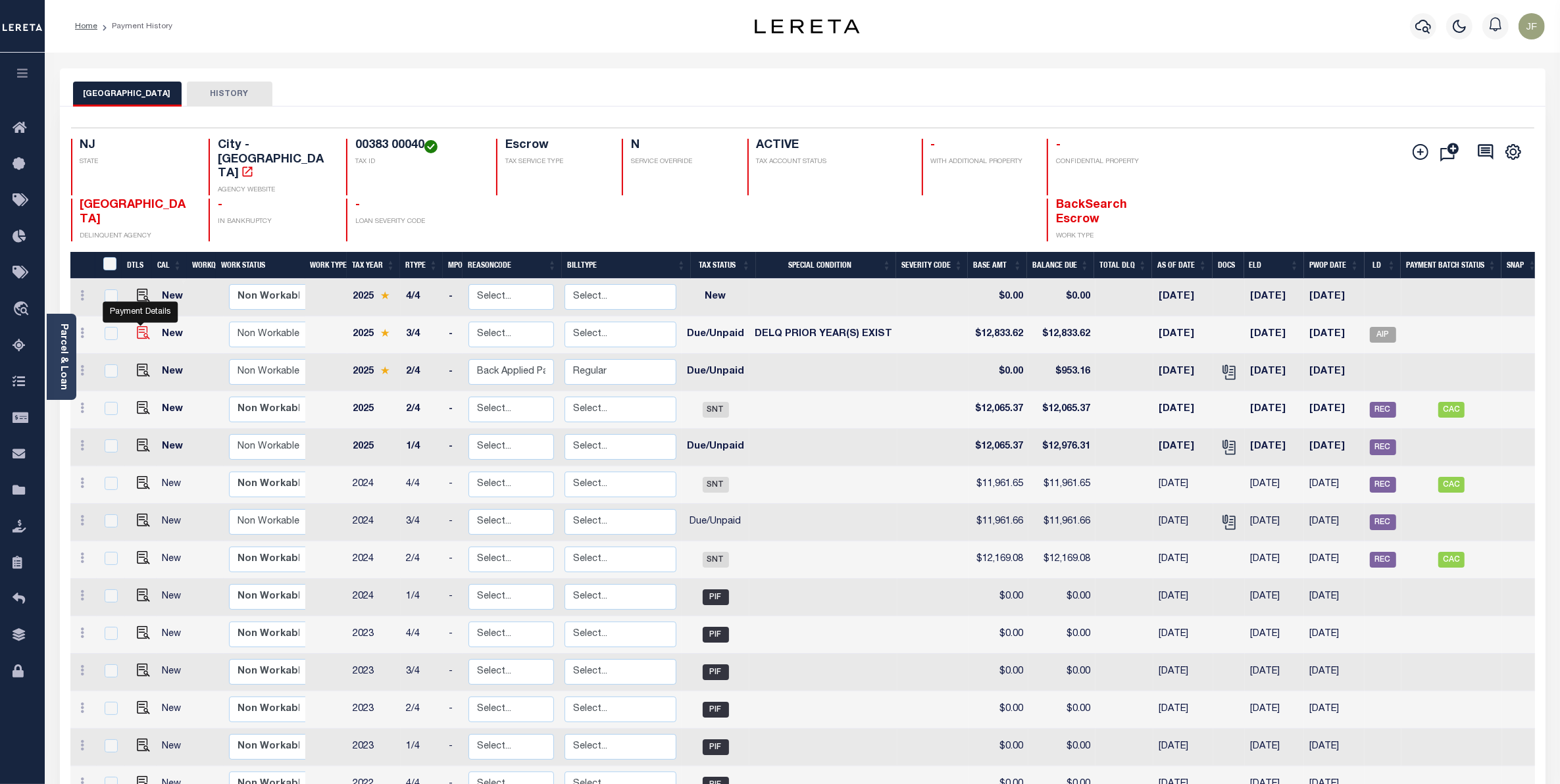
click at [141, 327] on img "" at bounding box center [143, 333] width 13 height 13
checkbox input "true"
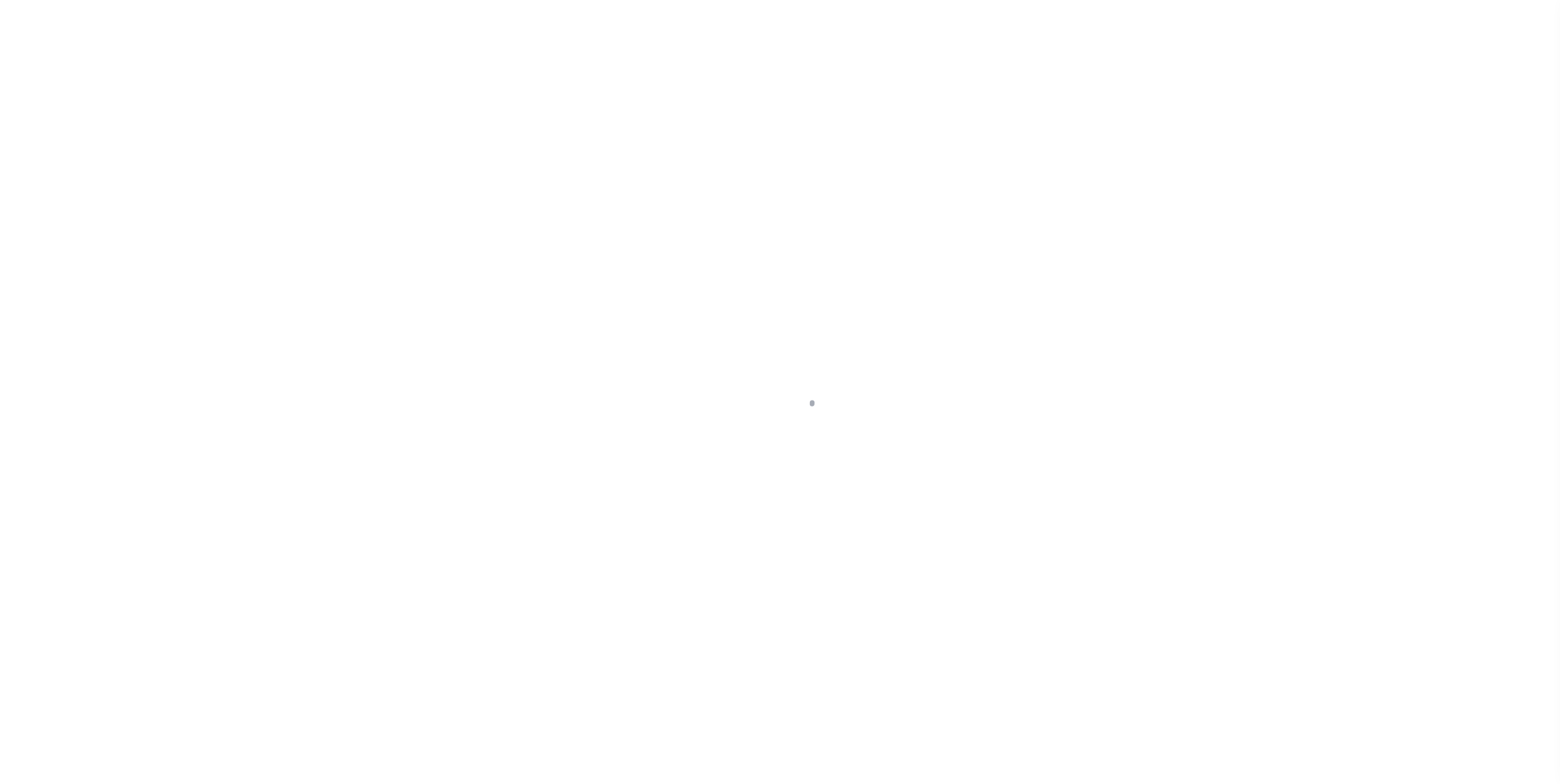
select select "DUE"
select select "18"
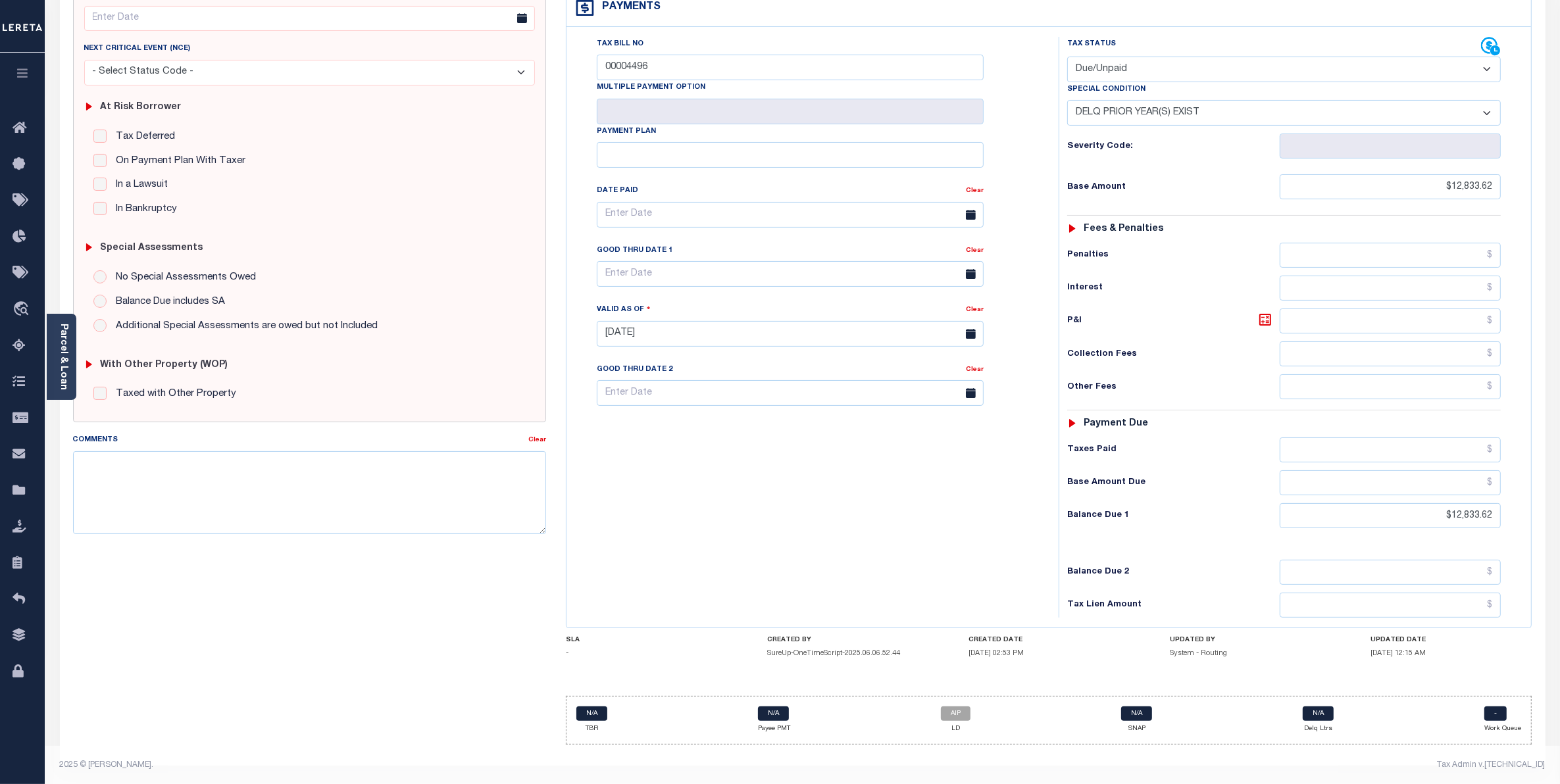
scroll to position [191, 0]
click at [962, 712] on link "AIP" at bounding box center [955, 712] width 30 height 15
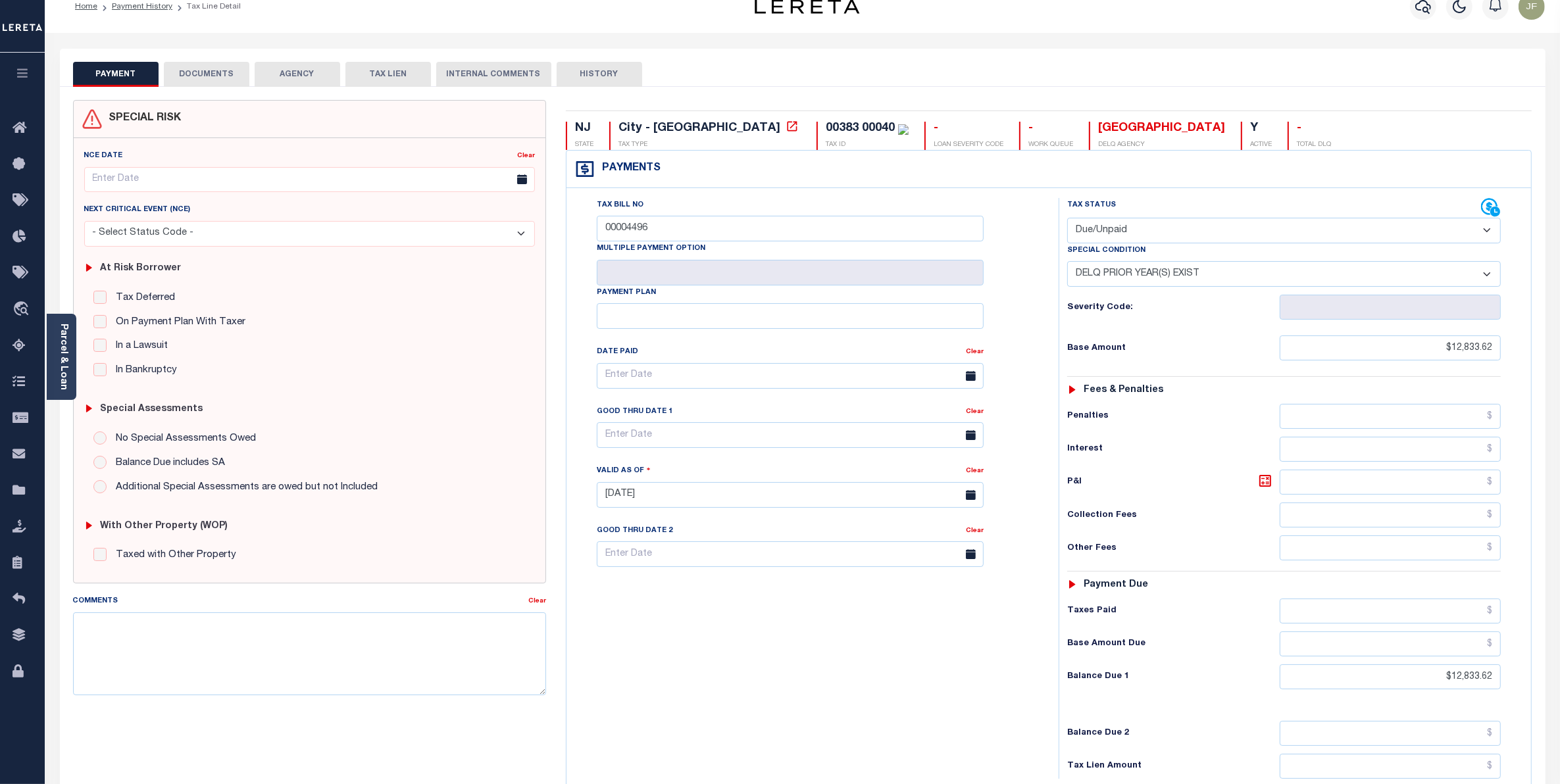
scroll to position [0, 0]
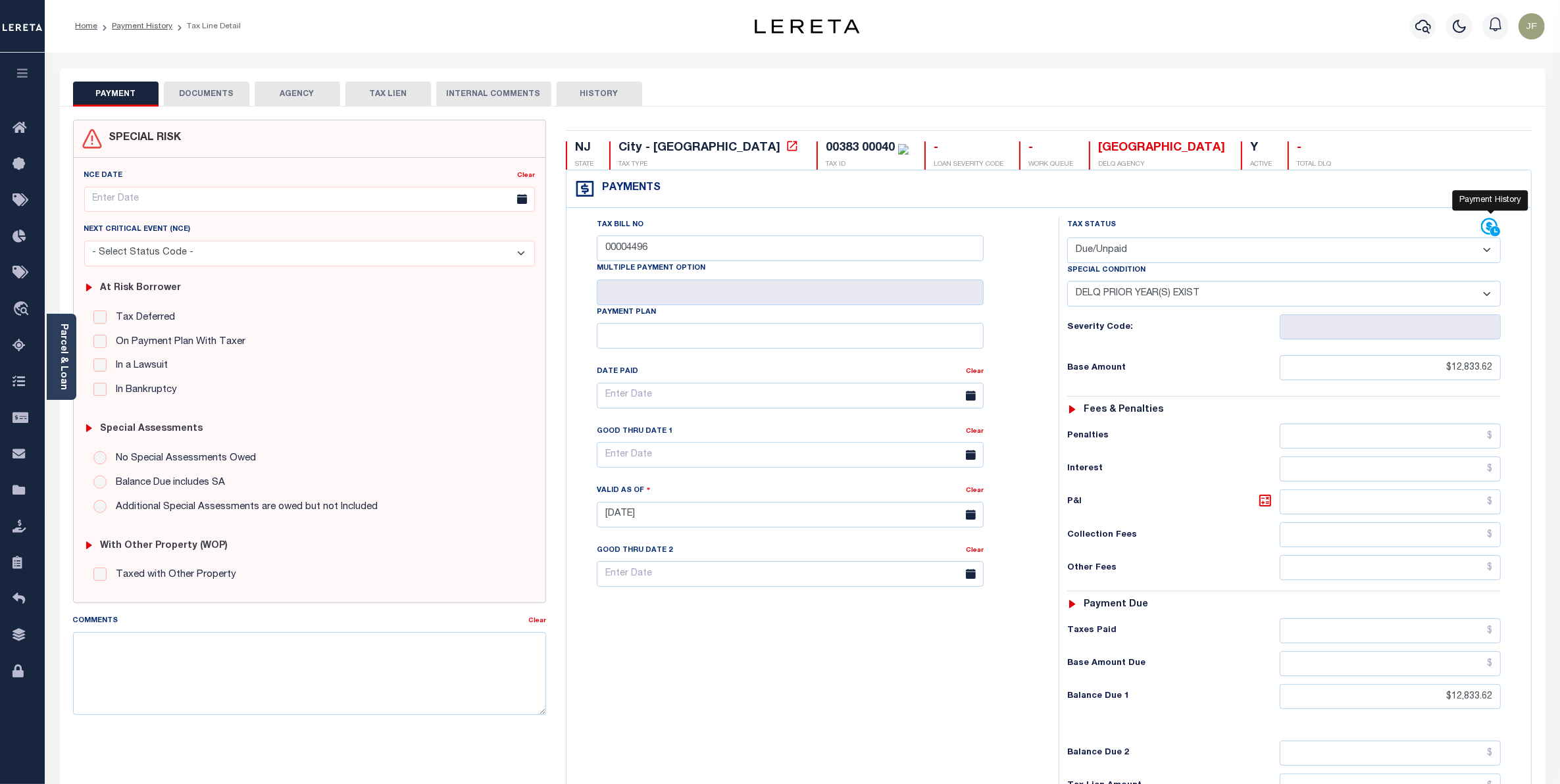
click at [1486, 235] on icon at bounding box center [1490, 226] width 16 height 16
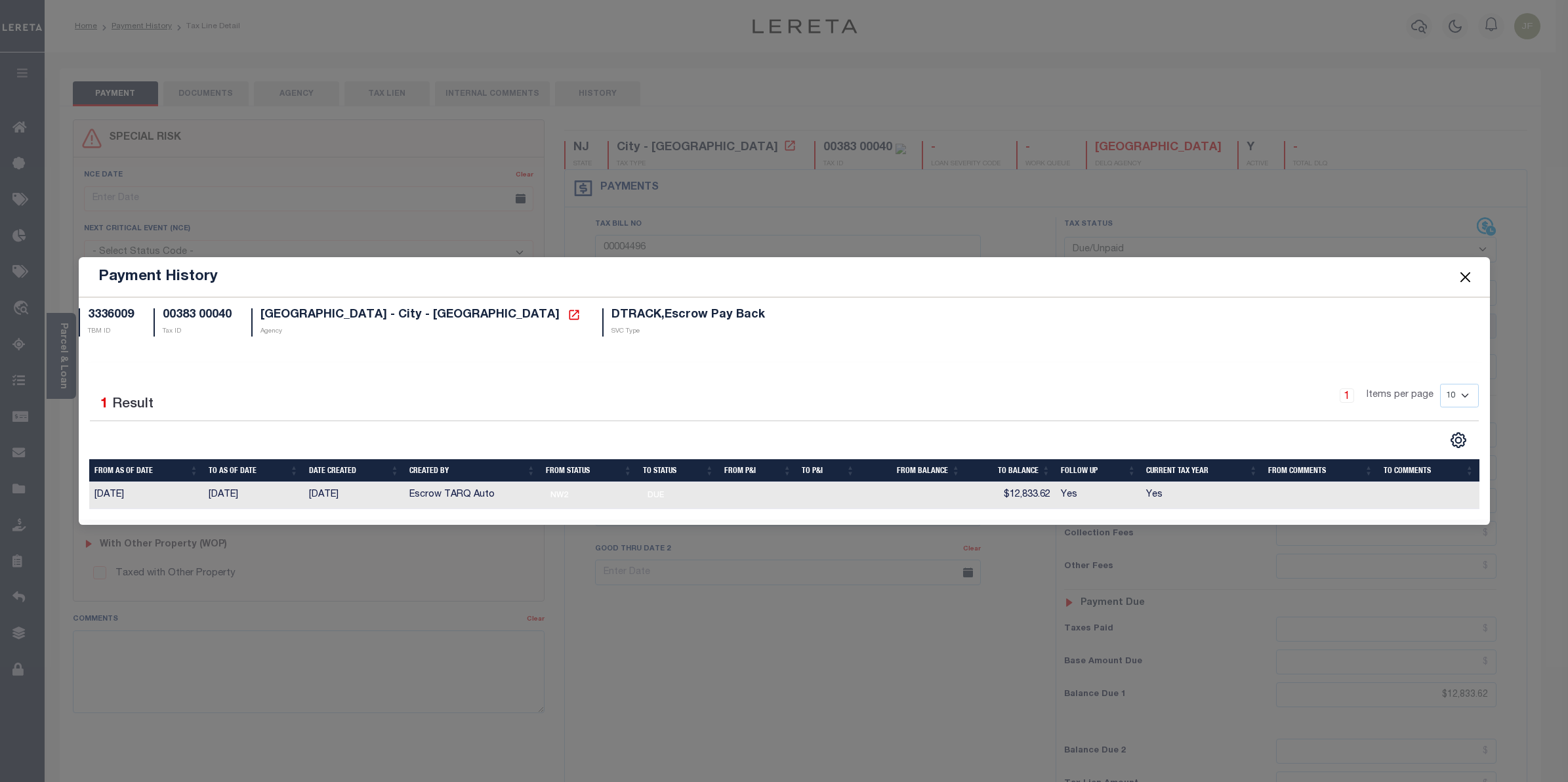
click at [1470, 280] on button "Close" at bounding box center [1465, 277] width 17 height 17
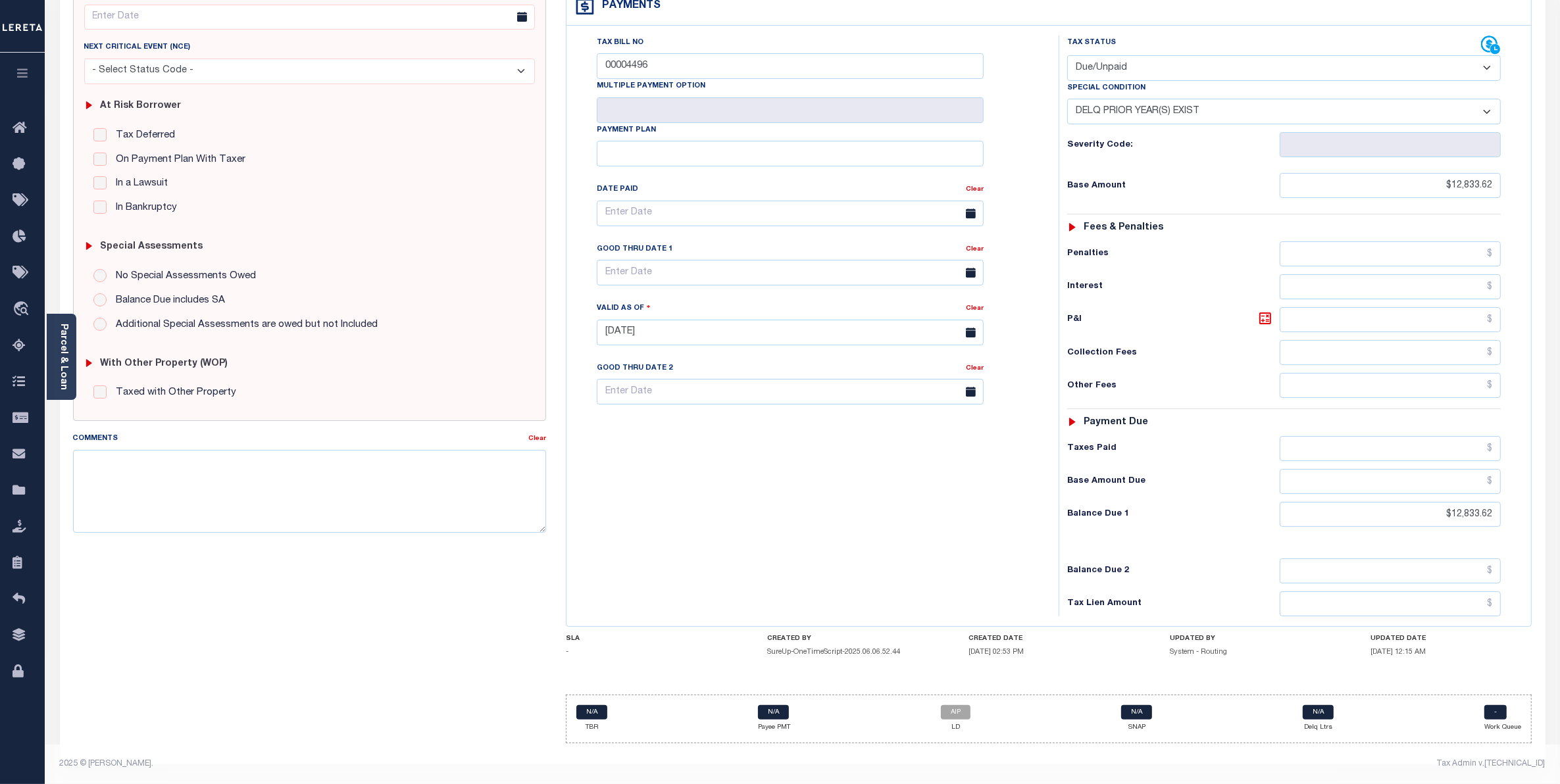
scroll to position [191, 0]
click at [954, 718] on link "AIP" at bounding box center [955, 712] width 30 height 15
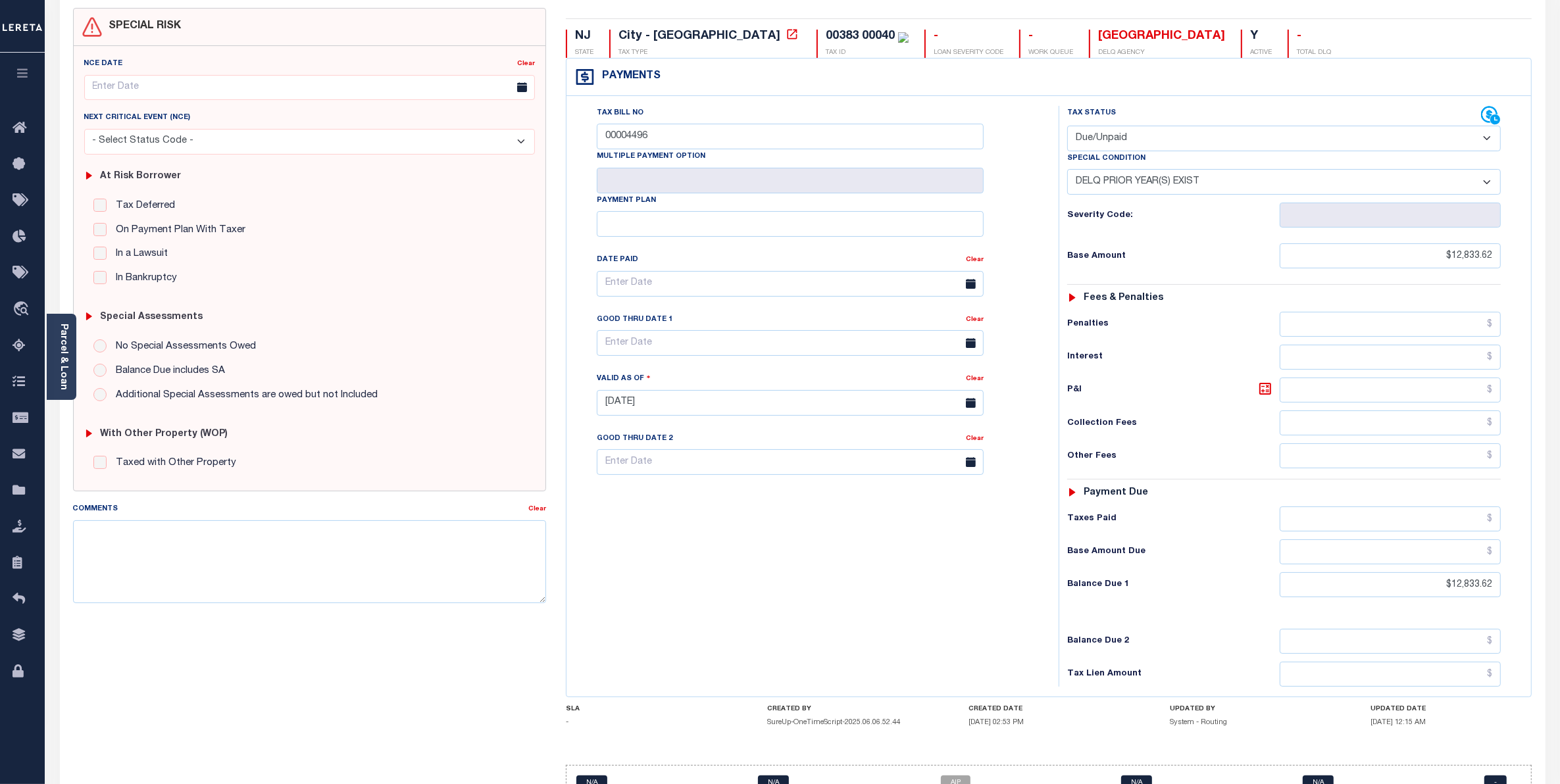
scroll to position [0, 0]
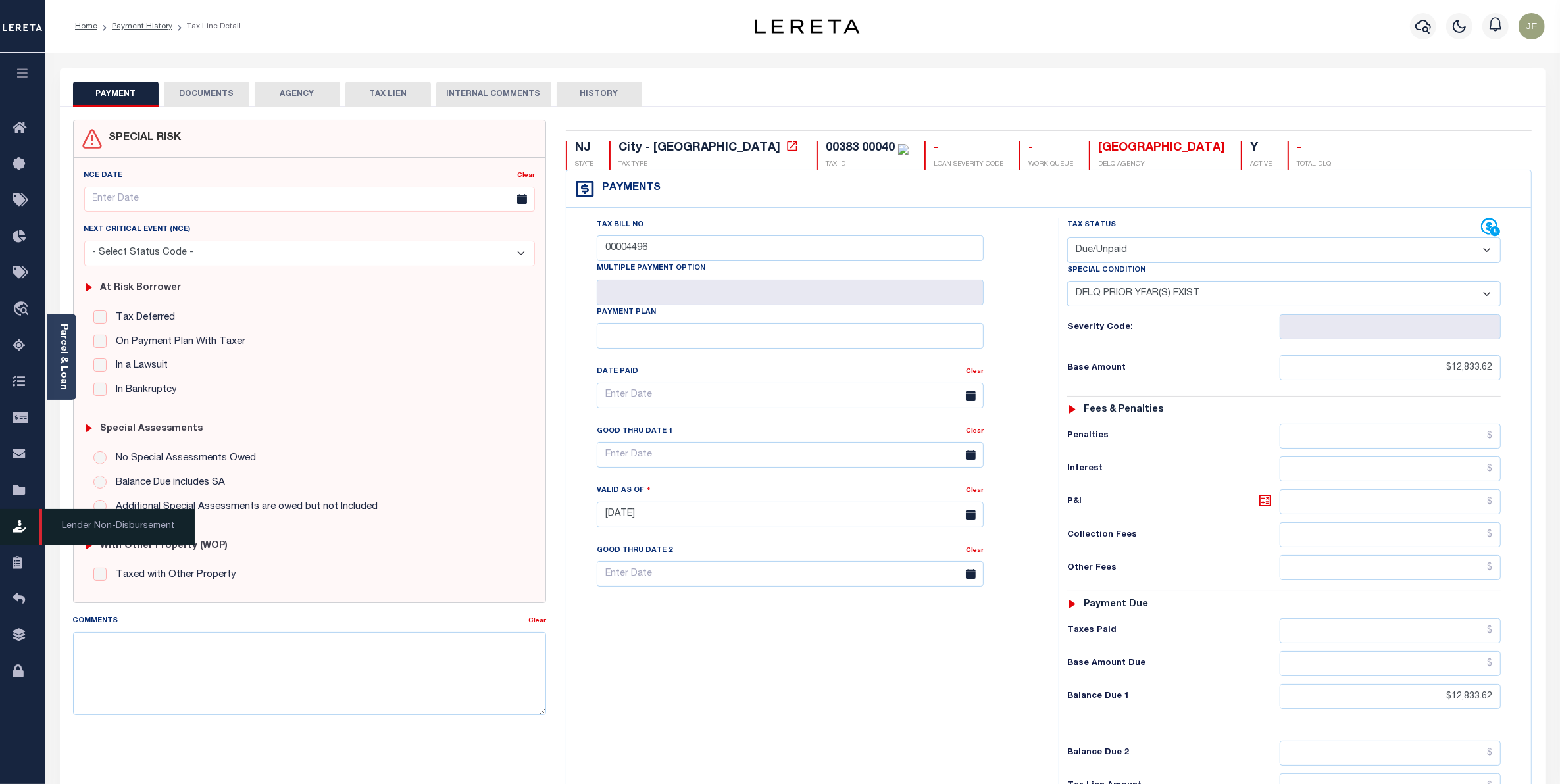
click at [18, 528] on icon at bounding box center [23, 527] width 21 height 16
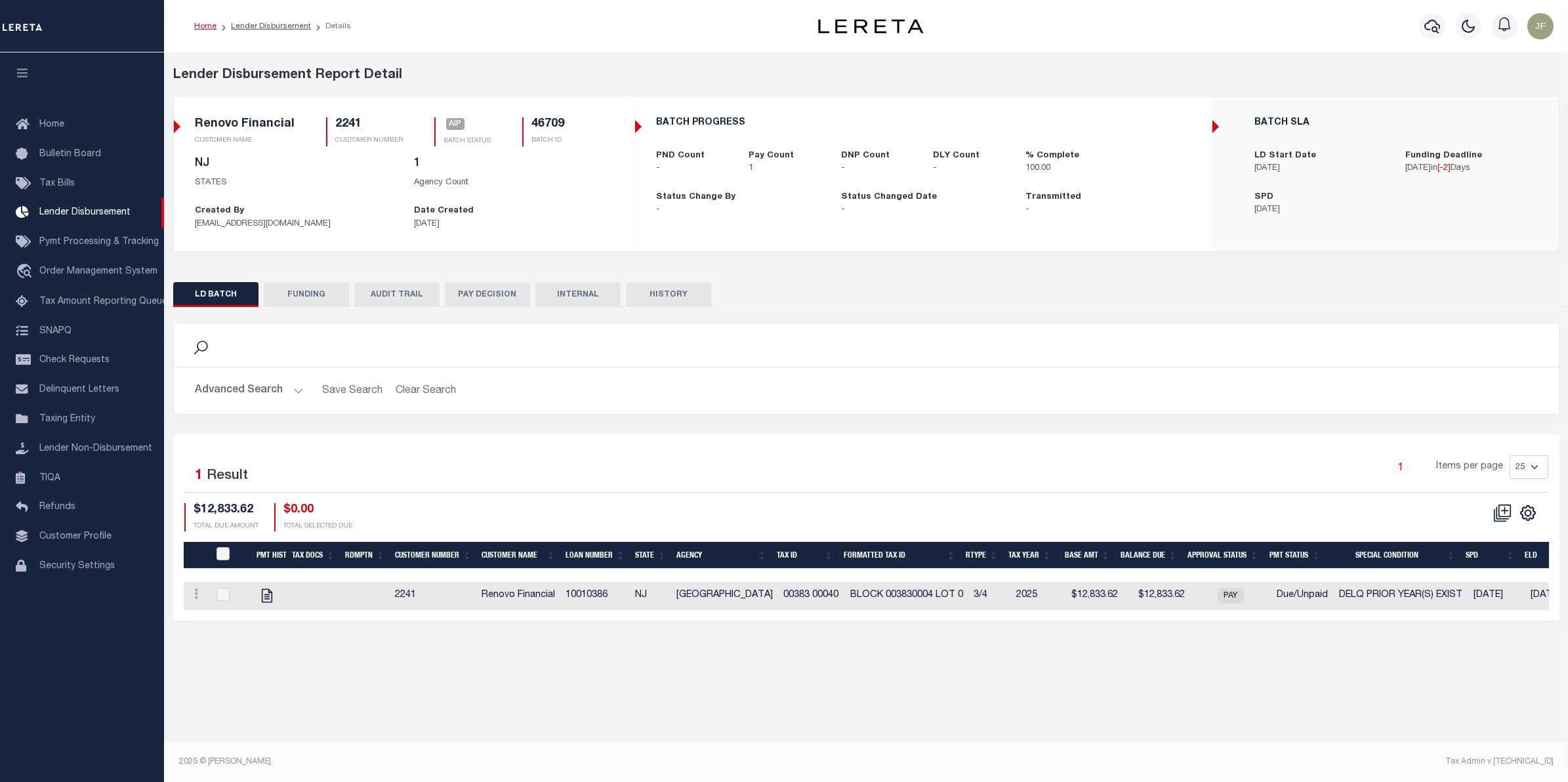
click at [312, 291] on button "FUNDING" at bounding box center [306, 294] width 85 height 25
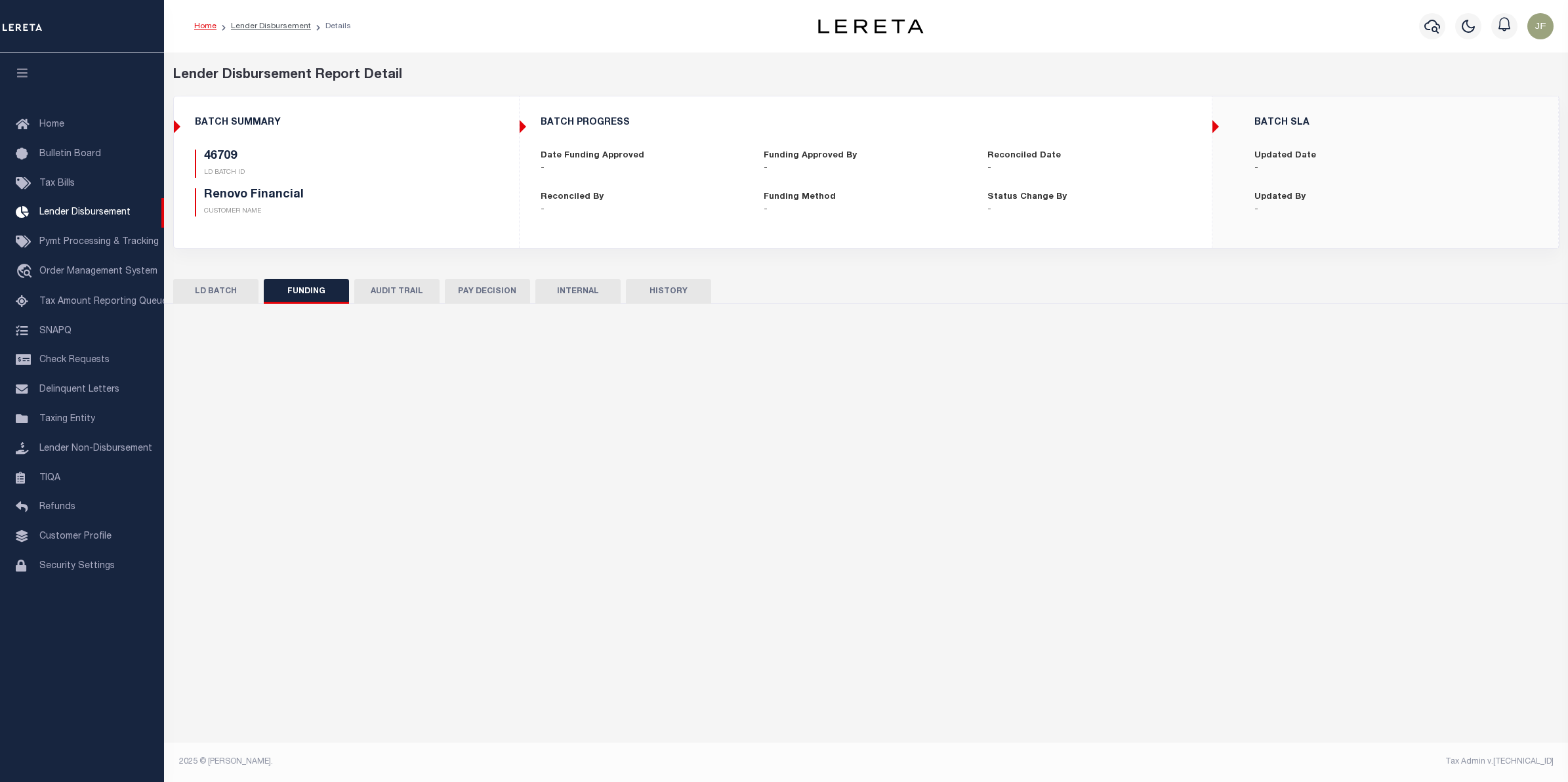
type input "$12,833.62"
type input "$0"
type input "[DATE]"
select select "100"
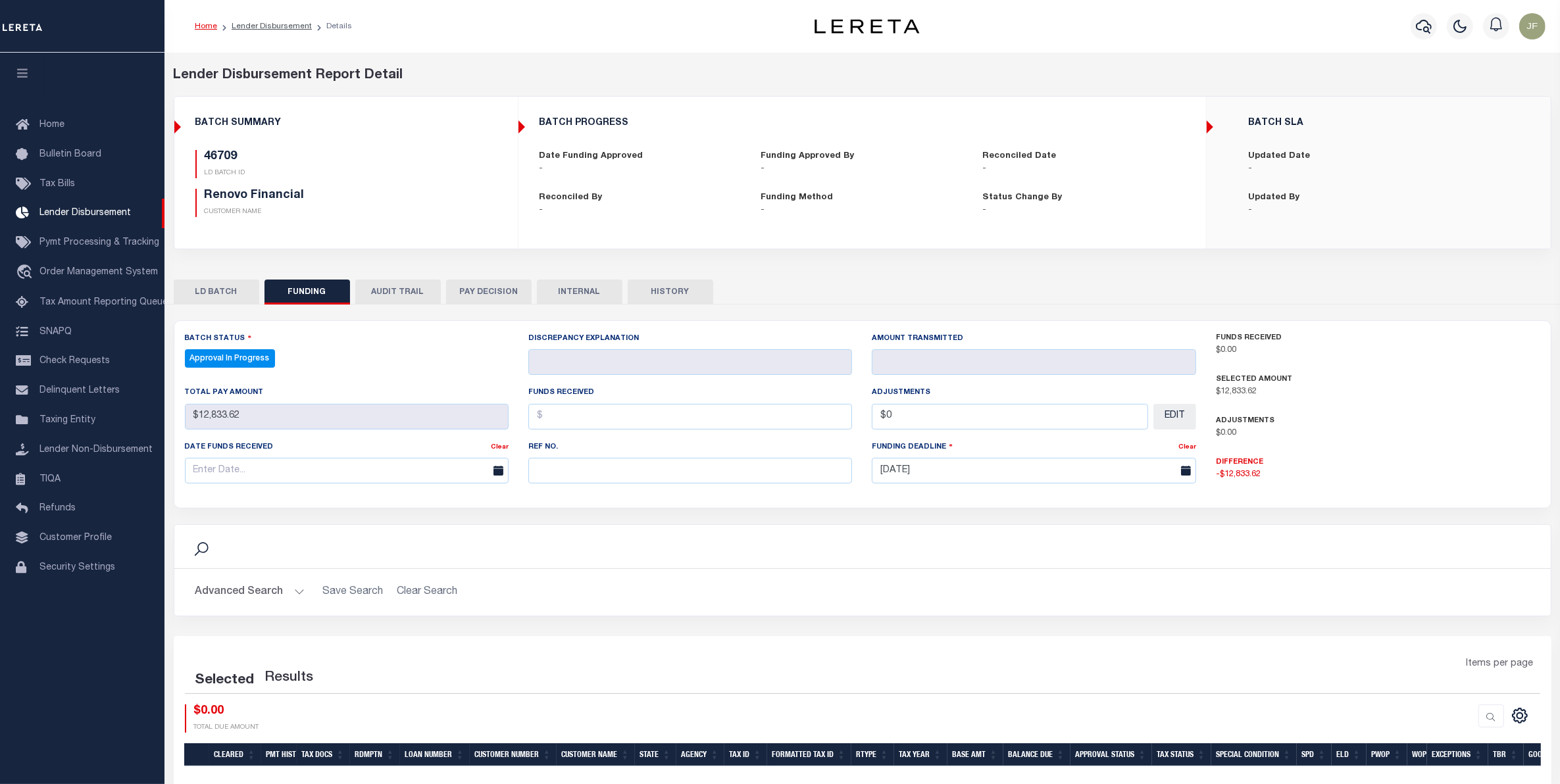
select select "100"
click at [300, 25] on link "Lender Disbursement" at bounding box center [271, 27] width 80 height 8
checkbox input "true"
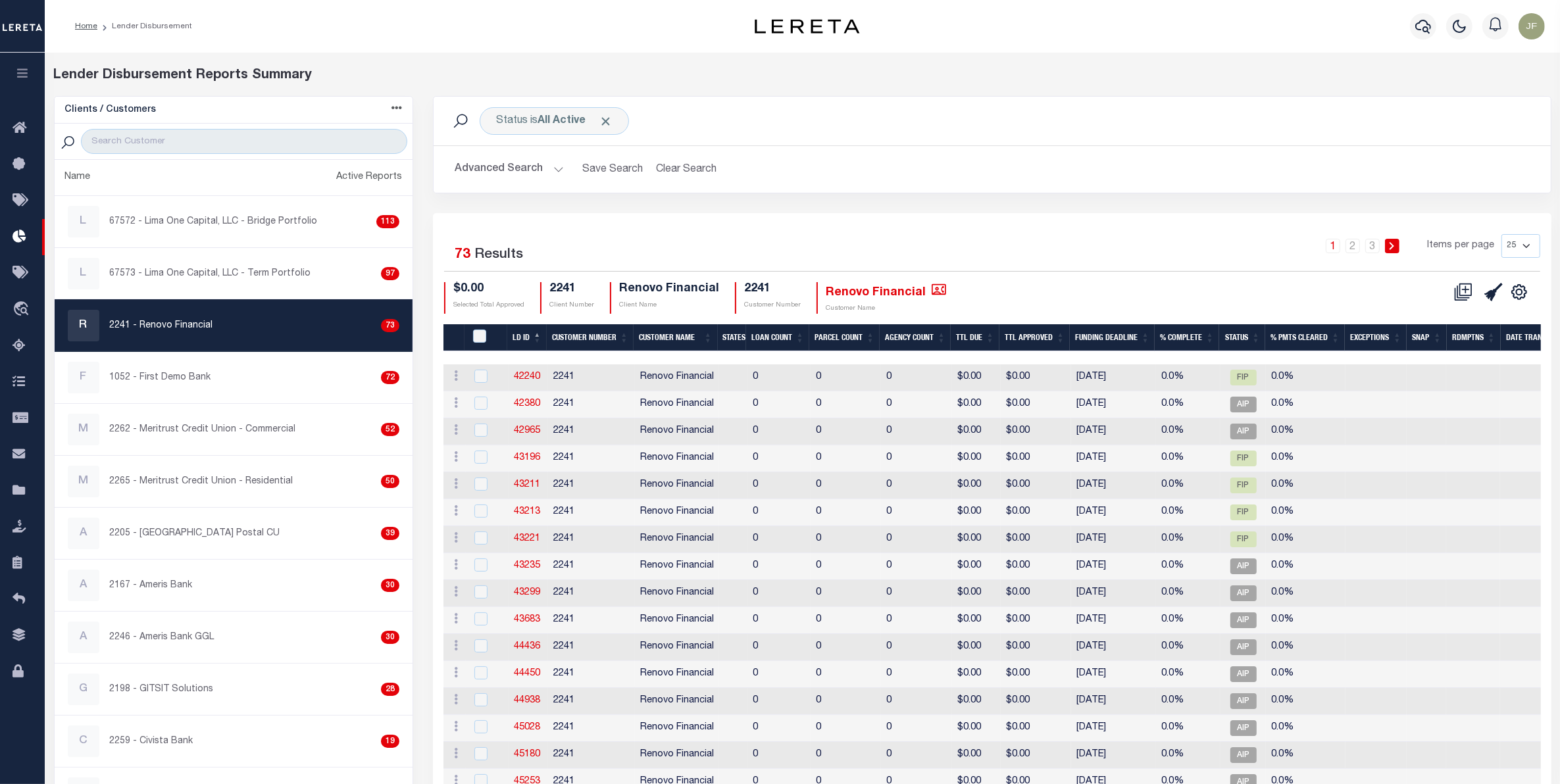
checkbox input "true"
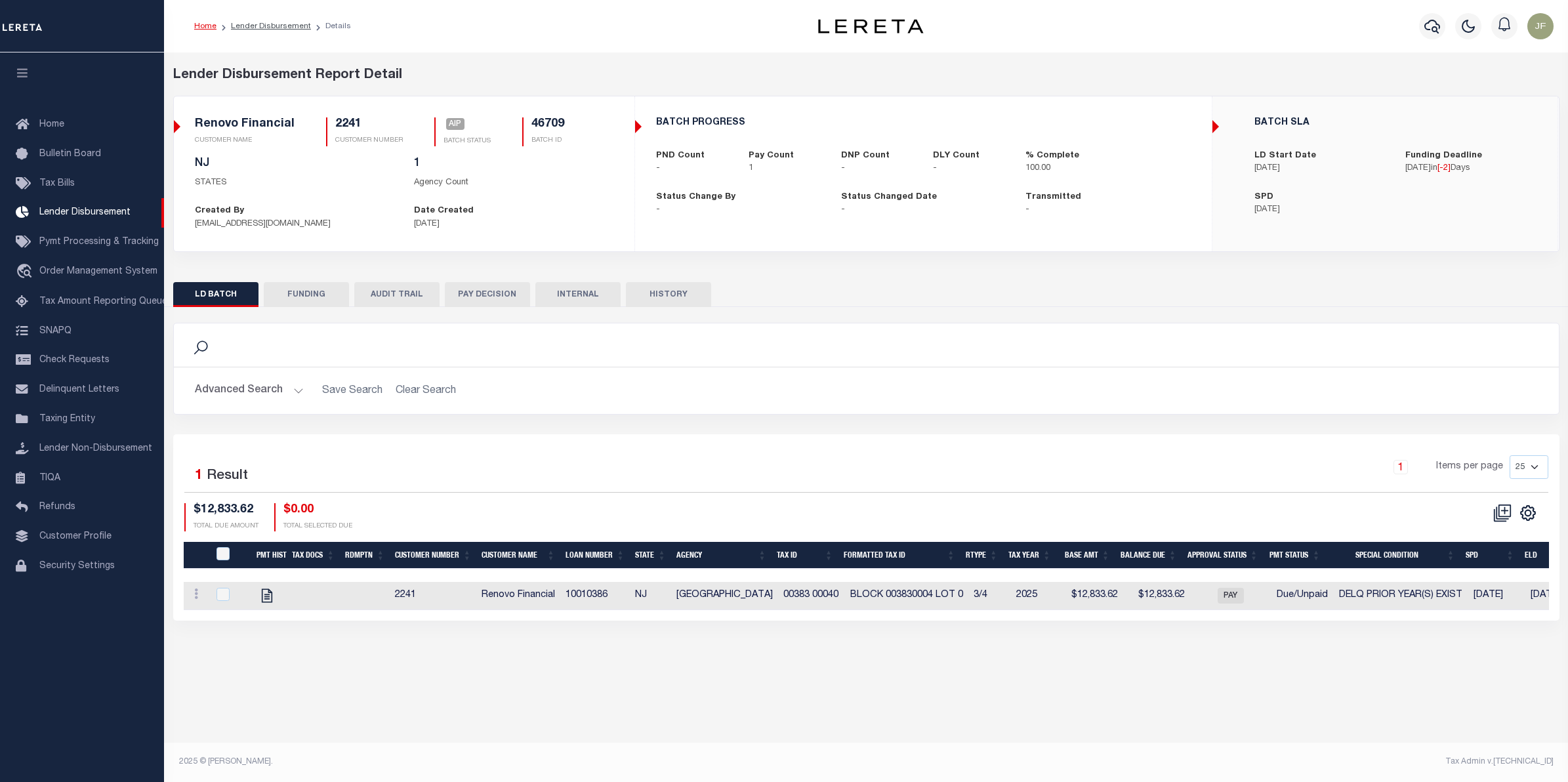
click at [405, 299] on button "AUDIT TRAIL" at bounding box center [397, 294] width 85 height 25
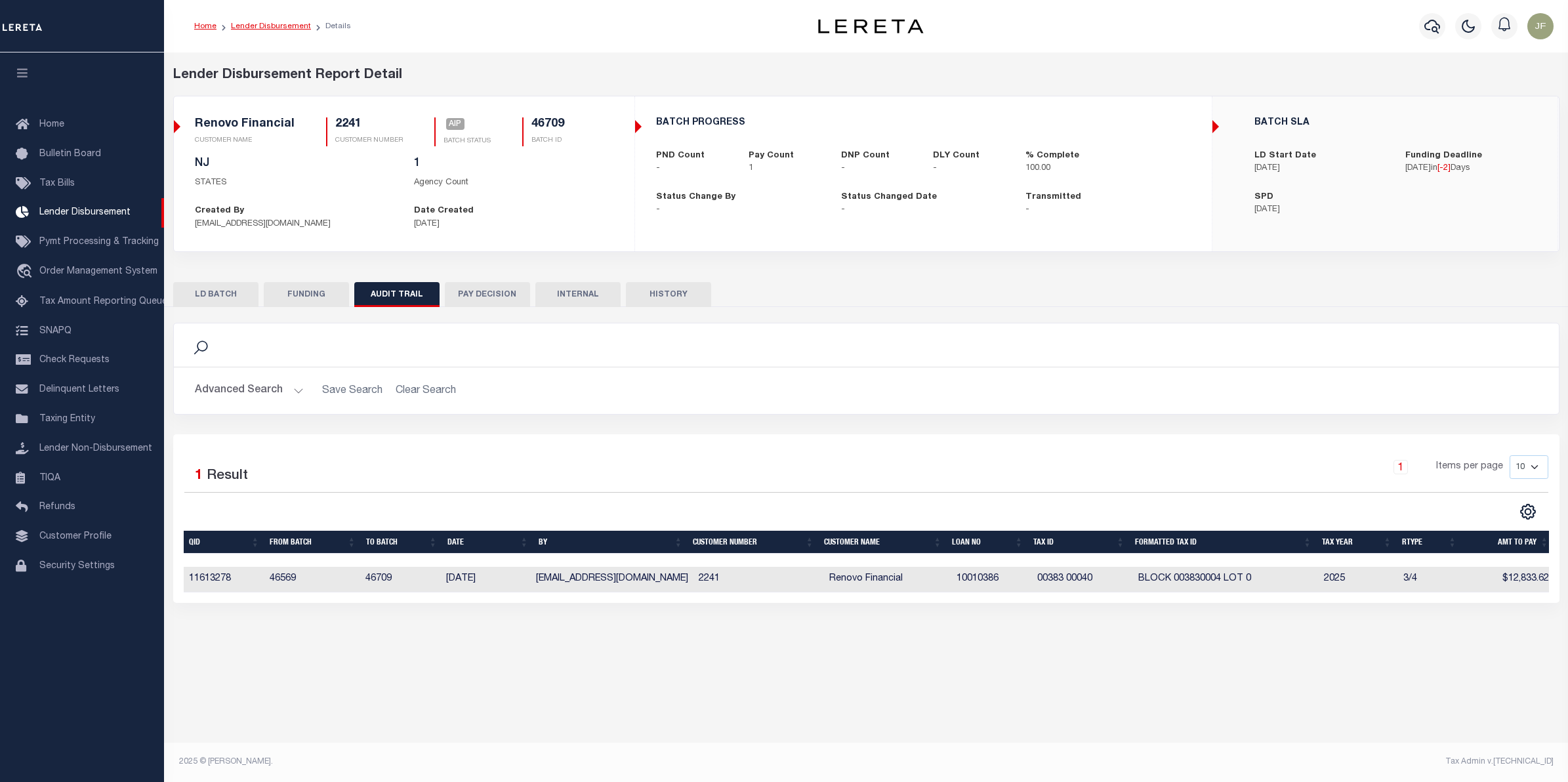
click at [289, 27] on link "Lender Disbursement" at bounding box center [270, 27] width 80 height 8
checkbox input "true"
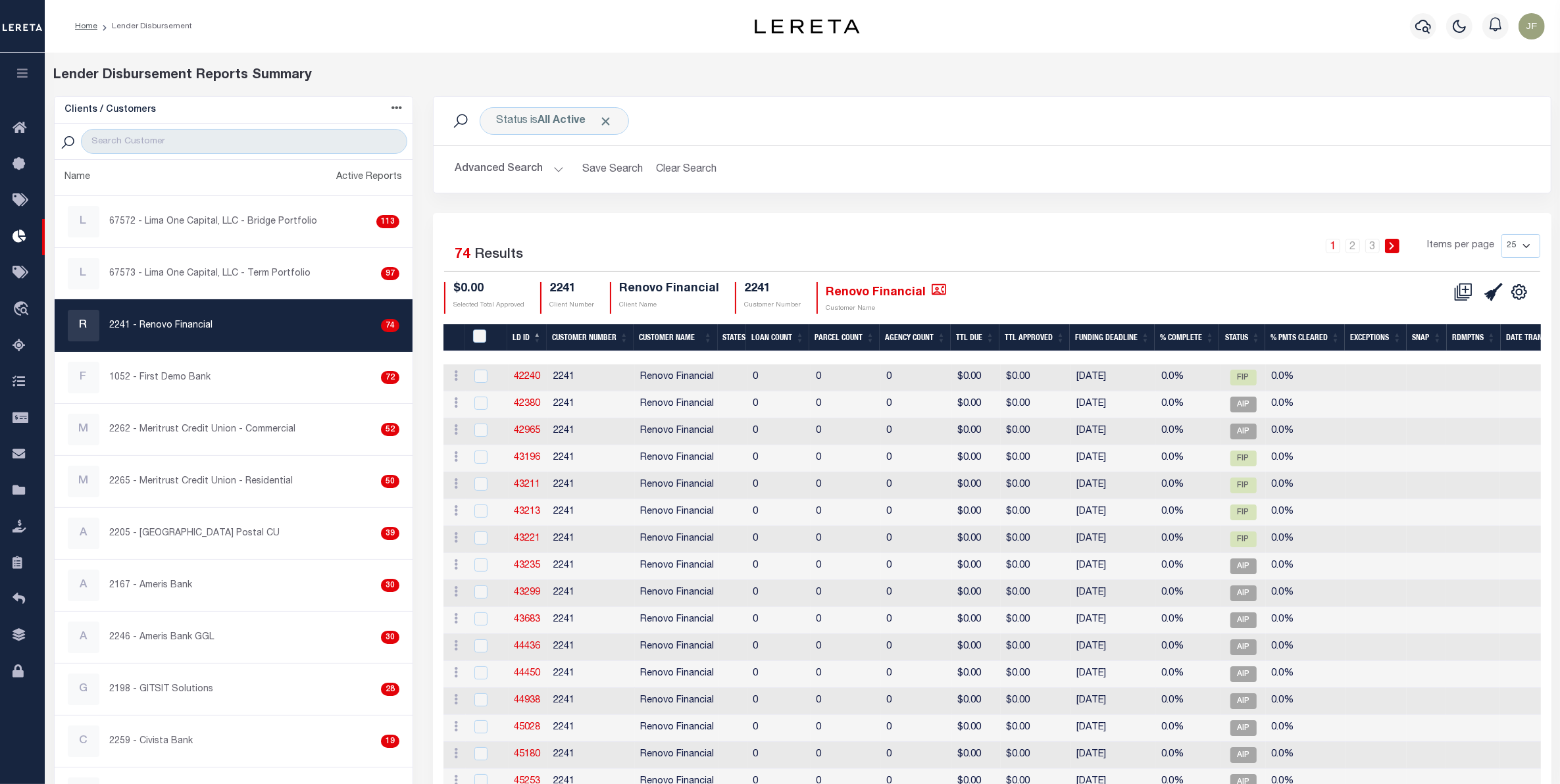
click at [518, 169] on button "Advanced Search" at bounding box center [508, 170] width 109 height 26
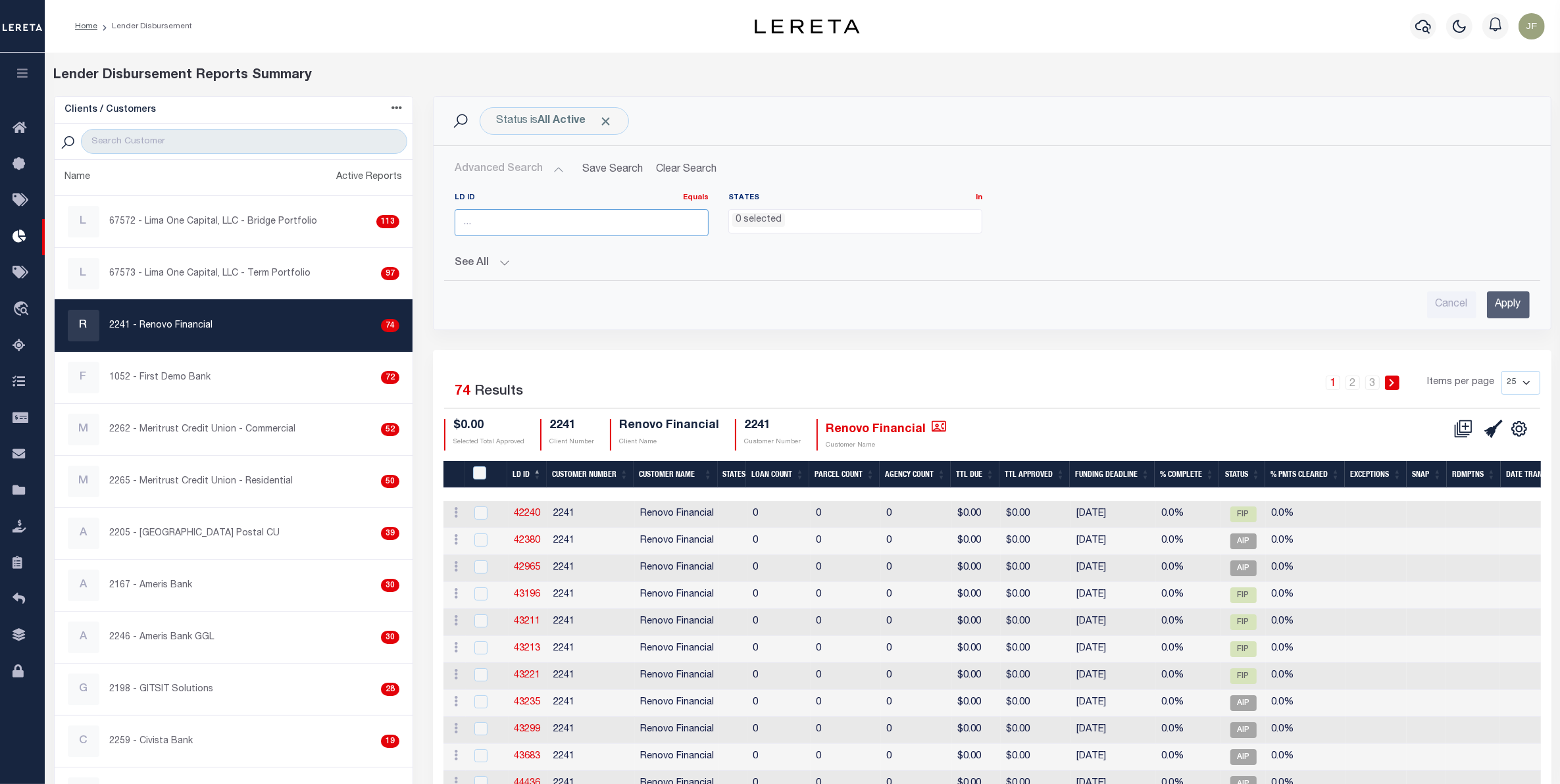
click at [511, 221] on input "number" at bounding box center [581, 222] width 254 height 27
type input "46709"
click at [1505, 301] on input "Apply" at bounding box center [1507, 305] width 43 height 27
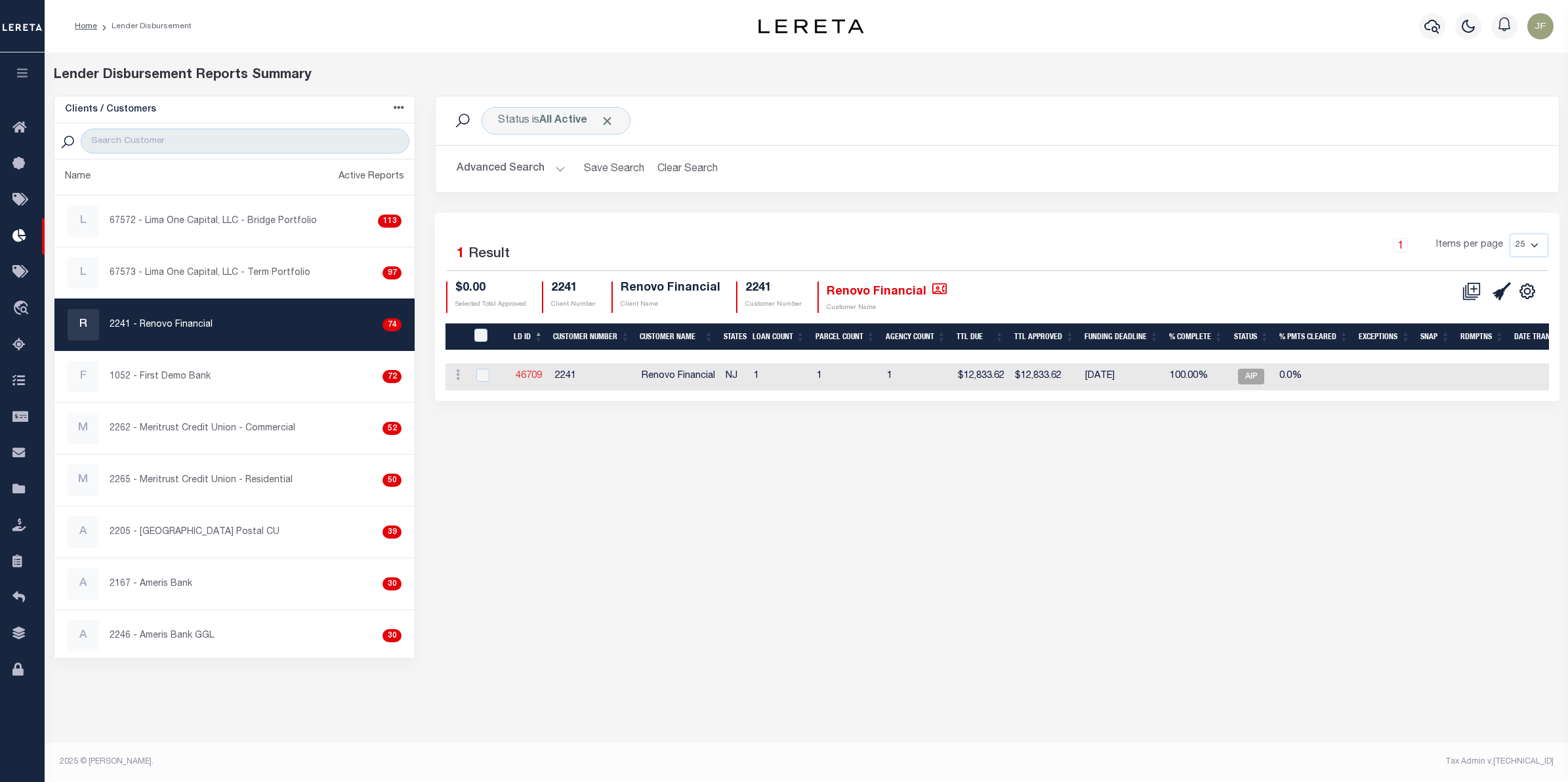
click at [522, 378] on link "46709" at bounding box center [529, 376] width 27 height 9
checkbox input "true"
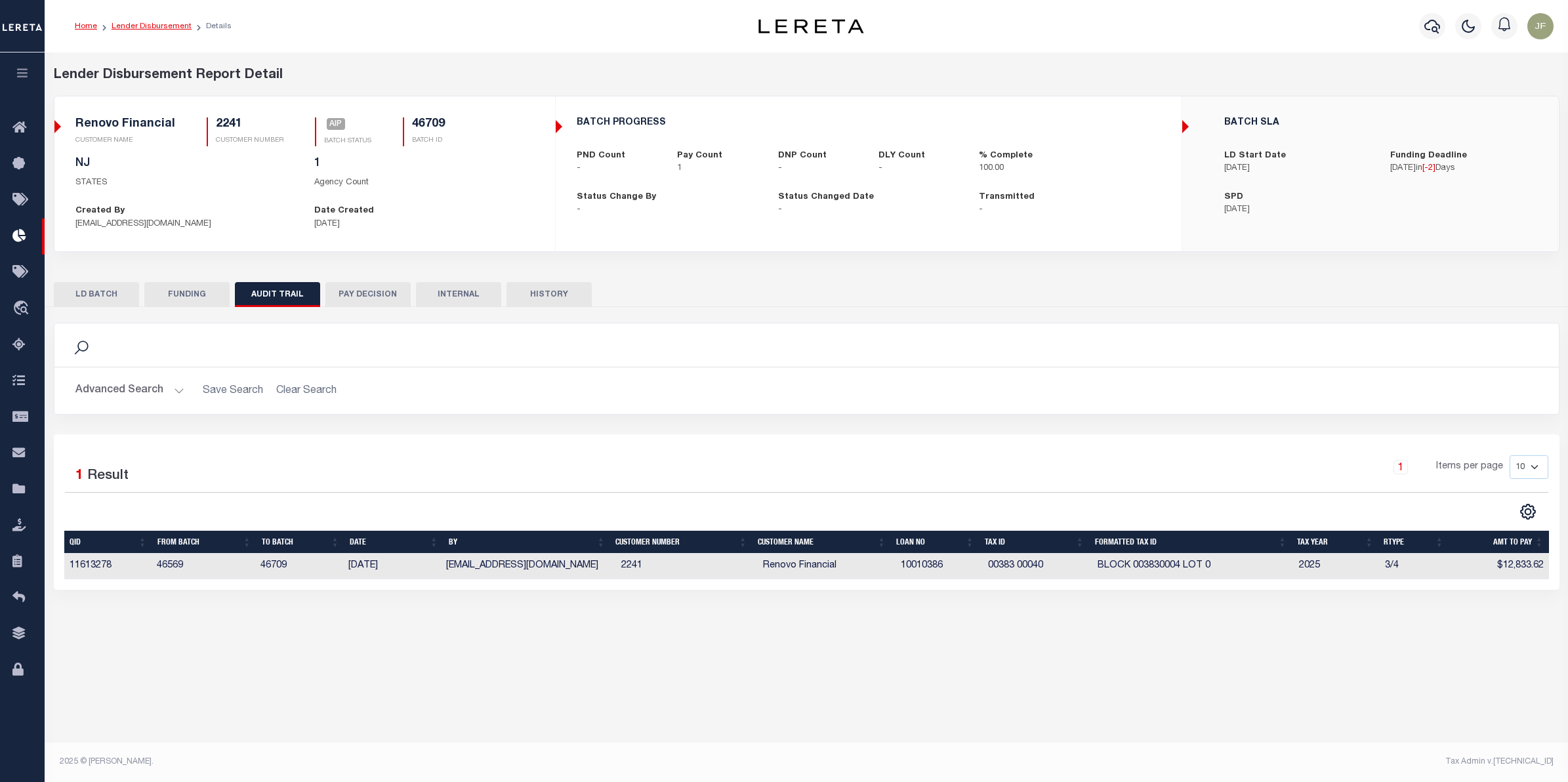
click at [143, 24] on link "Lender Disbursement" at bounding box center [151, 27] width 80 height 8
checkbox input "true"
select select
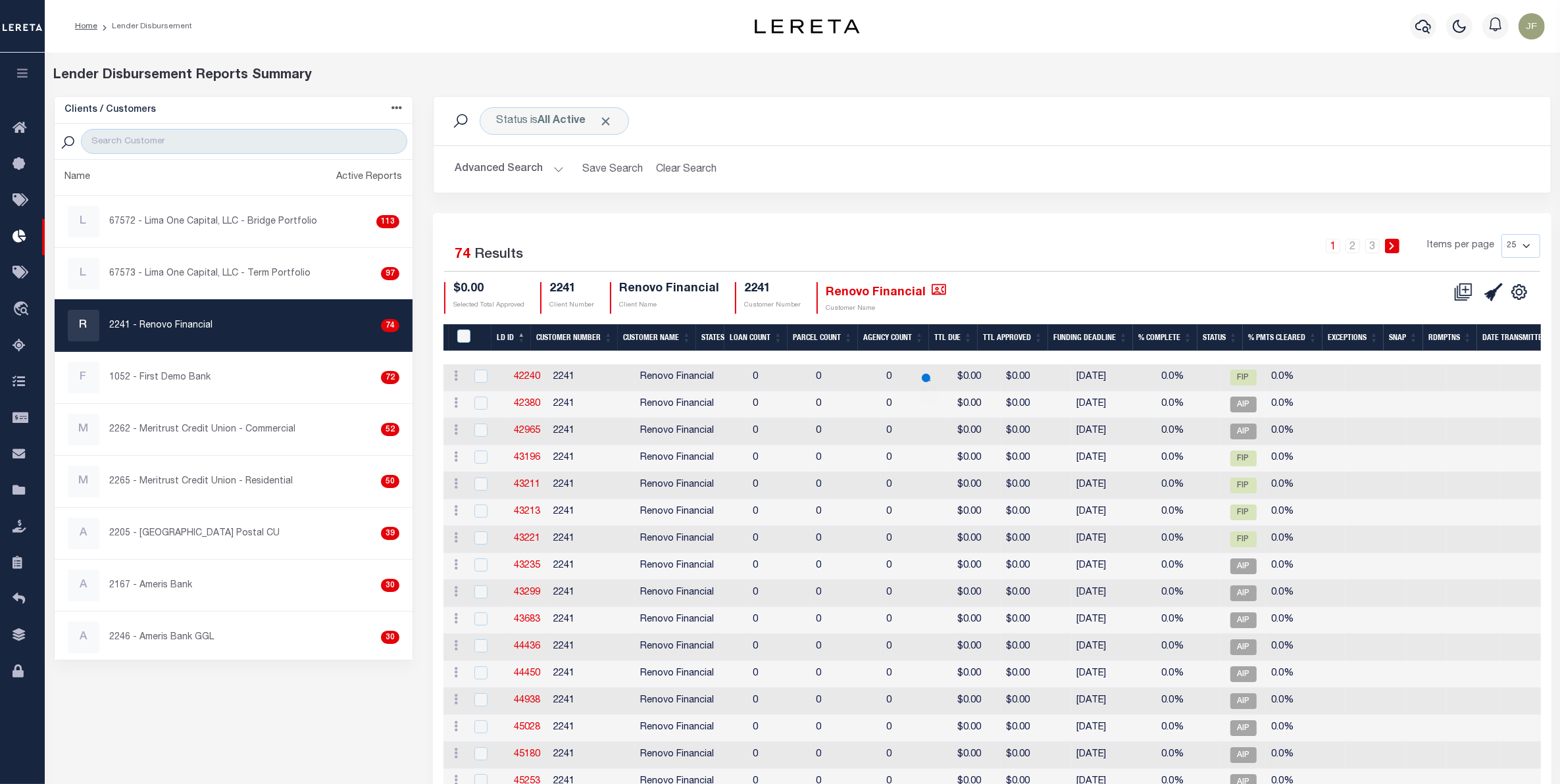
click at [508, 171] on button "Advanced Search" at bounding box center [508, 170] width 109 height 26
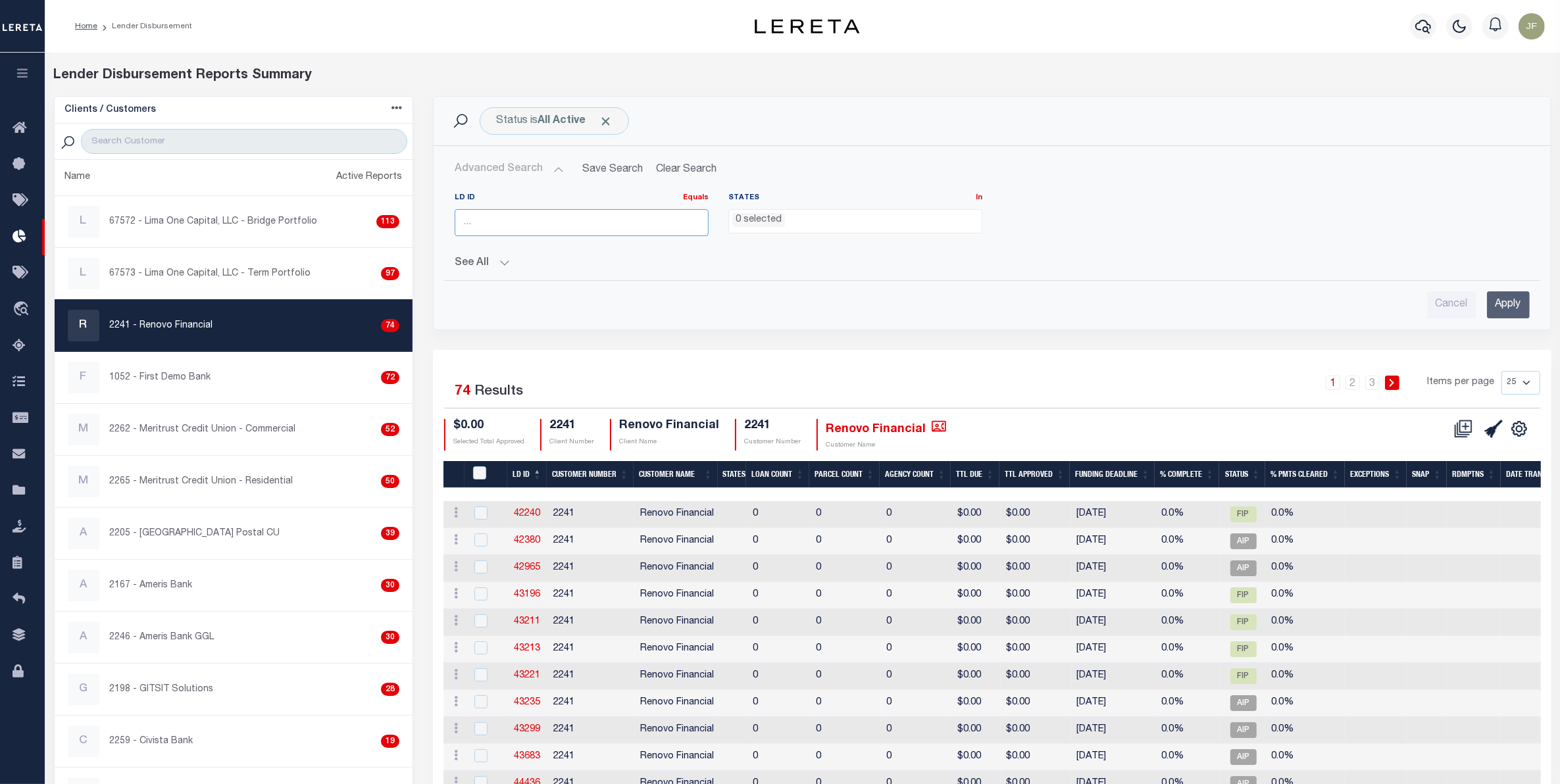
click at [521, 228] on input "number" at bounding box center [581, 222] width 254 height 27
type input "46569"
click at [1500, 307] on input "Apply" at bounding box center [1507, 305] width 43 height 27
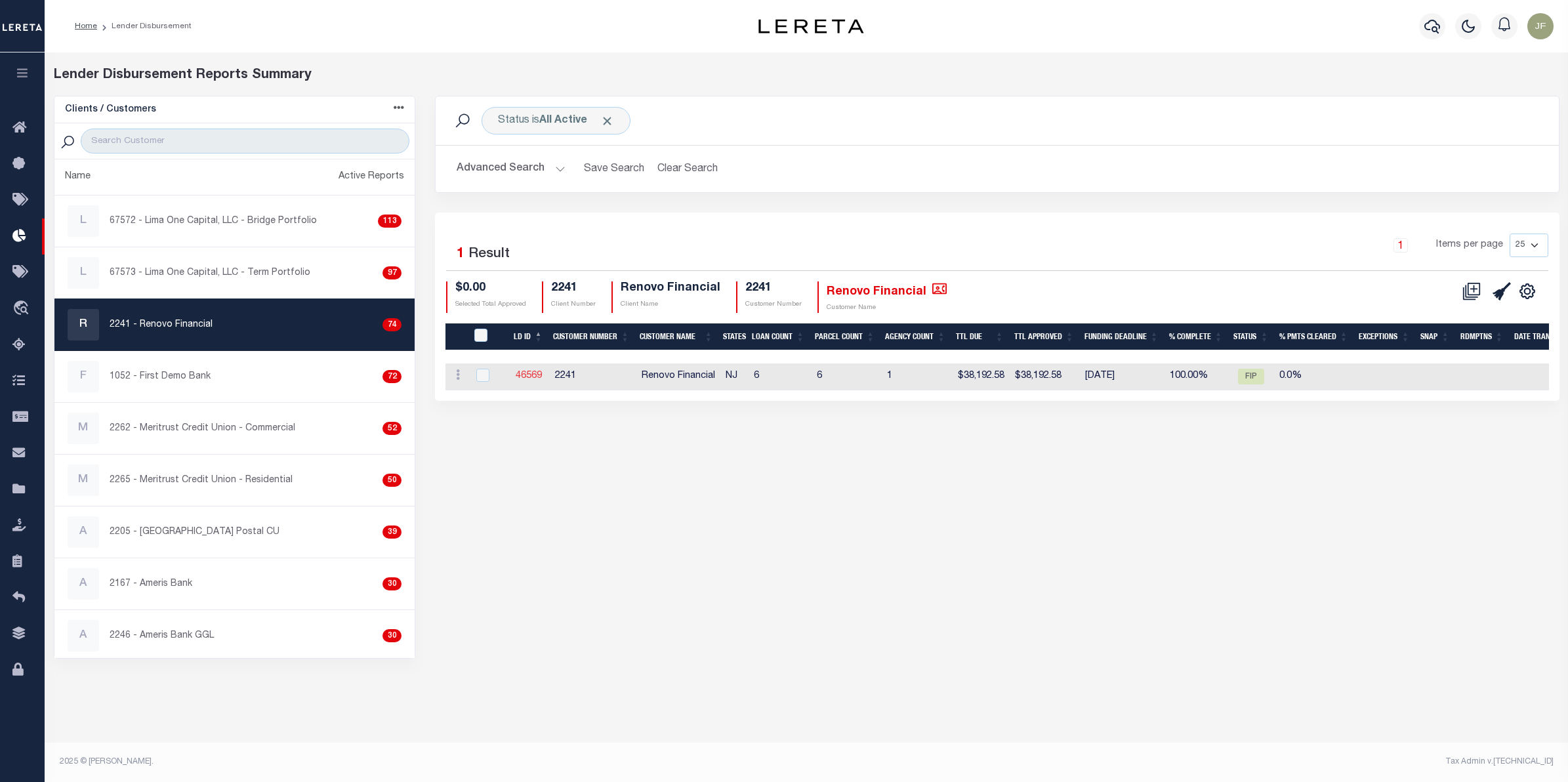
click at [534, 372] on link "46569" at bounding box center [529, 376] width 27 height 9
checkbox input "true"
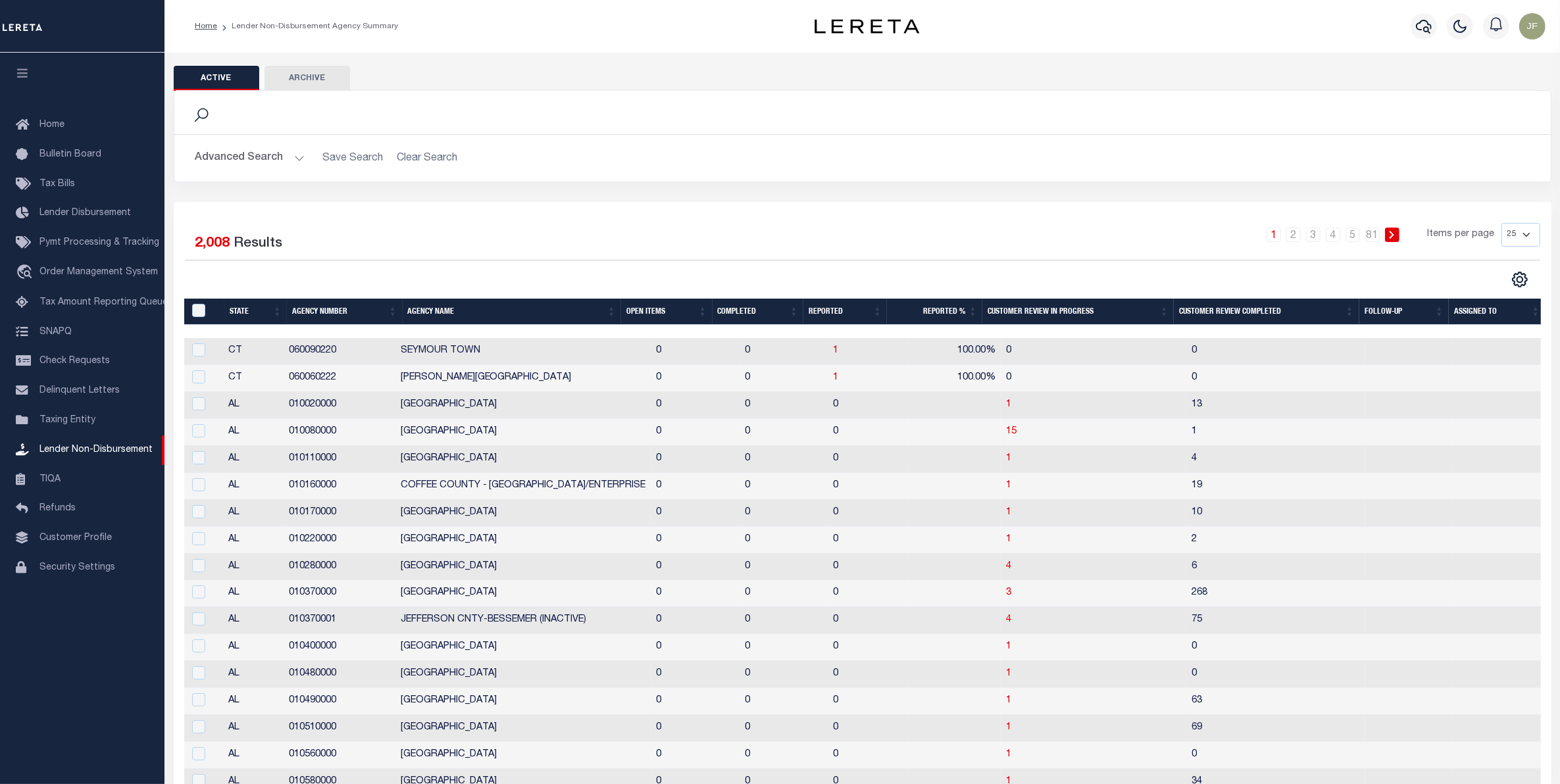
click at [270, 159] on button "Advanced Search" at bounding box center [250, 158] width 109 height 26
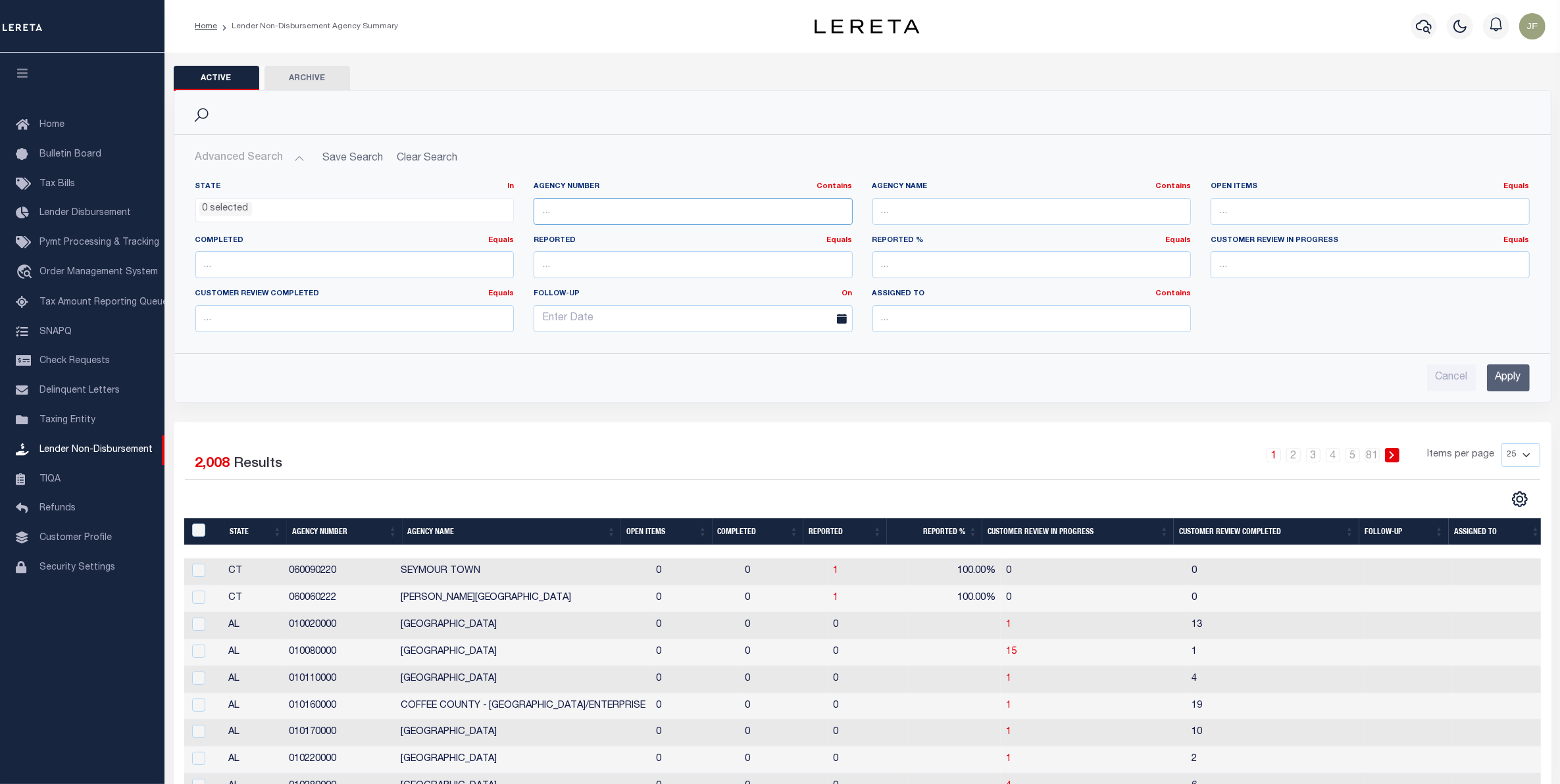
click at [603, 217] on input "text" at bounding box center [693, 211] width 319 height 27
click at [630, 210] on input "text" at bounding box center [693, 211] width 319 height 27
type input "290040101"
click at [1518, 370] on input "Apply" at bounding box center [1507, 377] width 43 height 27
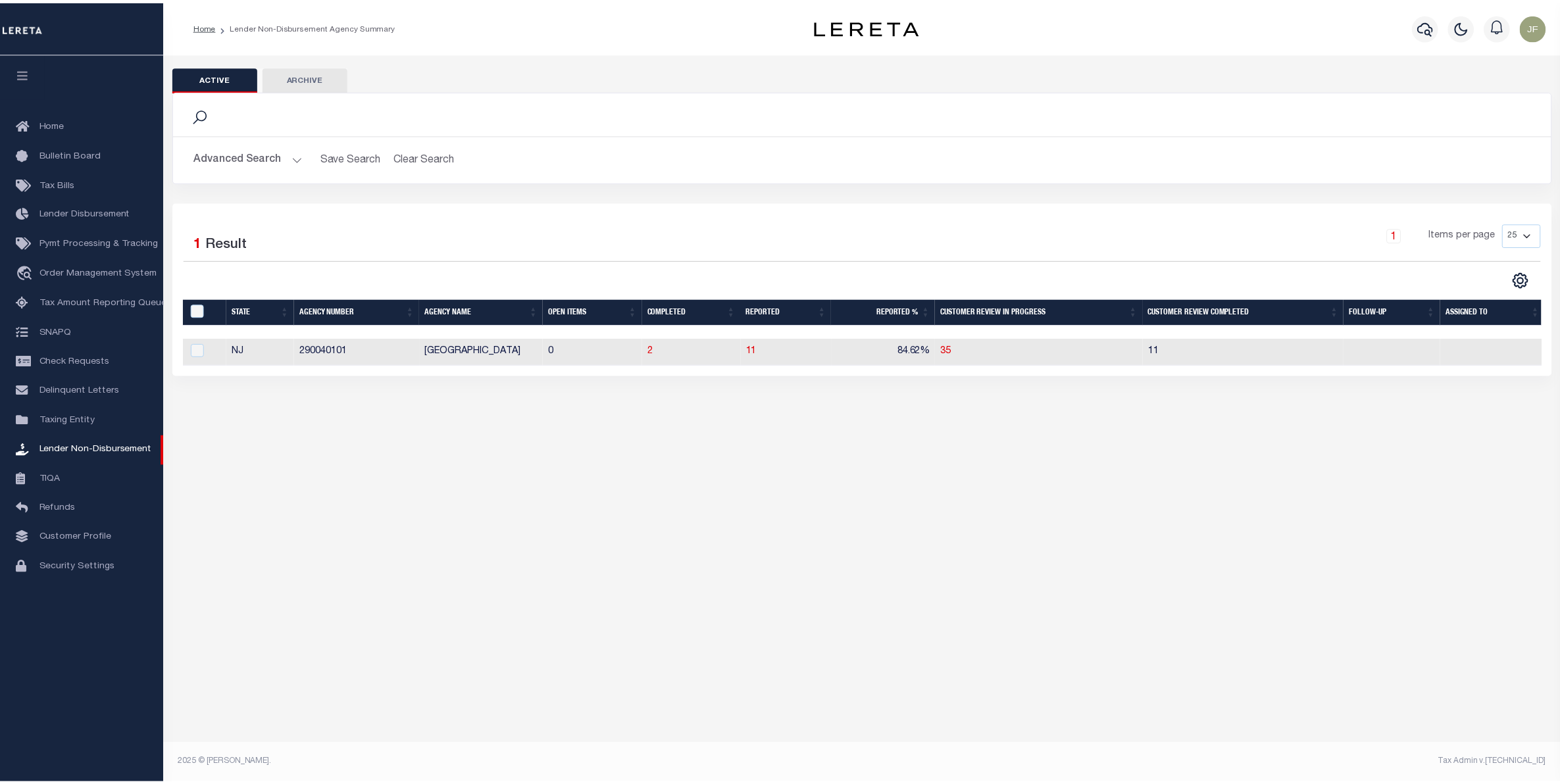
scroll to position [0, 4]
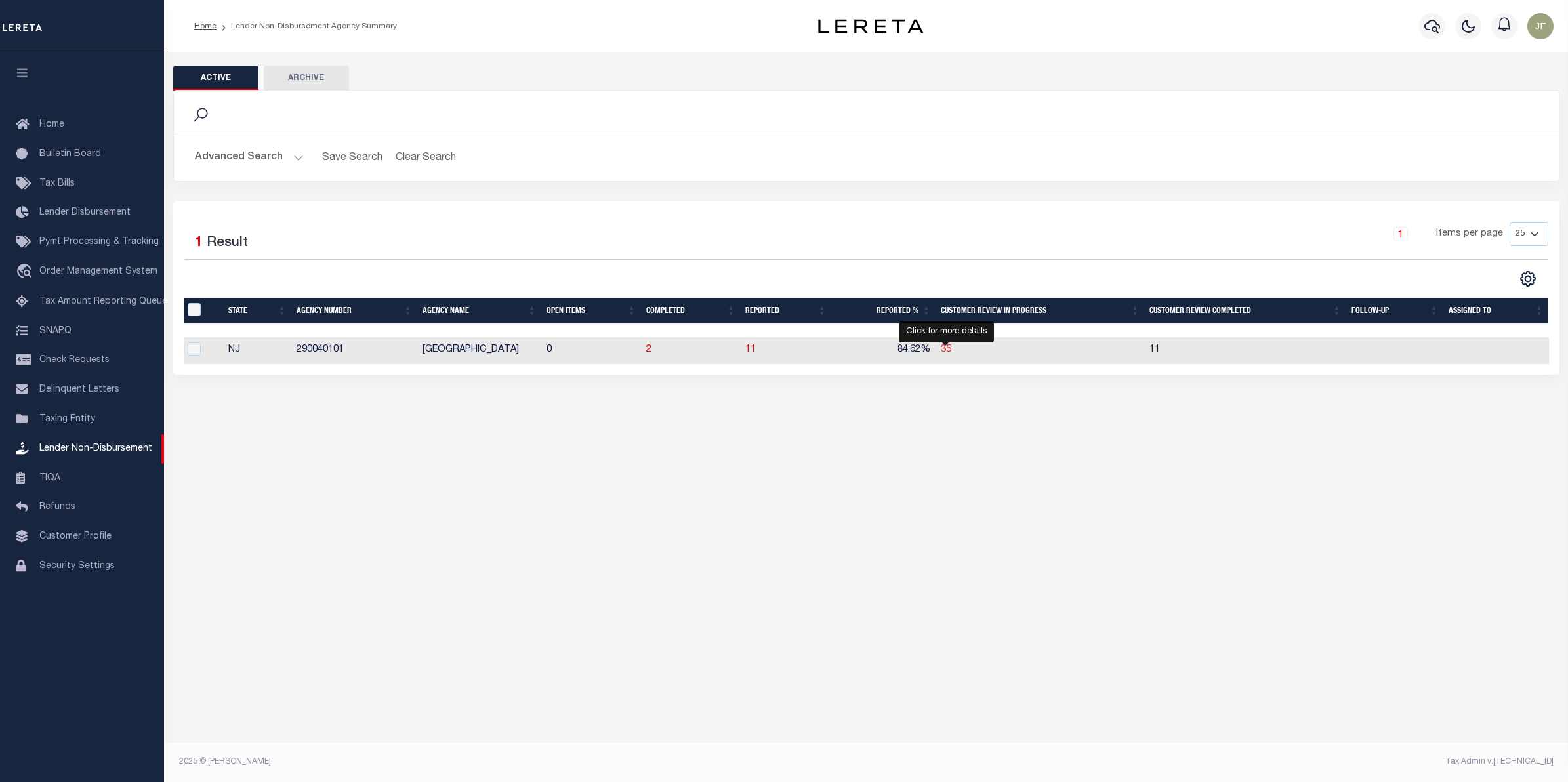
click at [950, 354] on span "35" at bounding box center [946, 349] width 10 height 9
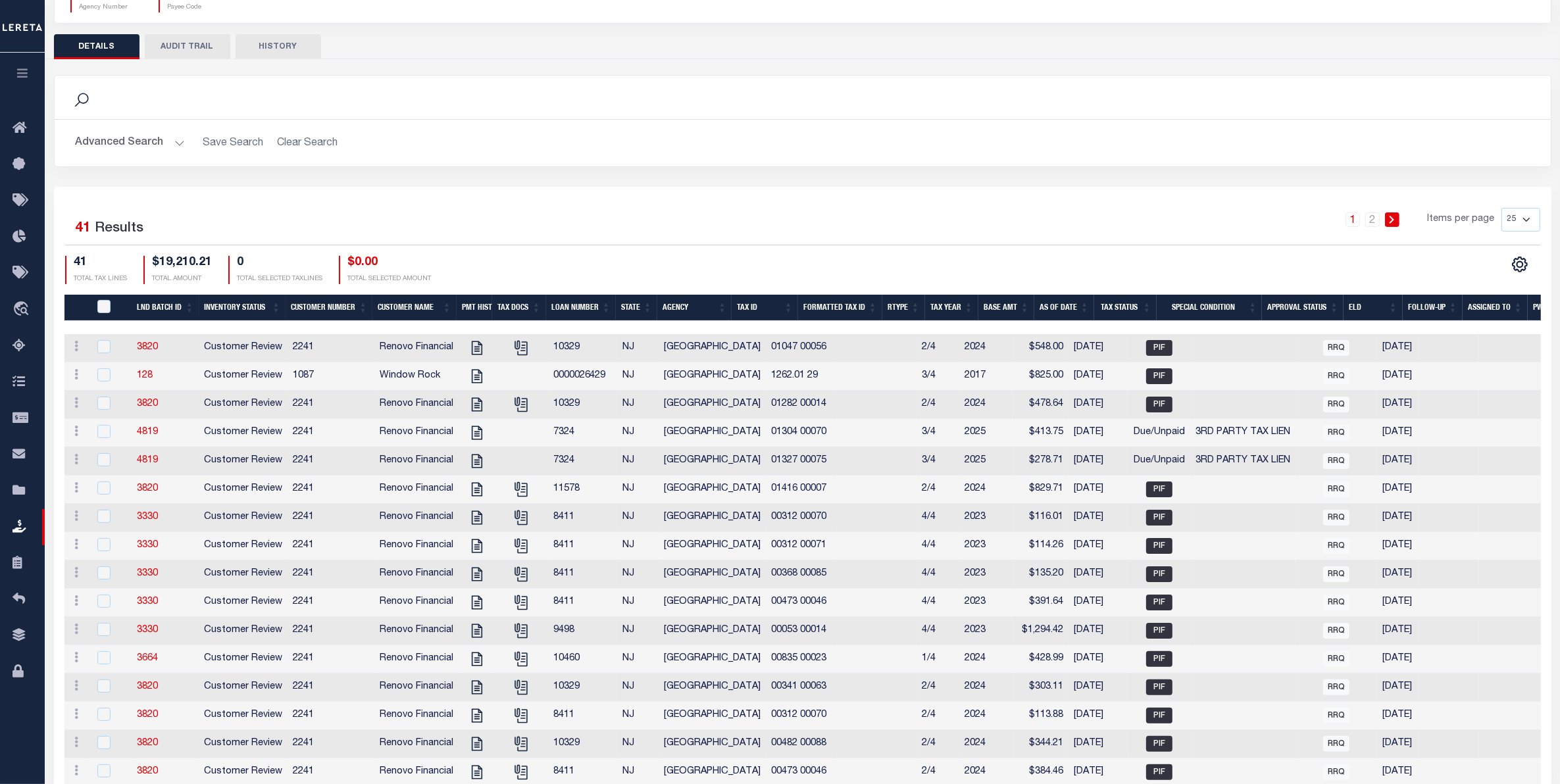
scroll to position [58, 0]
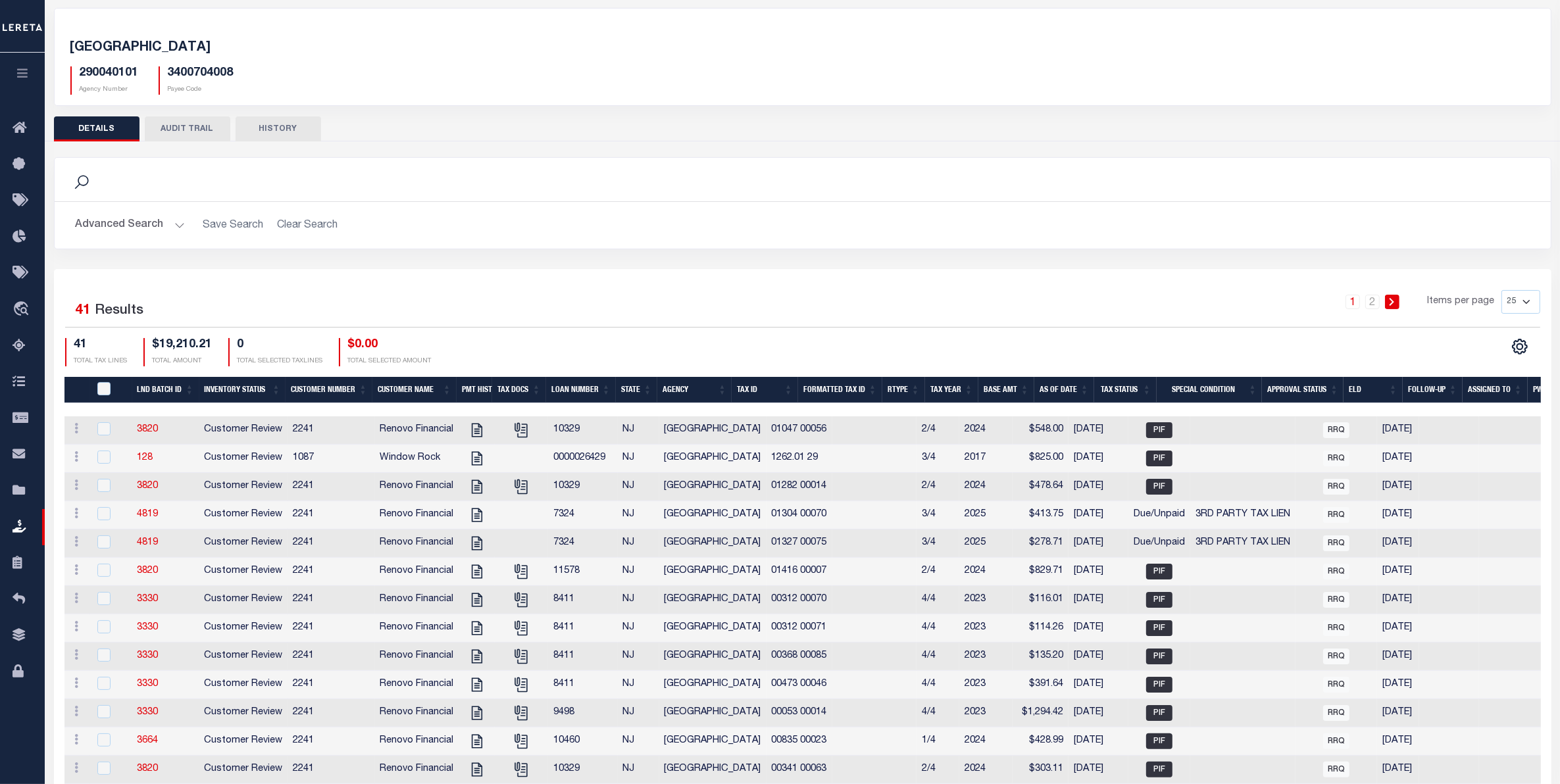
click at [111, 225] on button "Advanced Search" at bounding box center [130, 226] width 109 height 26
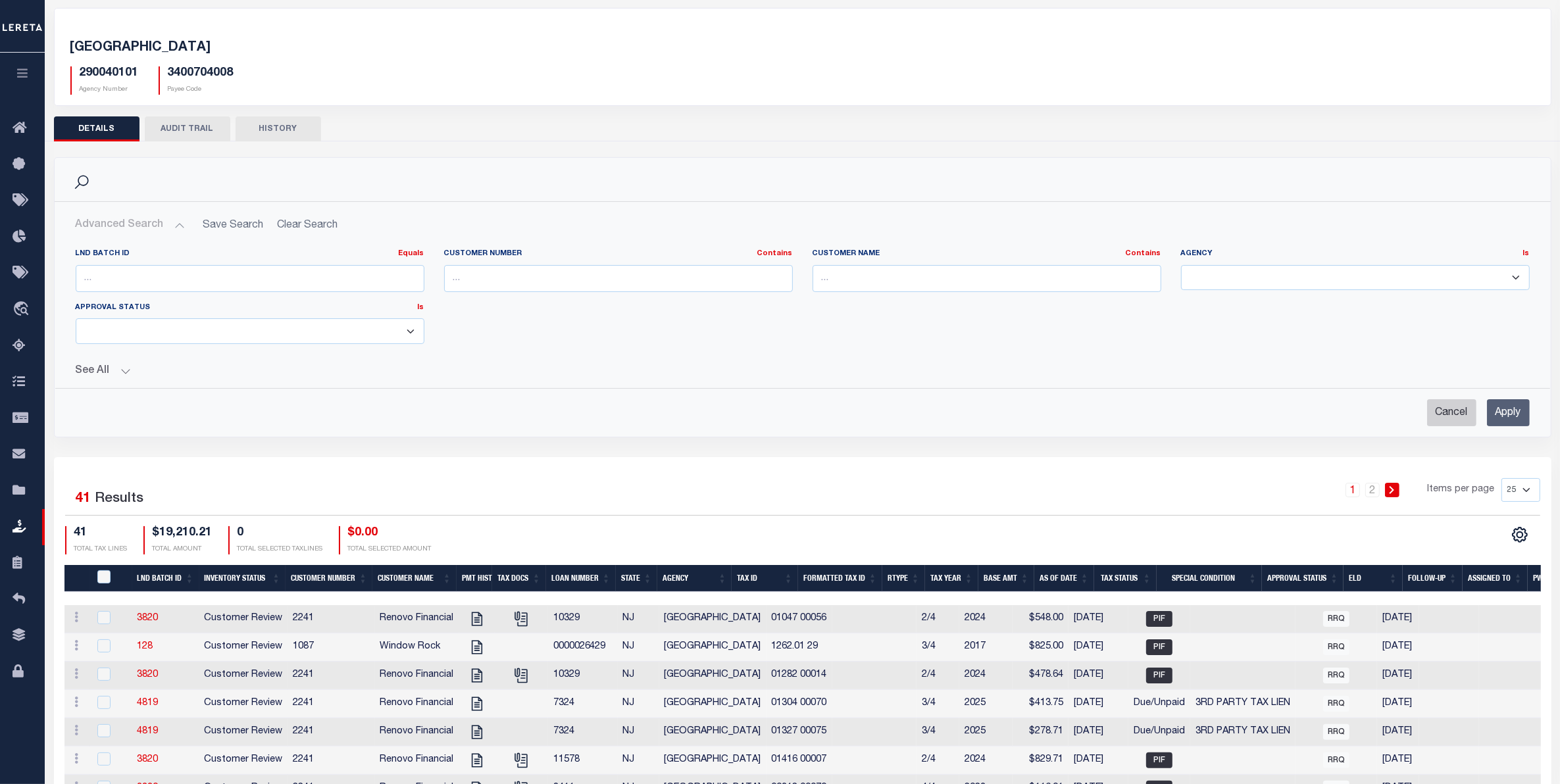
click at [1437, 415] on input "Cancel" at bounding box center [1451, 412] width 49 height 27
checkbox input "true"
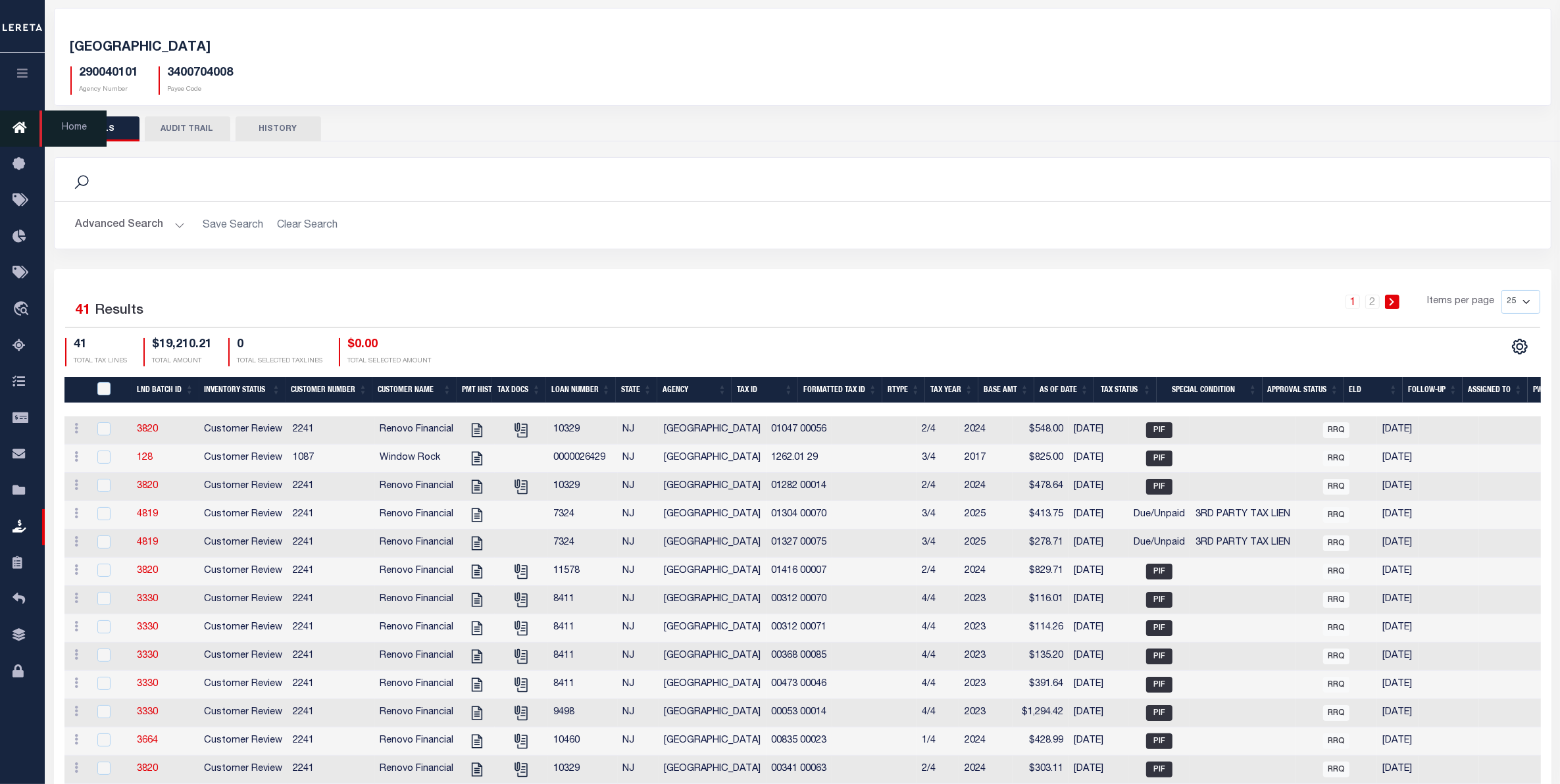
click at [27, 132] on icon at bounding box center [23, 129] width 21 height 16
